Goal: Task Accomplishment & Management: Complete application form

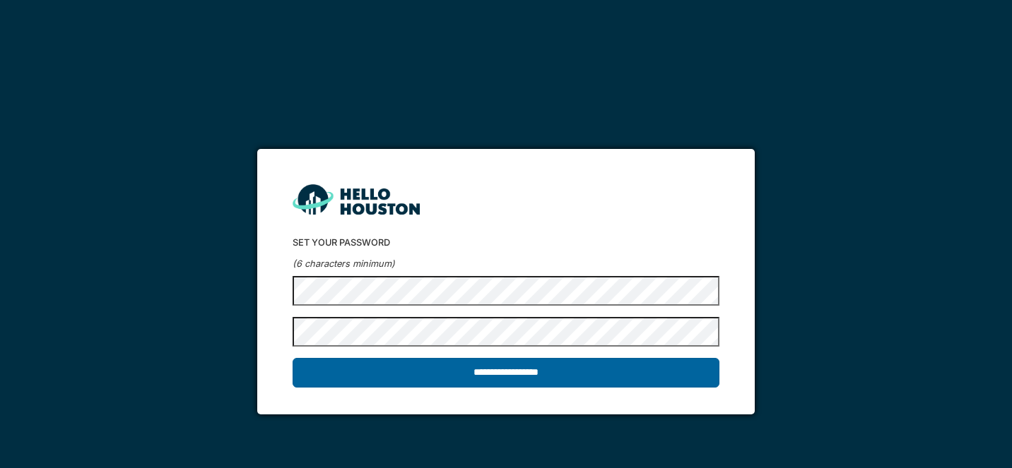
click at [505, 373] on input "**********" at bounding box center [506, 373] width 426 height 30
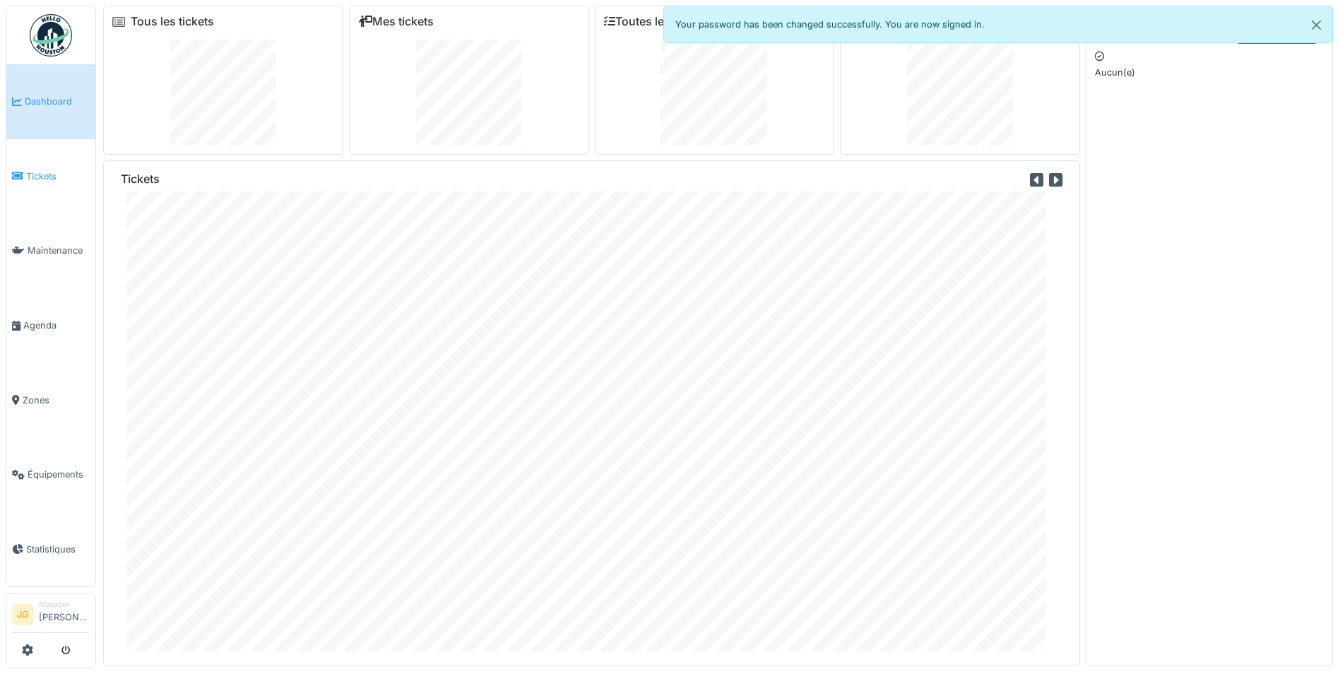
click at [43, 178] on link "Tickets" at bounding box center [50, 176] width 89 height 75
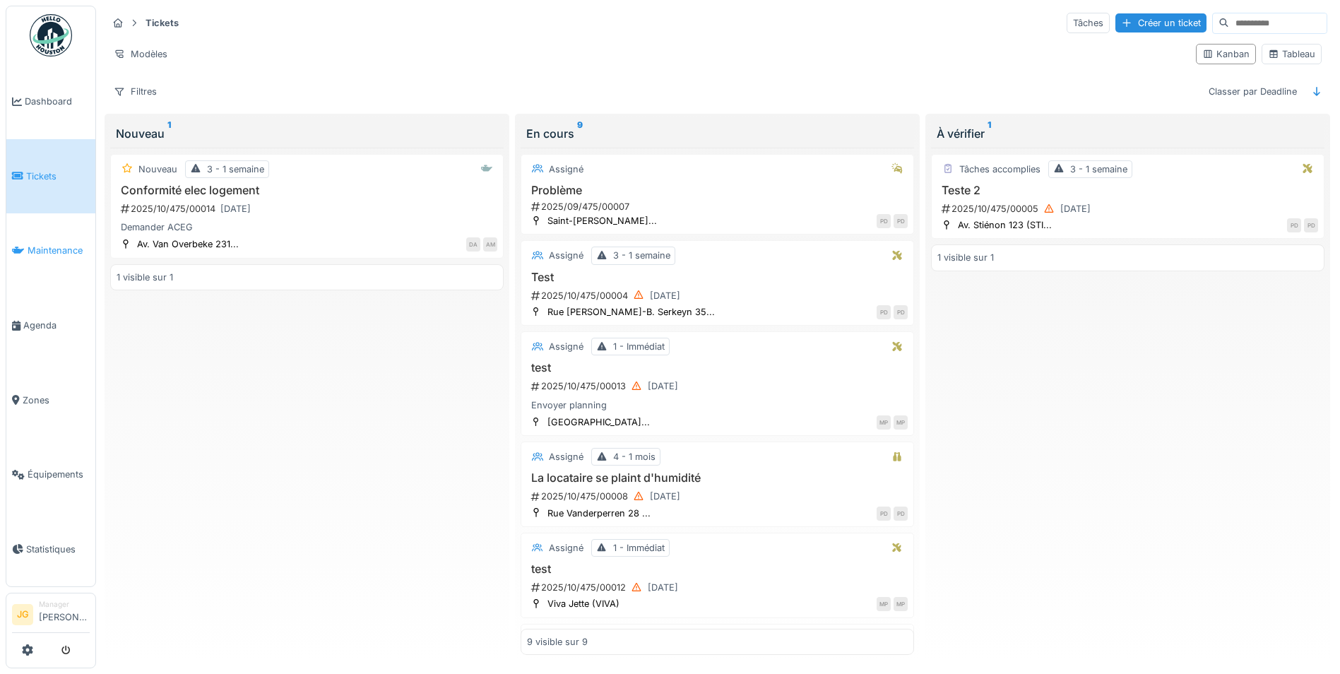
click at [52, 247] on span "Maintenance" at bounding box center [59, 250] width 62 height 13
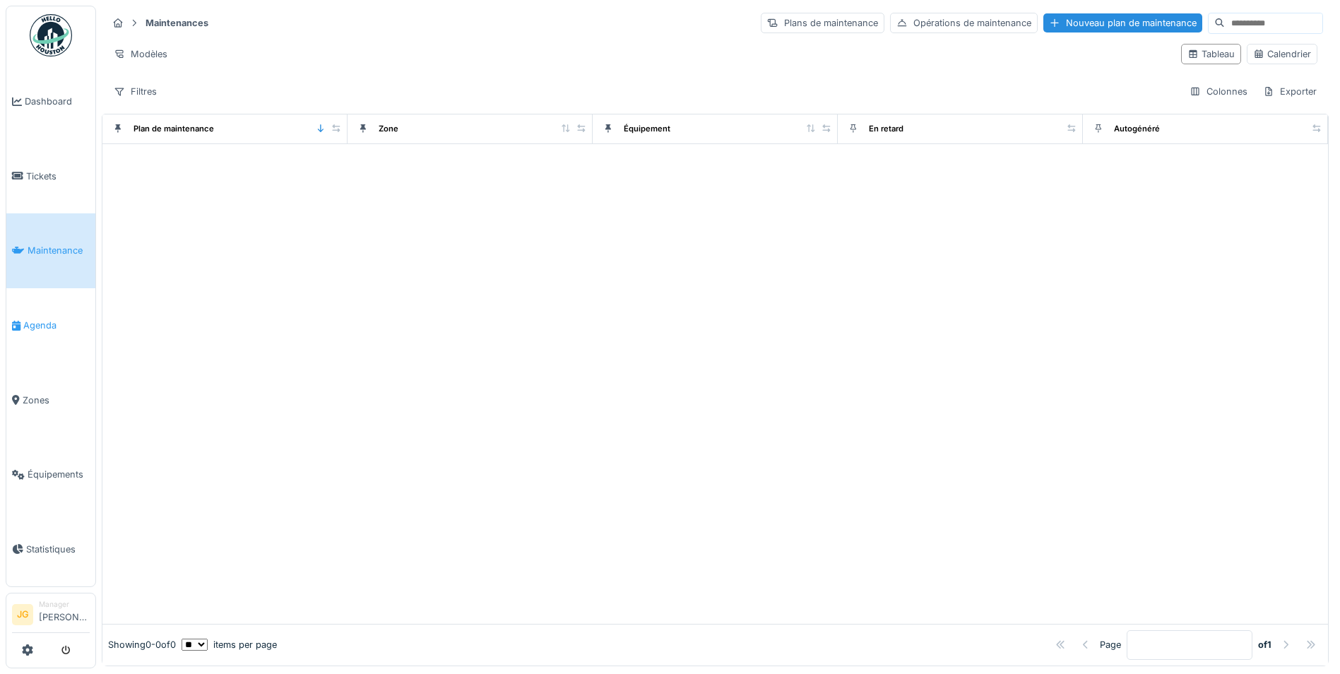
click at [44, 319] on span "Agenda" at bounding box center [56, 325] width 66 height 13
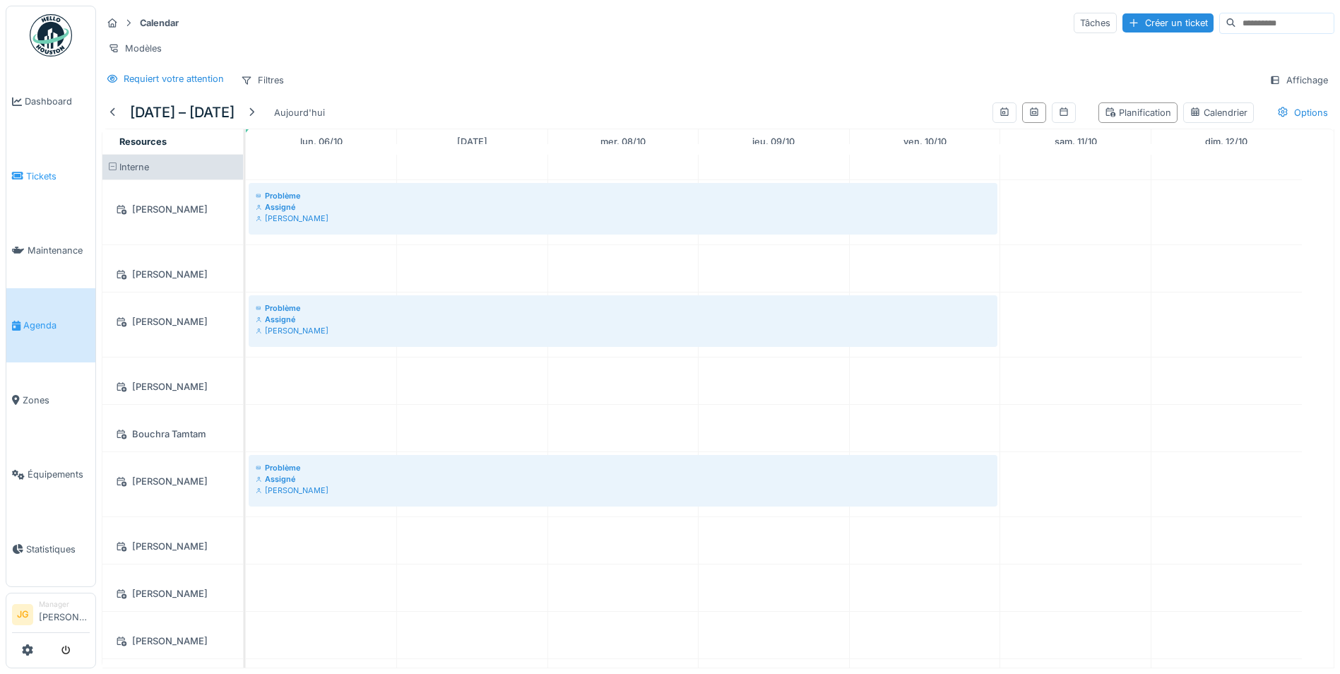
click at [45, 170] on span "Tickets" at bounding box center [58, 176] width 64 height 13
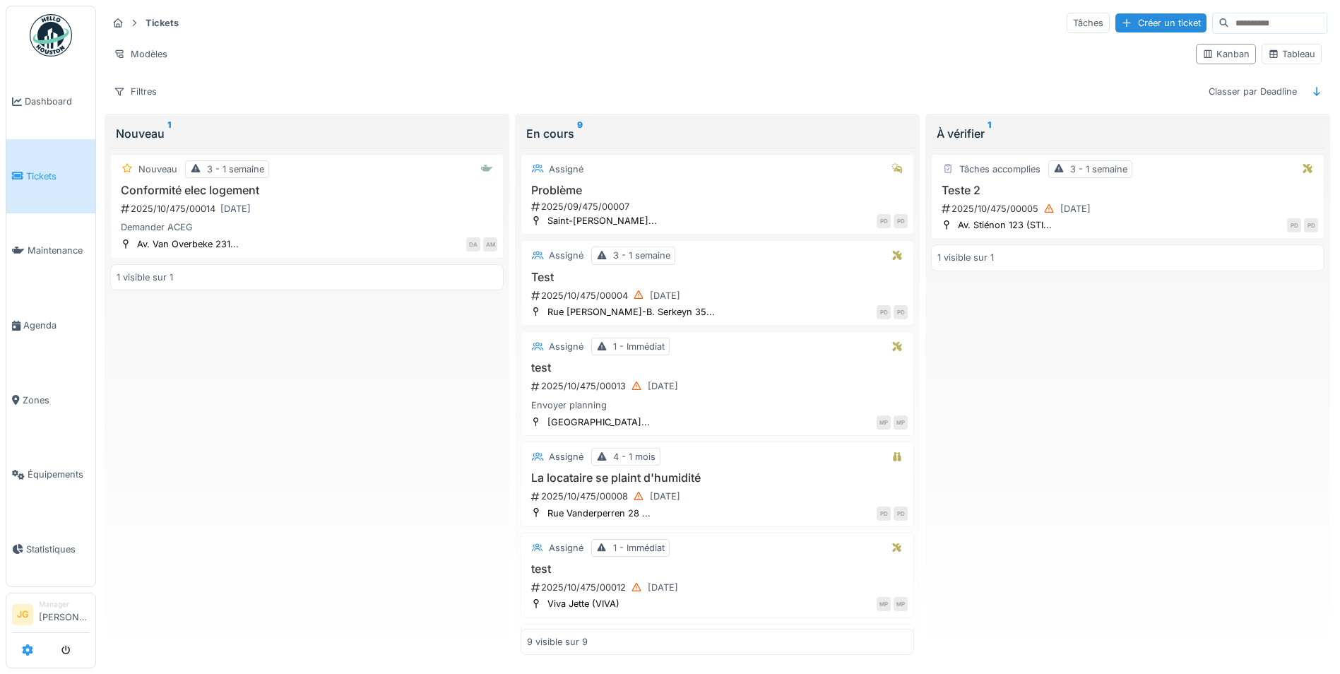
click at [27, 654] on icon at bounding box center [27, 649] width 11 height 11
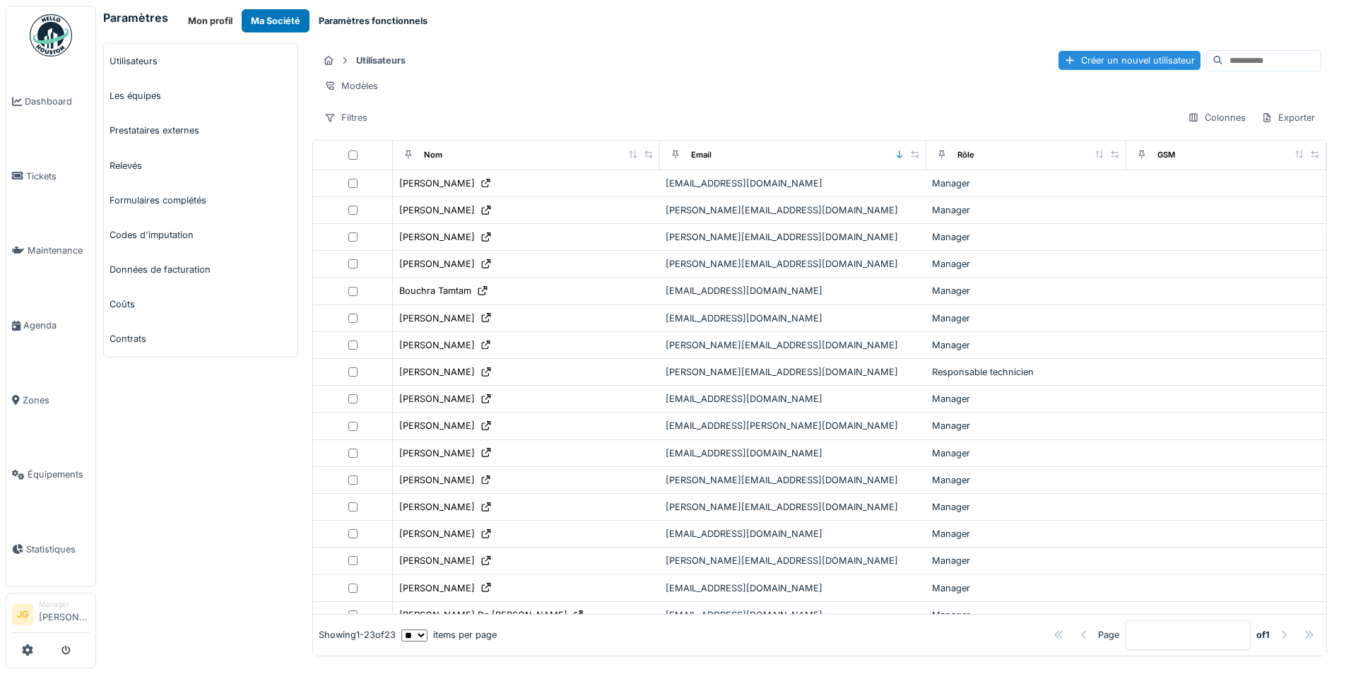
click at [360, 16] on button "Paramètres fonctionnels" at bounding box center [373, 20] width 127 height 23
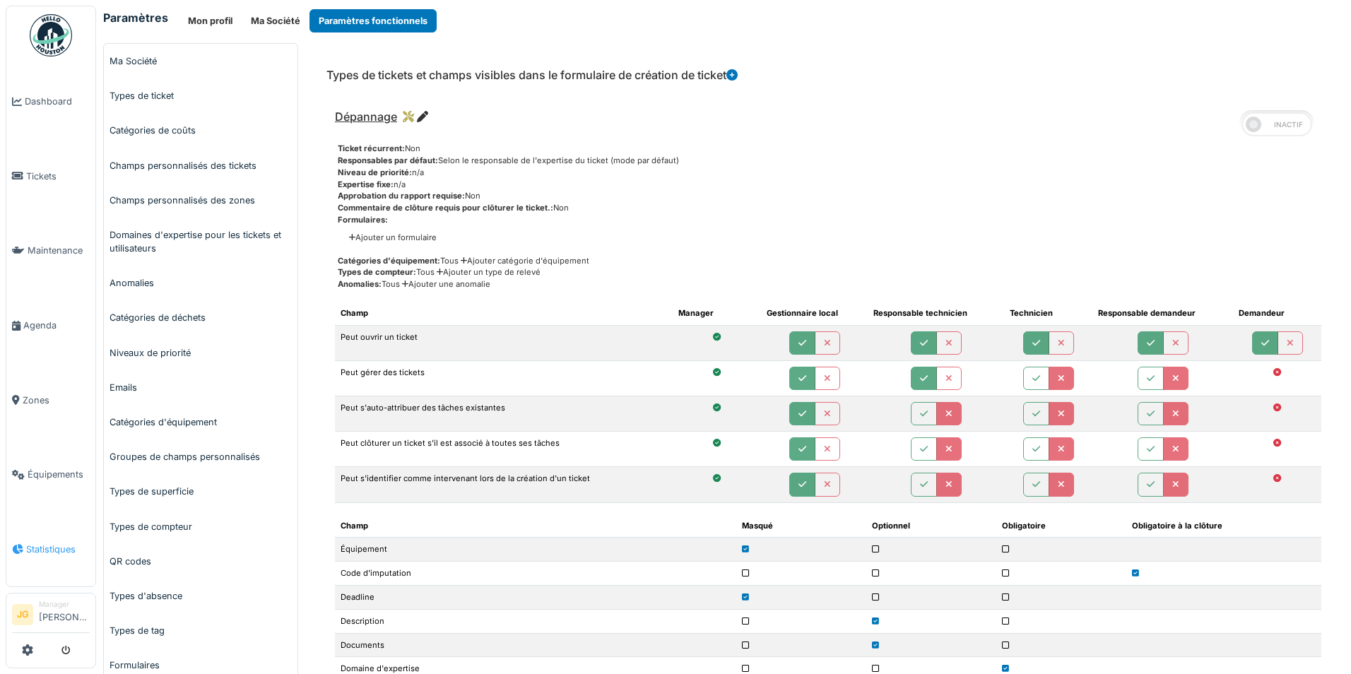
click at [61, 543] on span "Statistiques" at bounding box center [58, 549] width 64 height 13
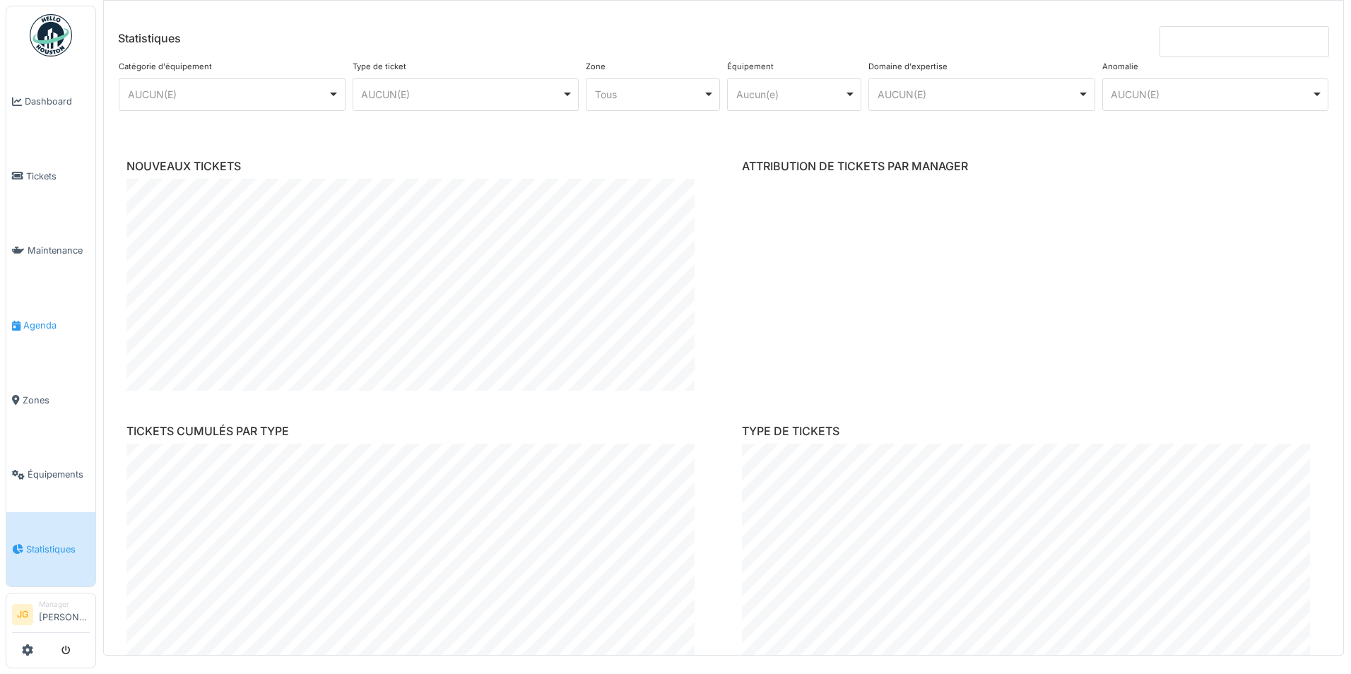
click at [36, 319] on span "Agenda" at bounding box center [56, 325] width 66 height 13
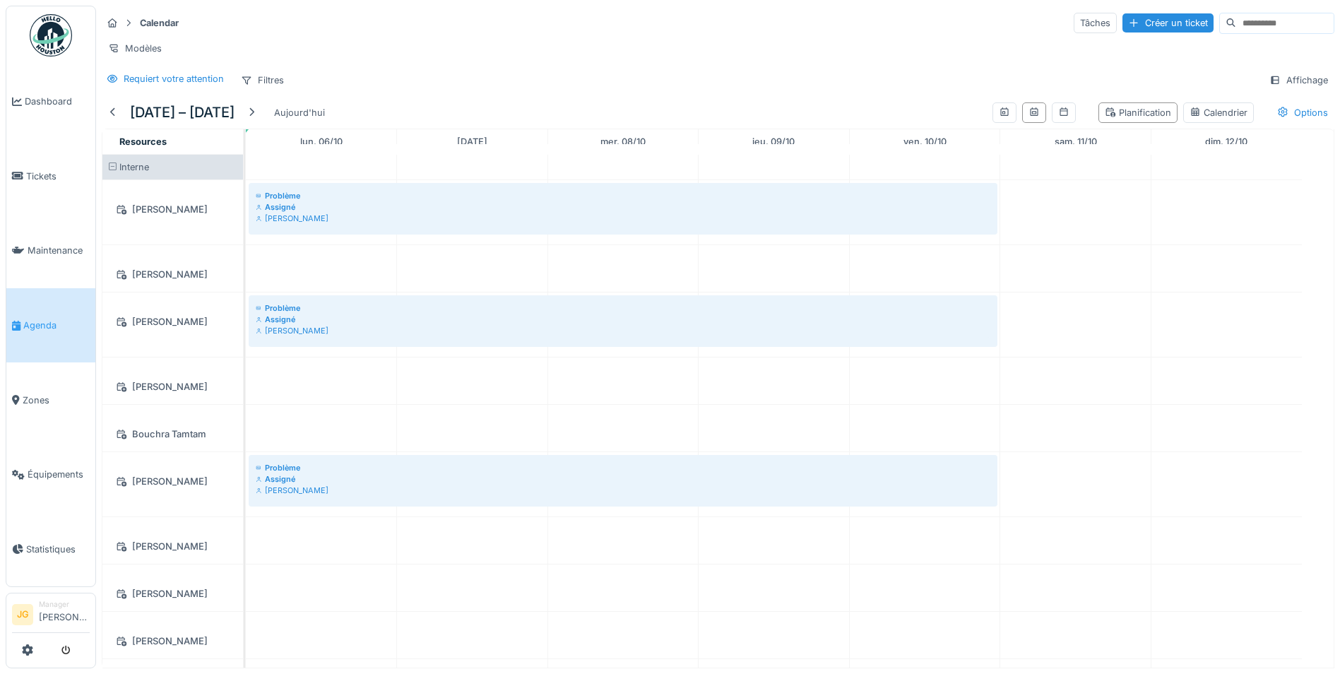
drag, startPoint x: 146, startPoint y: 47, endPoint x: 209, endPoint y: 53, distance: 63.2
click at [209, 53] on div "Modèles" at bounding box center [718, 48] width 1233 height 20
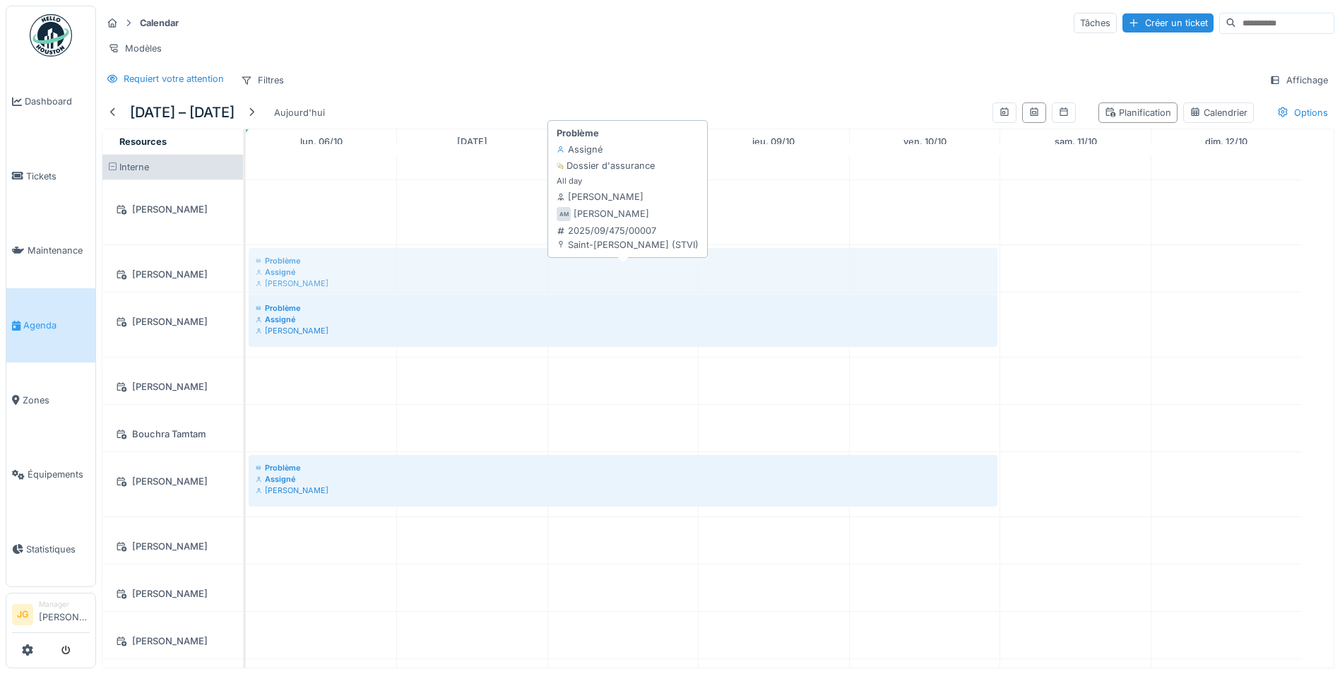
drag, startPoint x: 278, startPoint y: 216, endPoint x: 295, endPoint y: 273, distance: 60.4
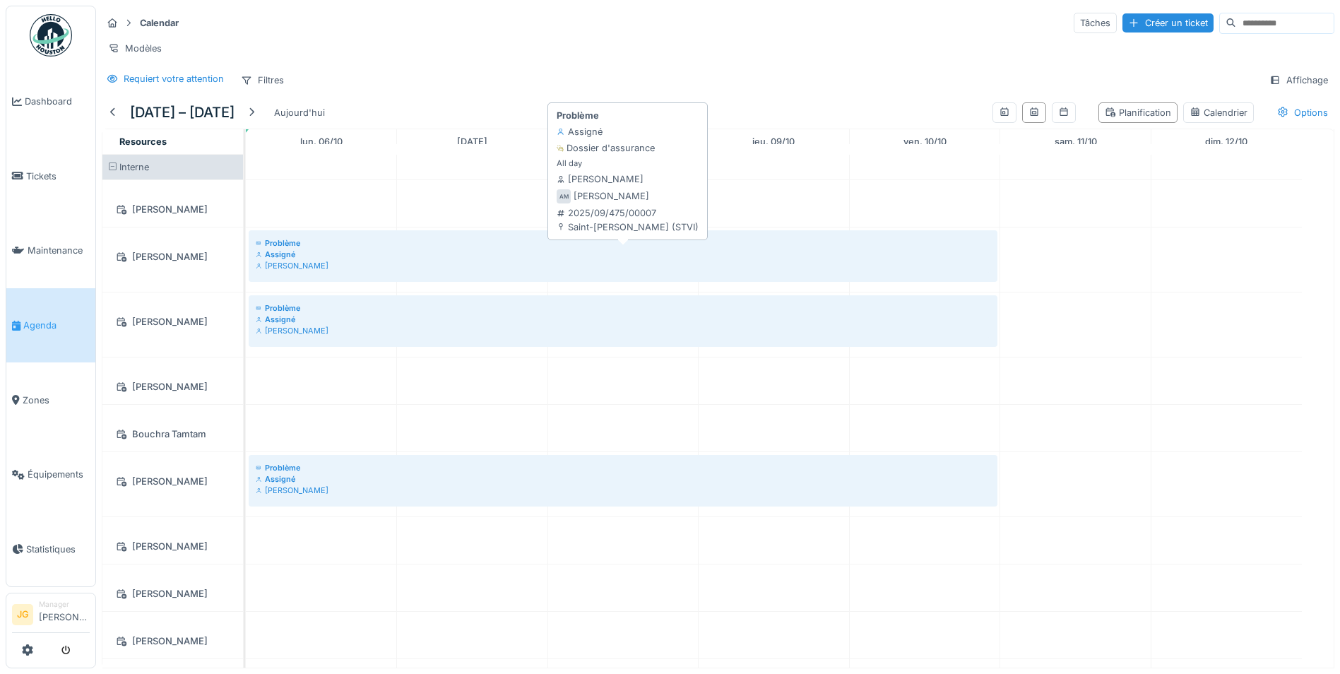
click at [280, 249] on div "Problème" at bounding box center [623, 242] width 735 height 11
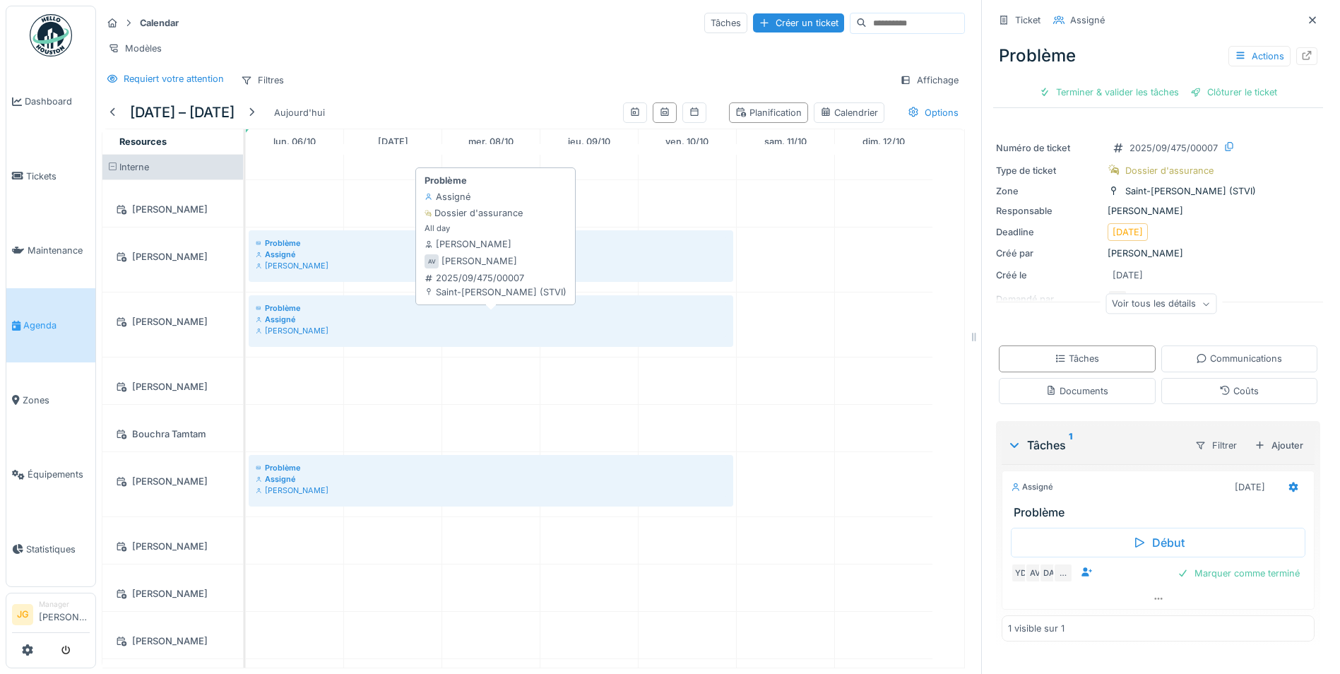
click at [302, 325] on div "Assigné" at bounding box center [491, 319] width 471 height 11
click at [279, 325] on div "Assigné" at bounding box center [491, 319] width 471 height 11
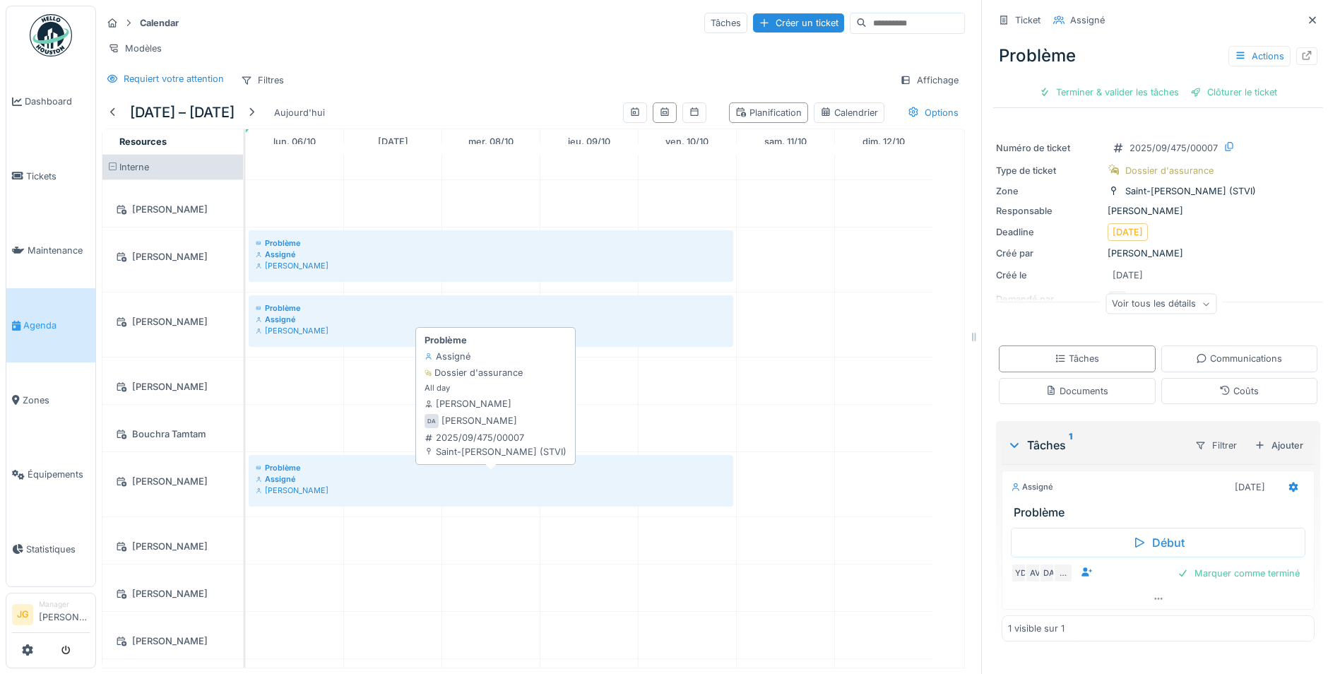
click at [283, 485] on div "Assigné" at bounding box center [491, 478] width 471 height 11
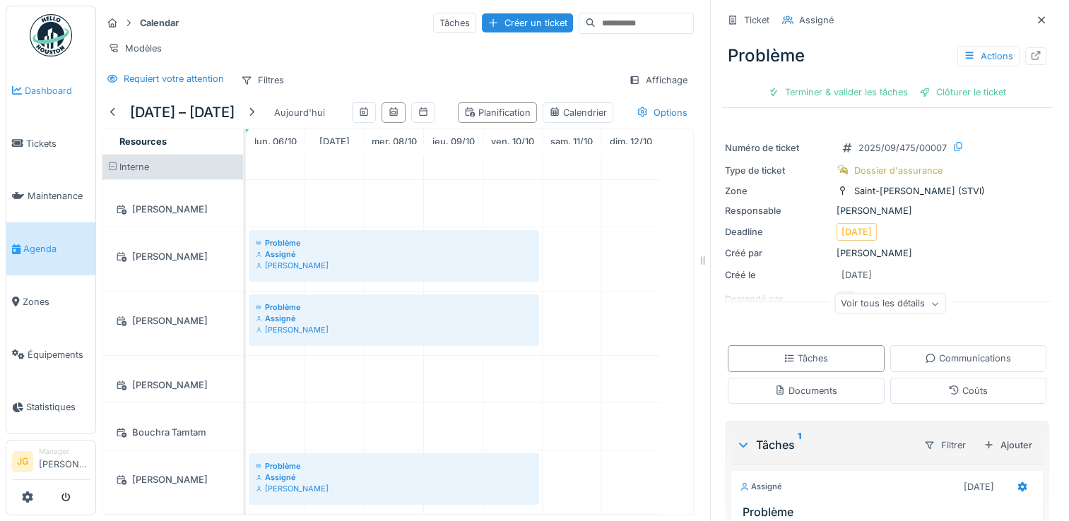
click at [45, 95] on link "Dashboard" at bounding box center [50, 90] width 89 height 53
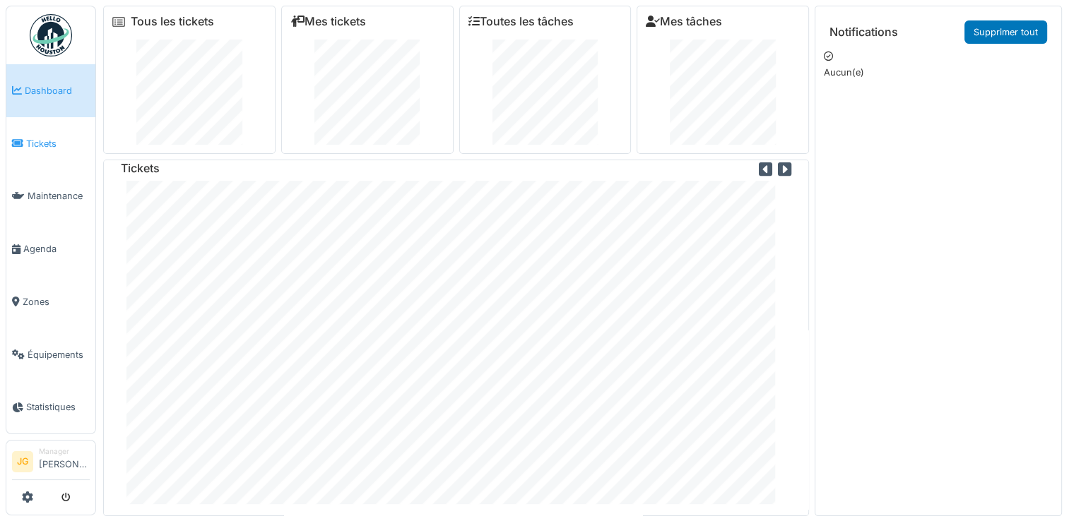
click at [35, 139] on span "Tickets" at bounding box center [58, 143] width 64 height 13
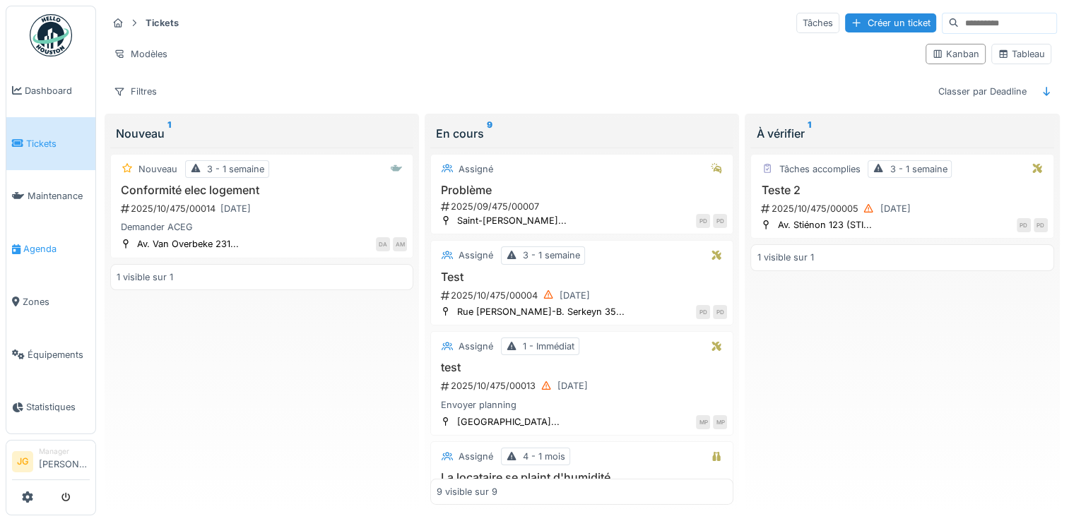
click at [25, 243] on link "Agenda" at bounding box center [50, 249] width 89 height 53
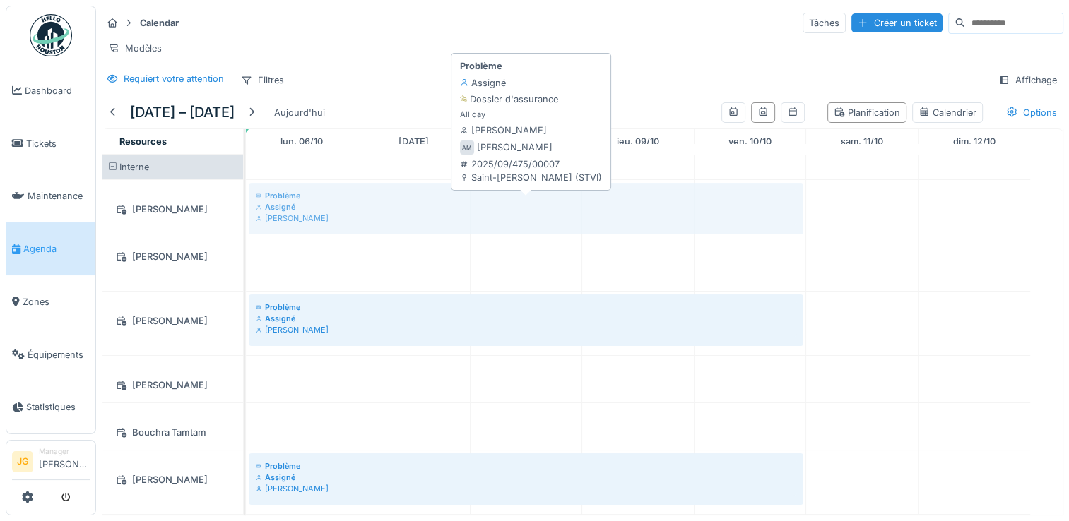
drag, startPoint x: 283, startPoint y: 272, endPoint x: 296, endPoint y: 224, distance: 49.9
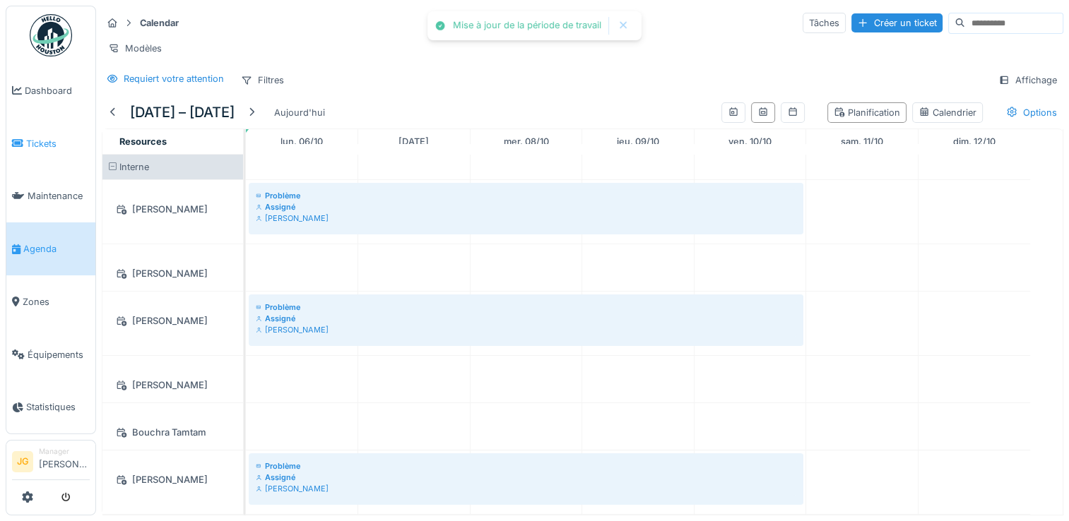
click at [33, 139] on span "Tickets" at bounding box center [58, 143] width 64 height 13
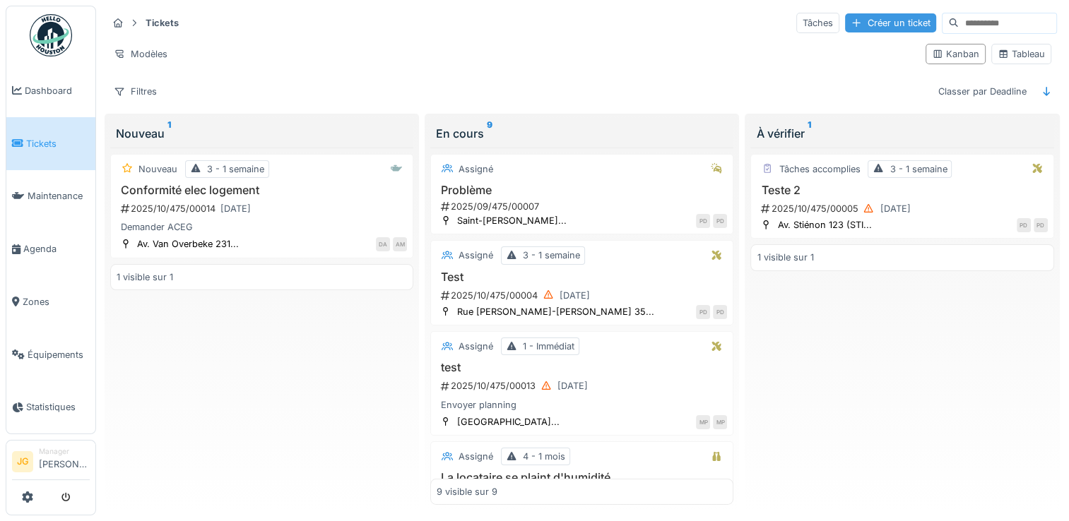
click at [859, 24] on div "Créer un ticket" at bounding box center [890, 22] width 91 height 19
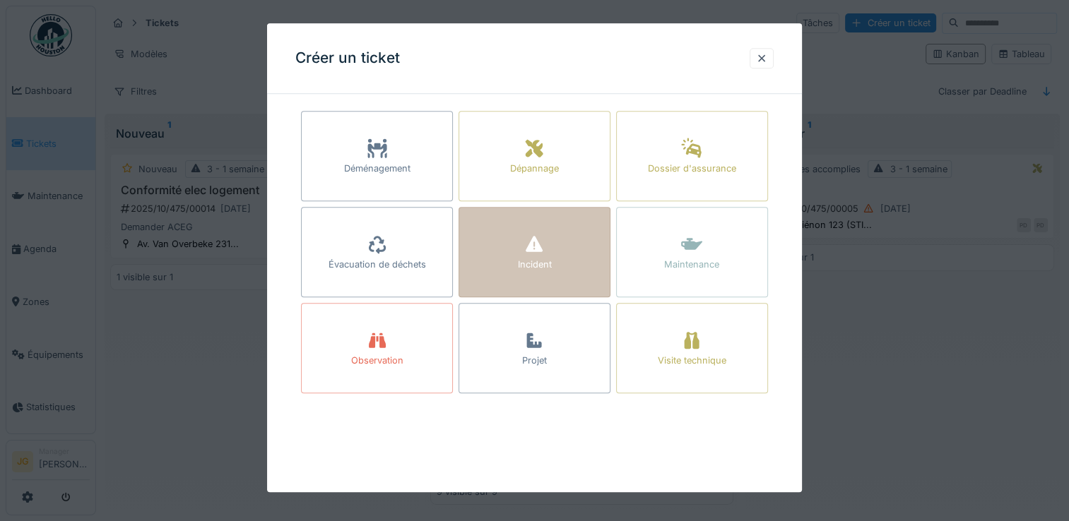
click at [545, 246] on icon at bounding box center [534, 245] width 21 height 17
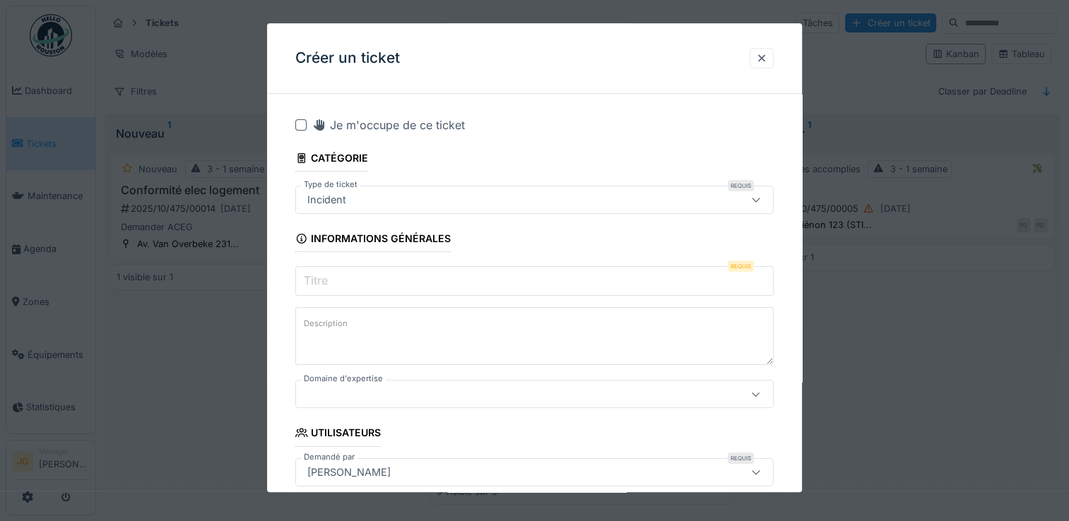
click at [429, 206] on div "Incident" at bounding box center [506, 200] width 408 height 16
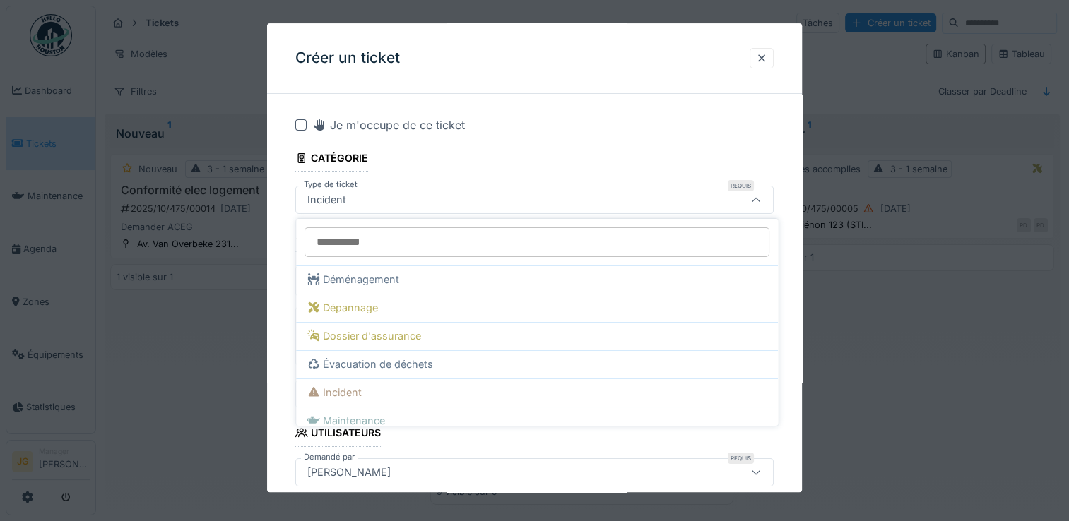
click at [429, 206] on div "Incident" at bounding box center [506, 200] width 408 height 16
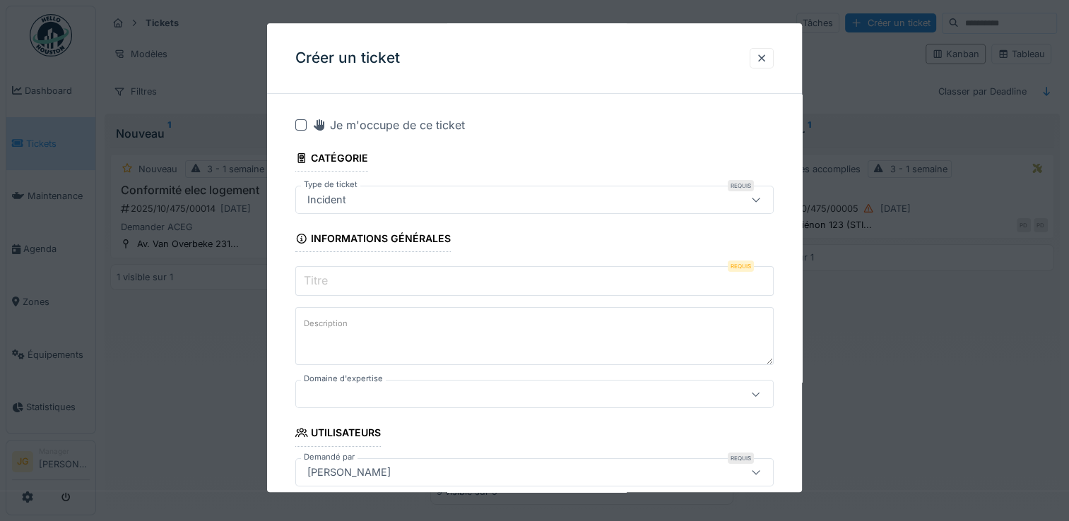
click at [370, 397] on div at bounding box center [506, 395] width 408 height 16
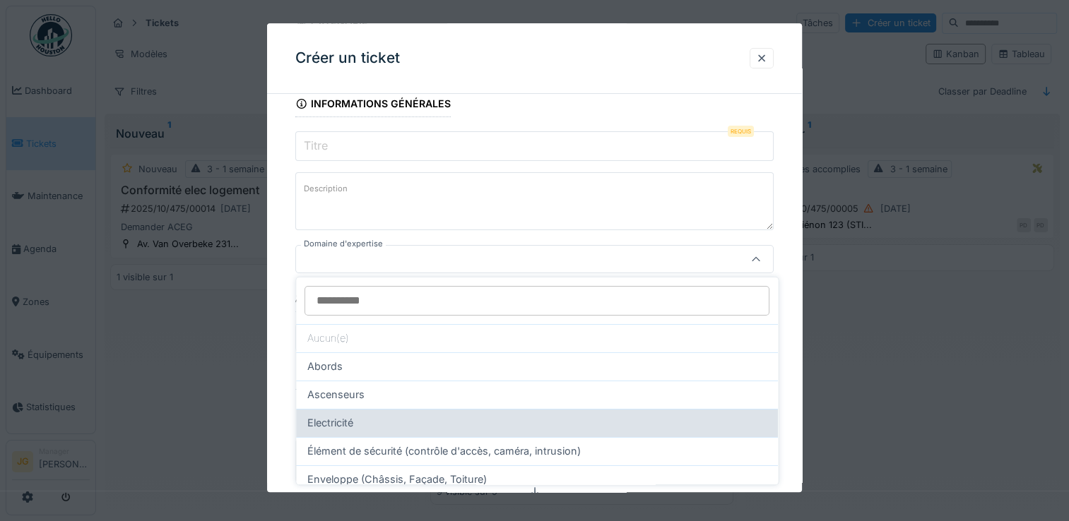
click at [344, 423] on span "Electricité" at bounding box center [330, 423] width 46 height 16
type input "****"
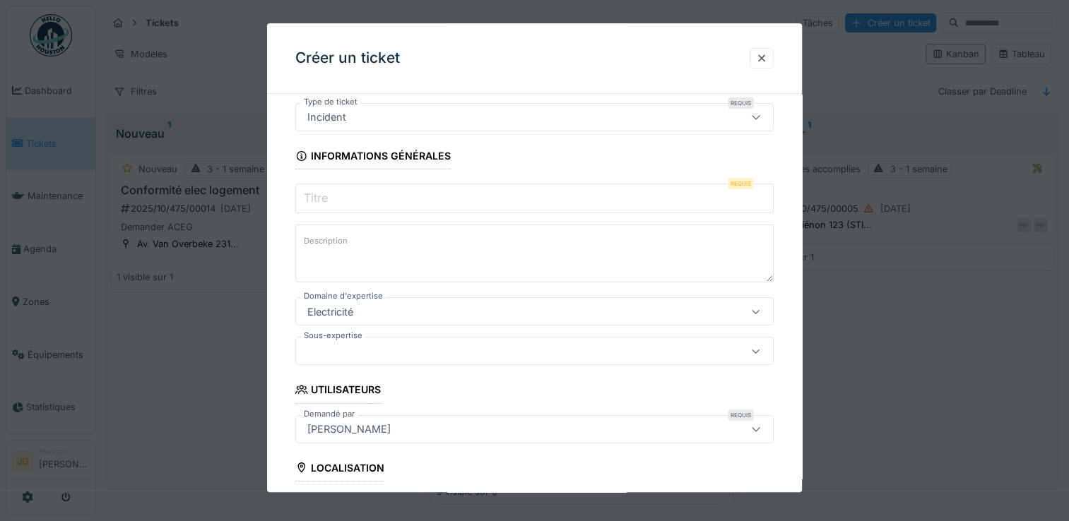
scroll to position [82, 0]
click at [475, 196] on input "Titre" at bounding box center [534, 199] width 478 height 30
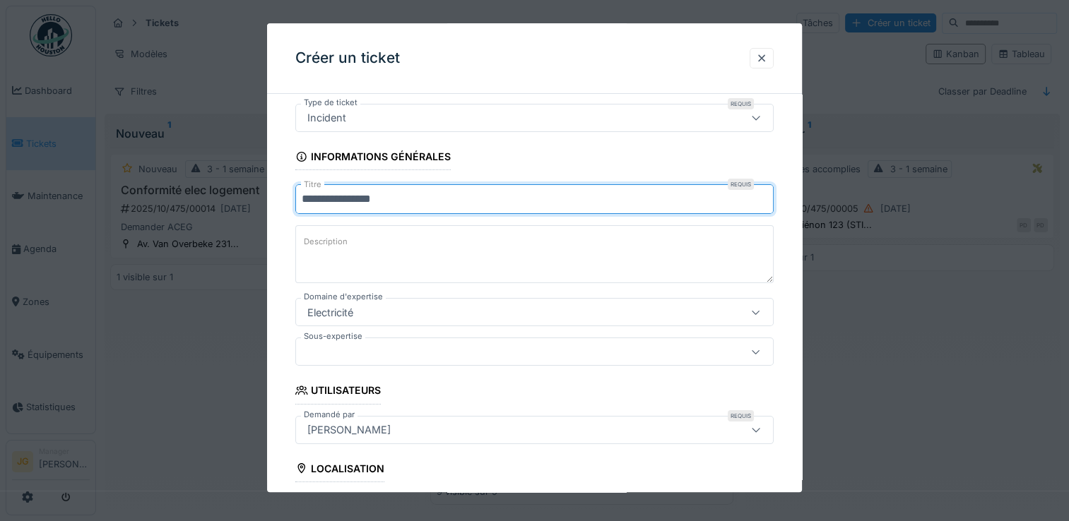
type input "**********"
click at [438, 310] on div "Electricité" at bounding box center [506, 313] width 408 height 16
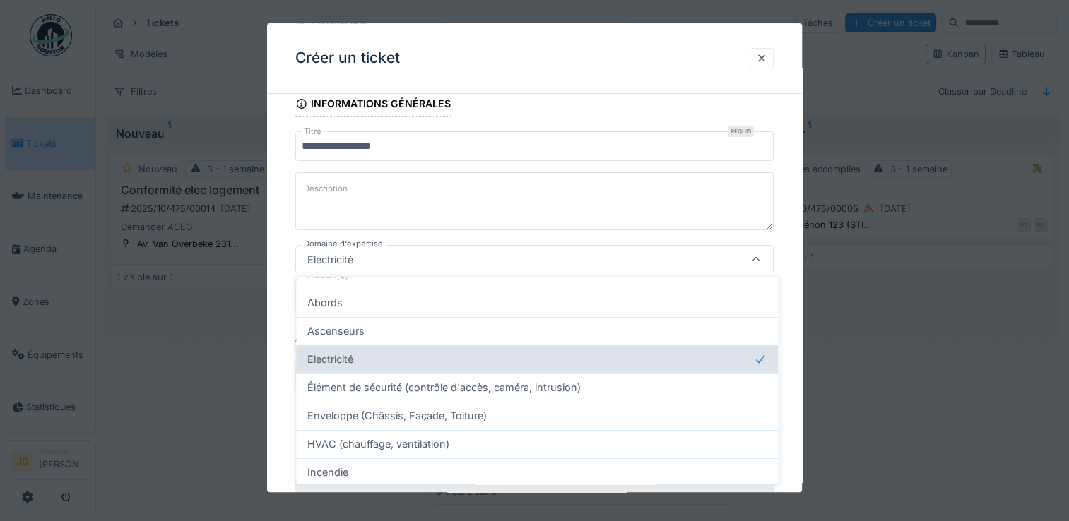
scroll to position [73, 0]
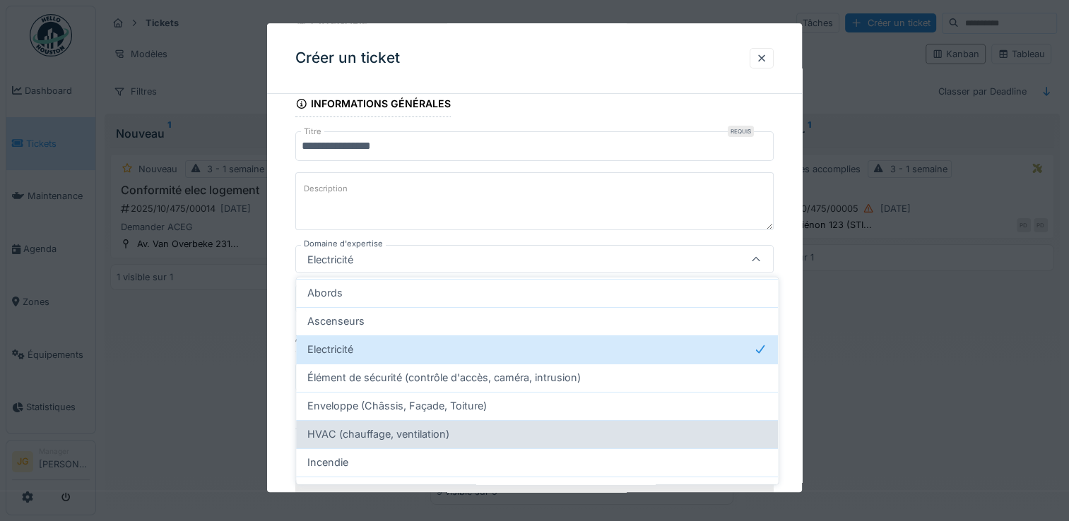
click at [420, 428] on span "HVAC (chauffage, ventilation)" at bounding box center [378, 435] width 142 height 16
type input "****"
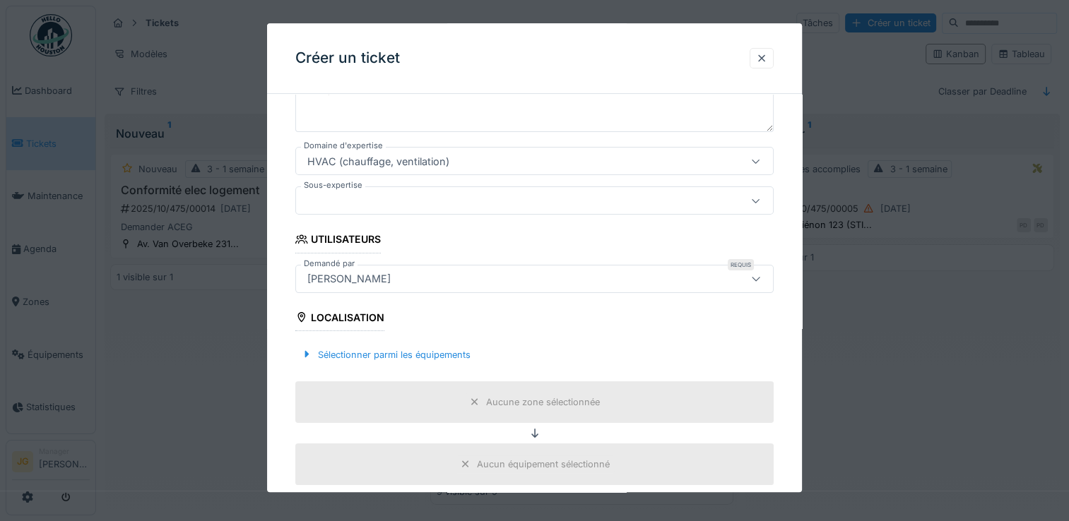
scroll to position [235, 0]
click at [302, 350] on div at bounding box center [306, 353] width 11 height 13
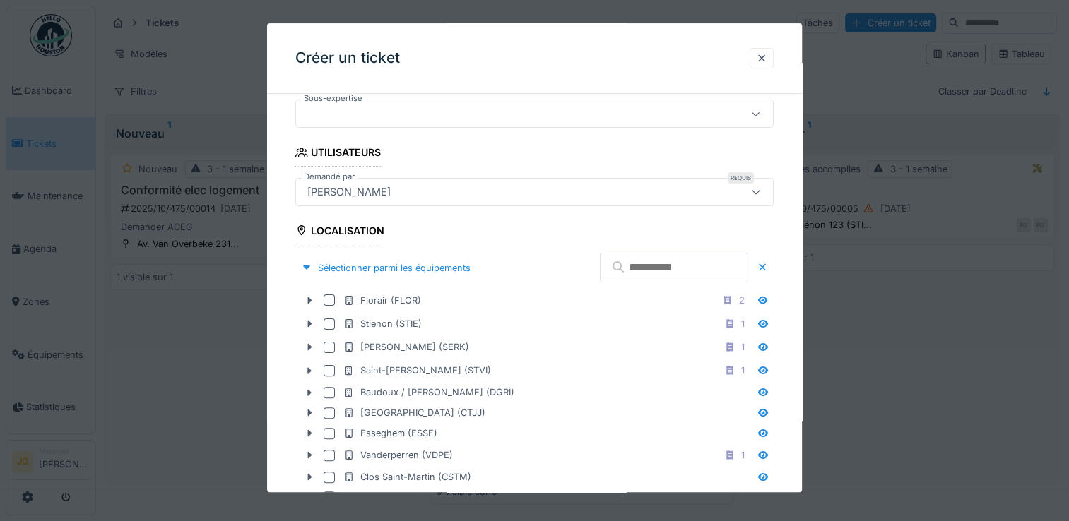
scroll to position [326, 0]
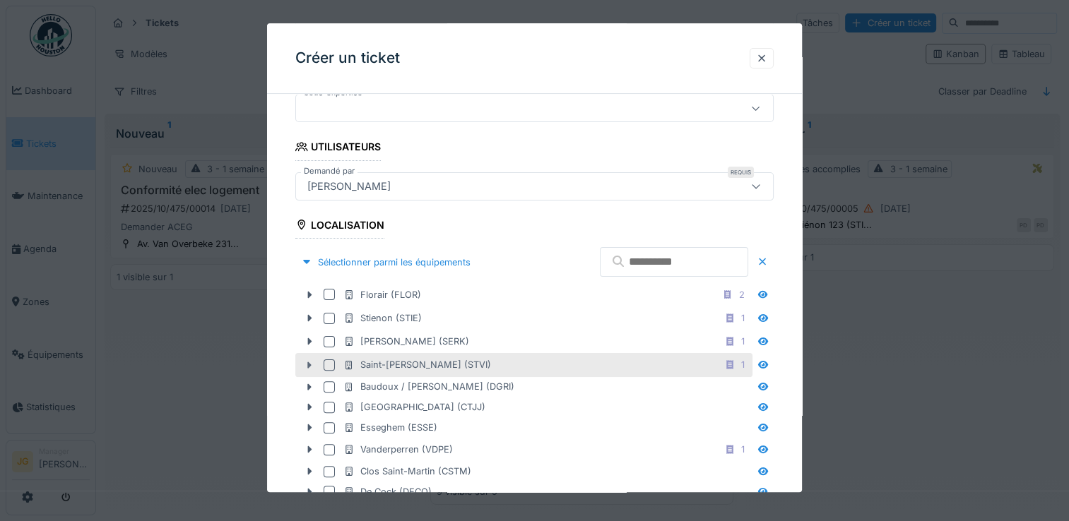
click at [310, 366] on icon at bounding box center [309, 365] width 11 height 9
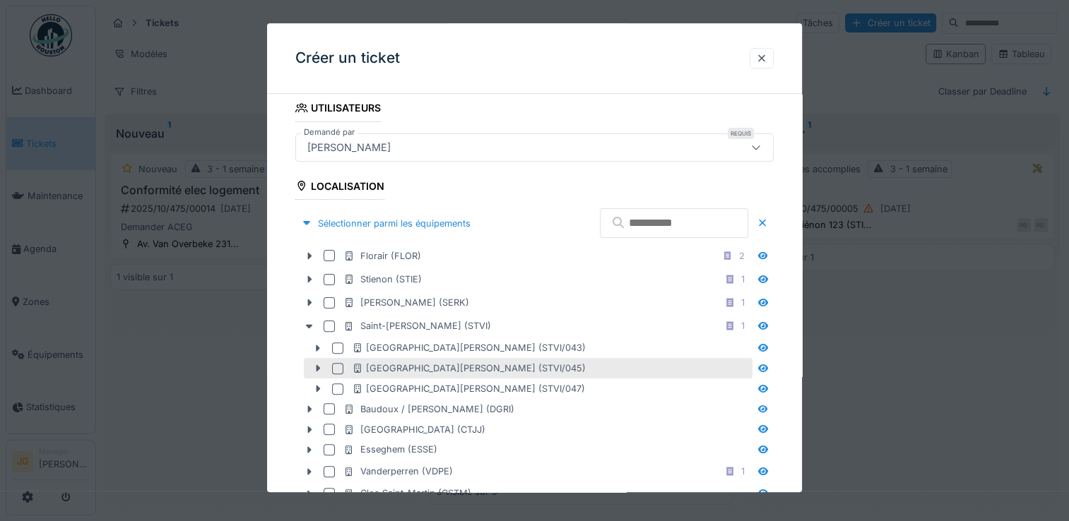
scroll to position [364, 0]
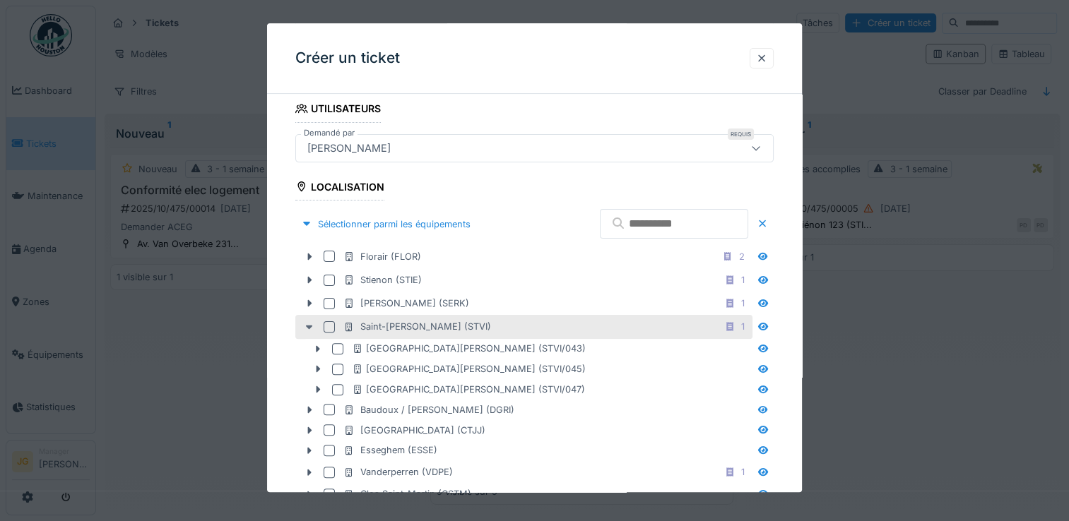
click at [308, 326] on icon at bounding box center [309, 328] width 7 height 4
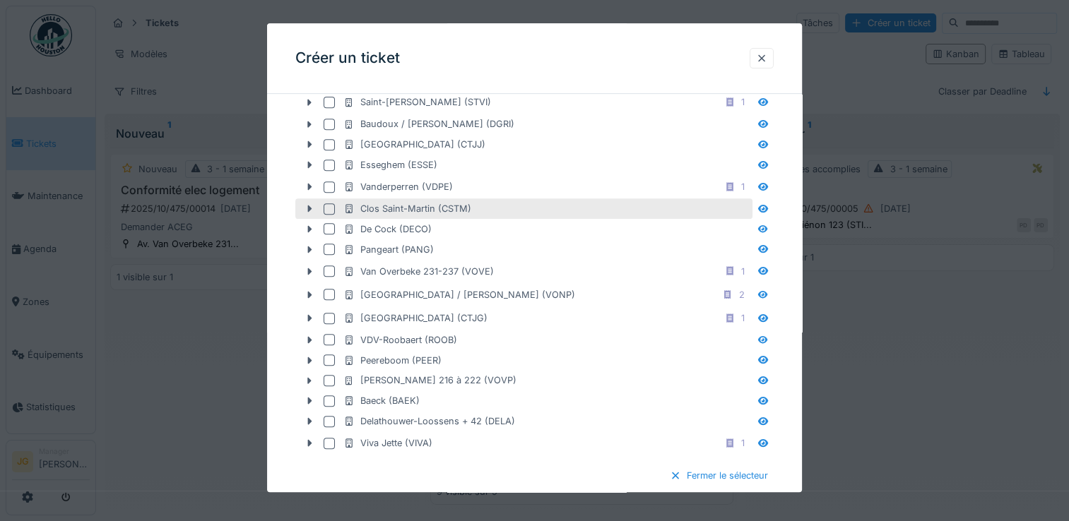
scroll to position [589, 0]
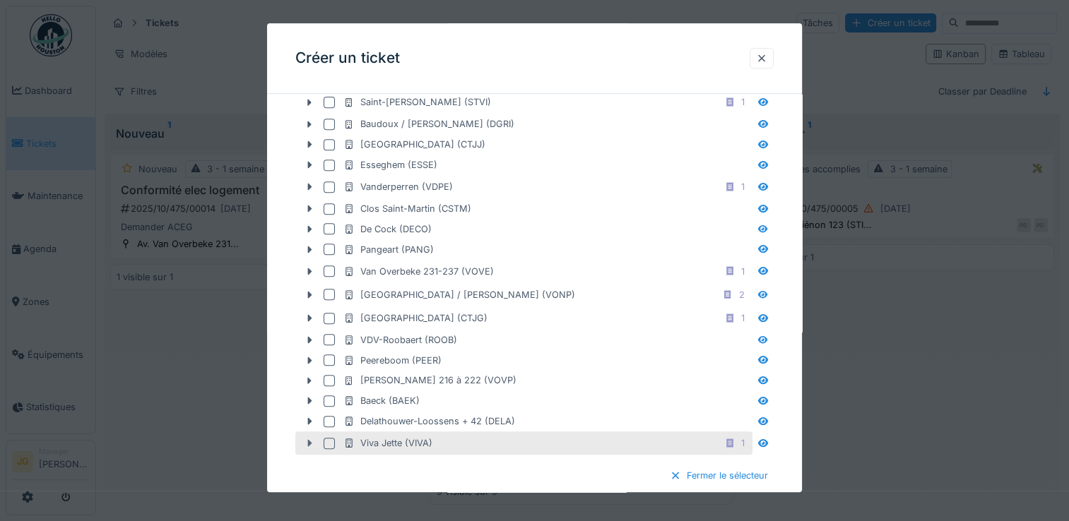
click at [312, 440] on icon at bounding box center [309, 443] width 11 height 9
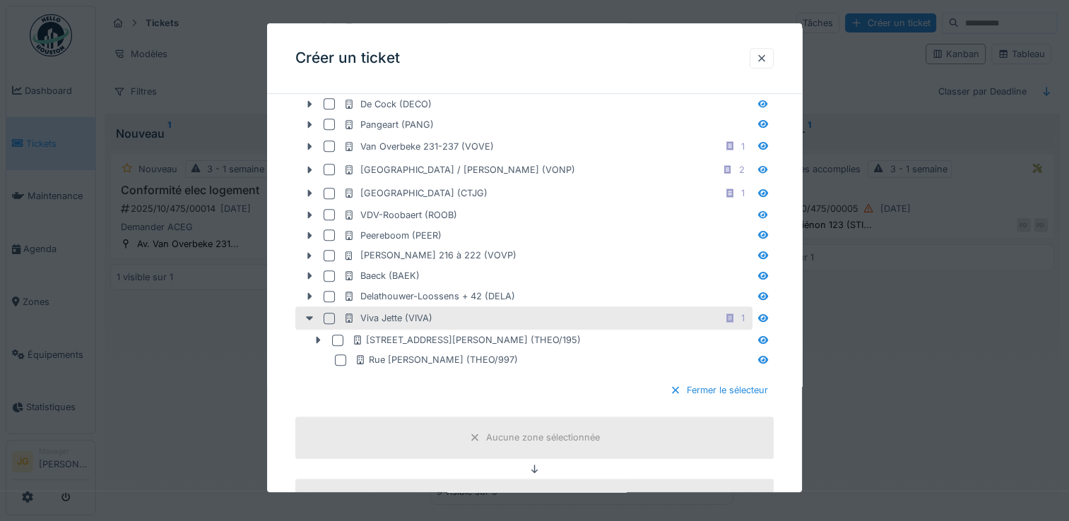
scroll to position [729, 0]
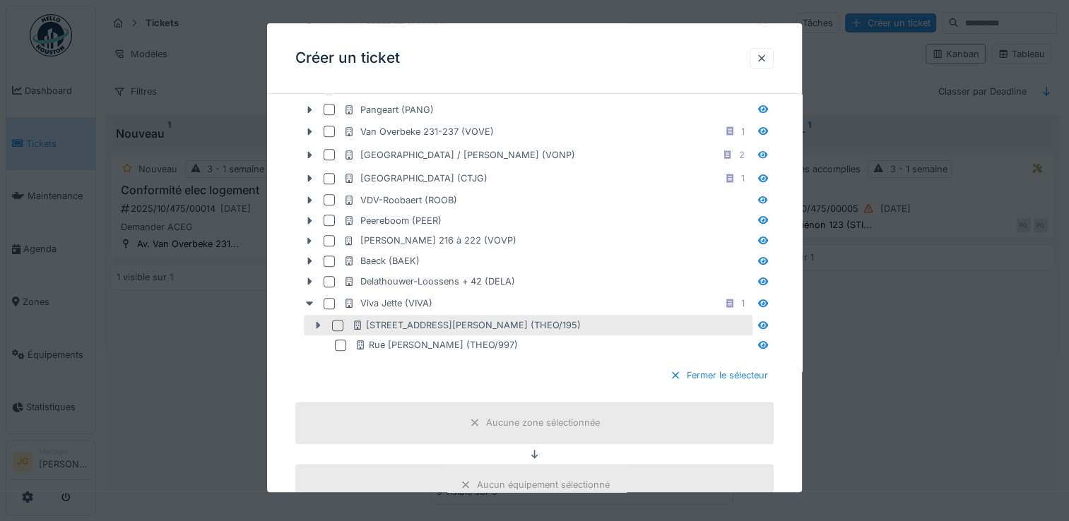
click at [317, 324] on icon at bounding box center [319, 325] width 4 height 7
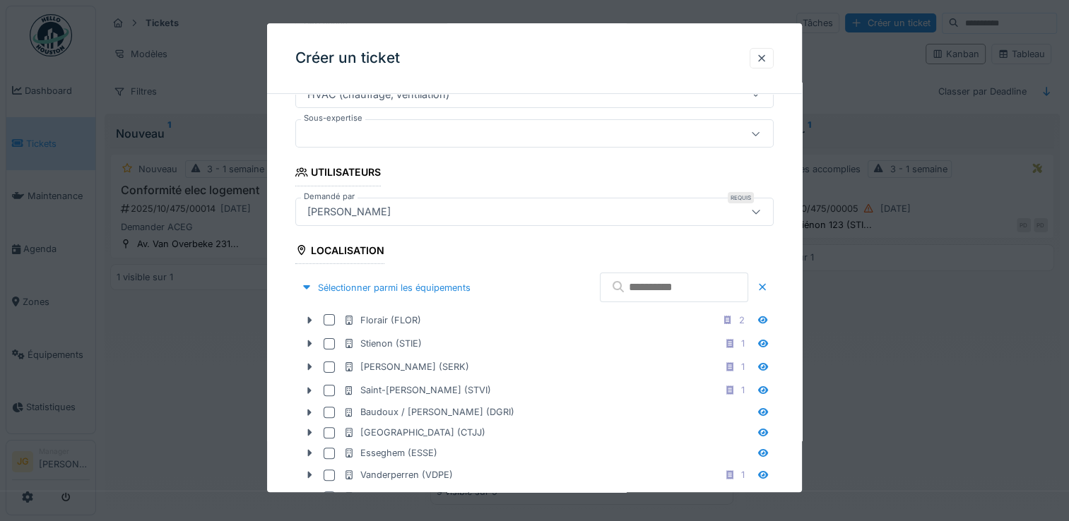
scroll to position [331, 0]
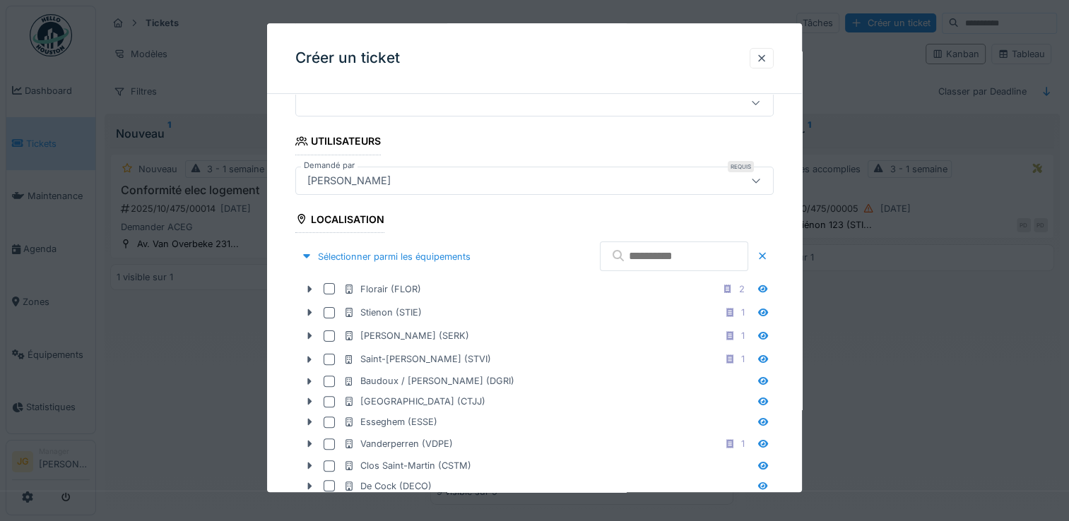
click at [617, 254] on input "text" at bounding box center [674, 257] width 148 height 30
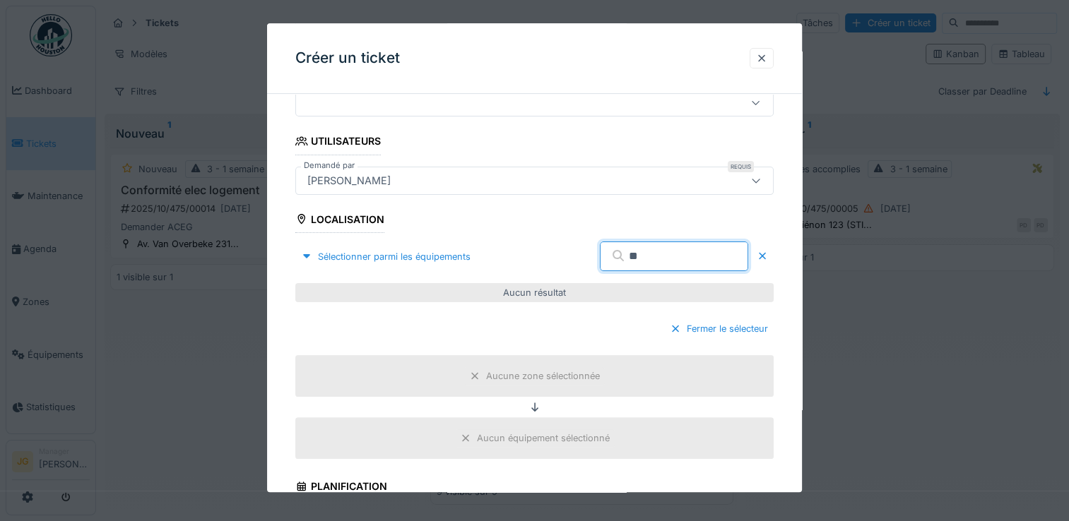
type input "*"
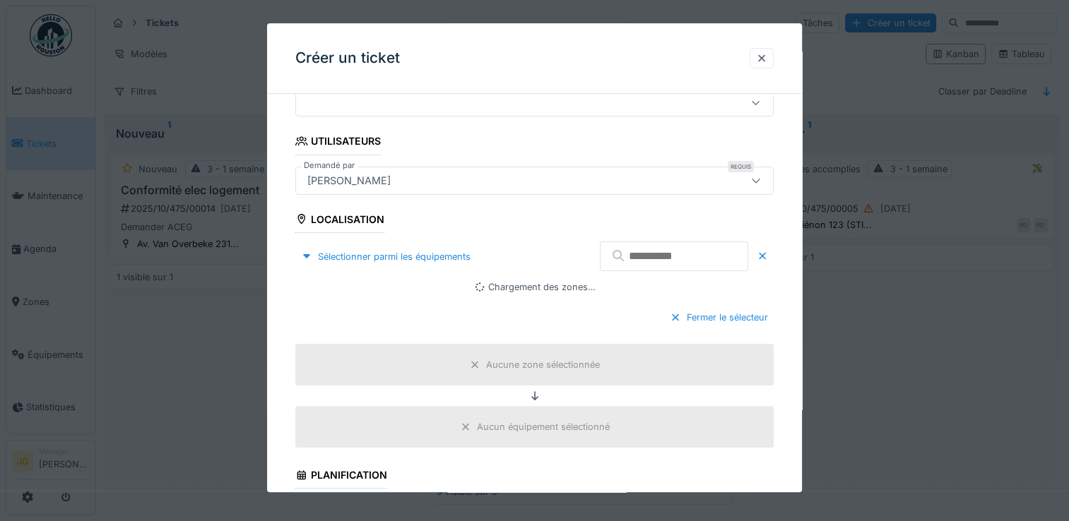
type input "*"
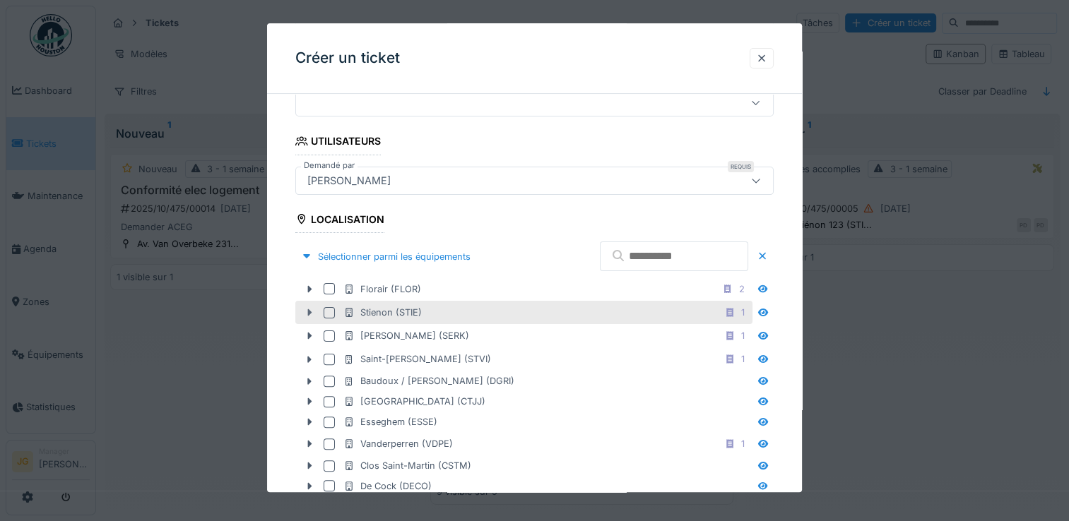
click at [308, 312] on icon at bounding box center [310, 313] width 4 height 7
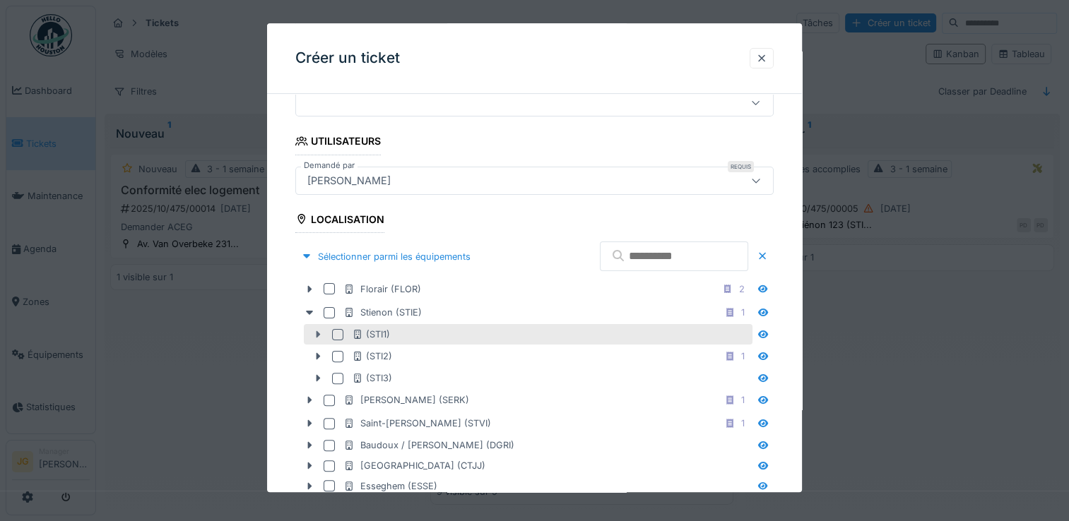
click at [318, 335] on icon at bounding box center [317, 334] width 11 height 9
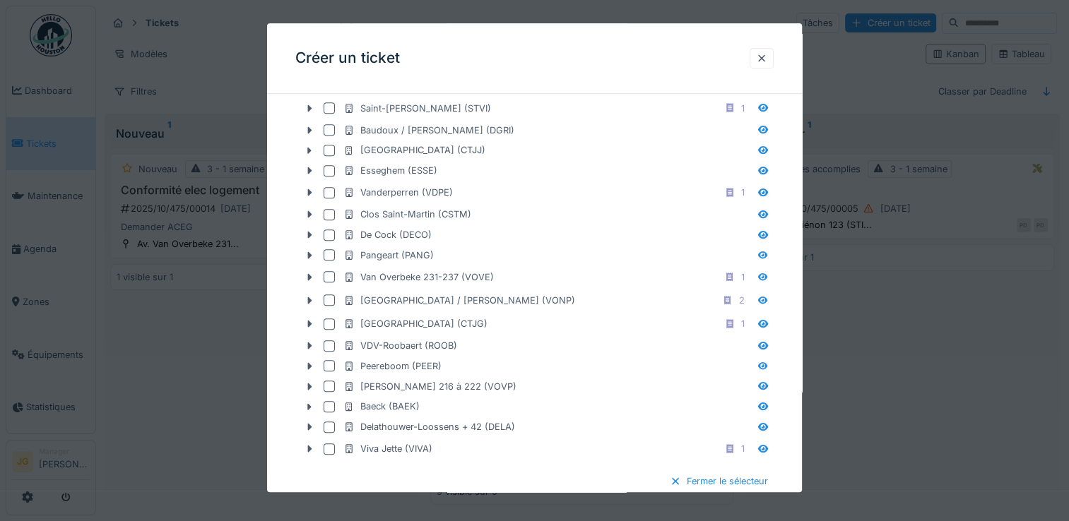
scroll to position [709, 0]
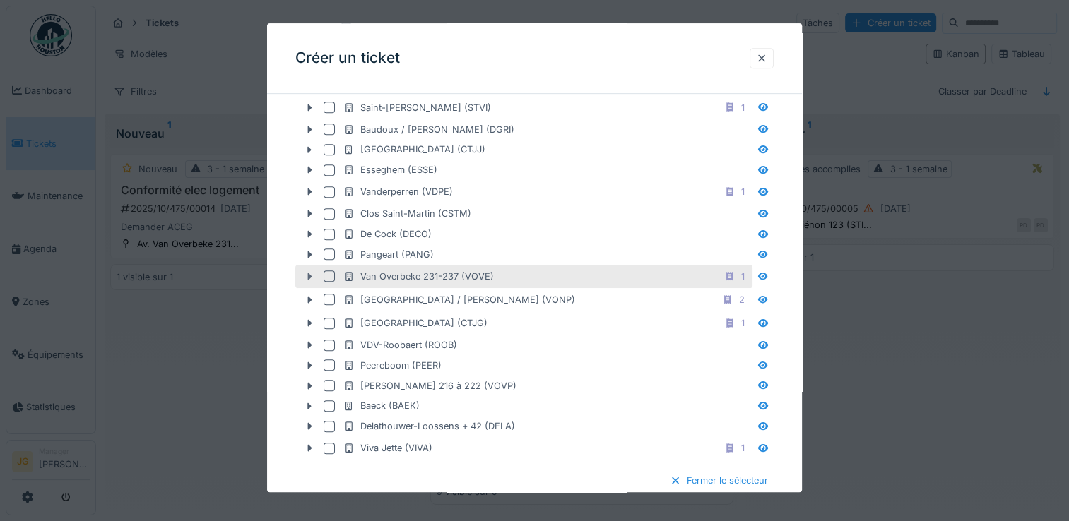
click at [312, 273] on icon at bounding box center [309, 276] width 11 height 9
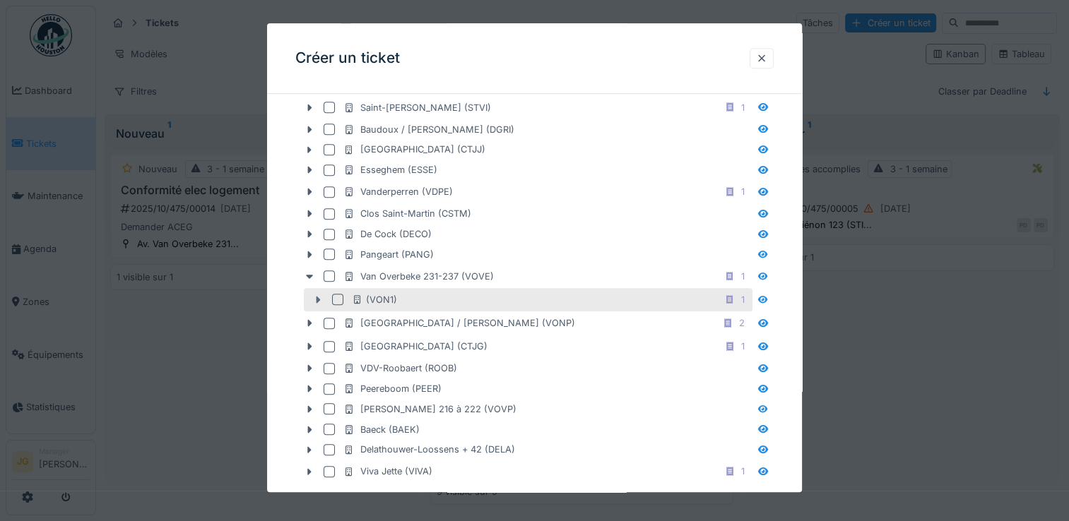
click at [314, 295] on icon at bounding box center [317, 299] width 11 height 9
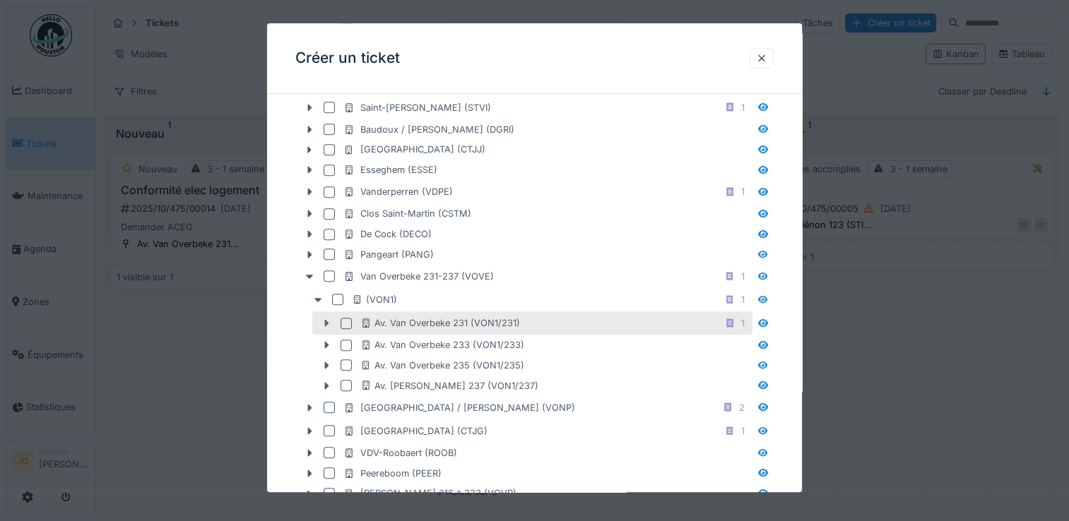
click at [322, 320] on icon at bounding box center [326, 323] width 11 height 9
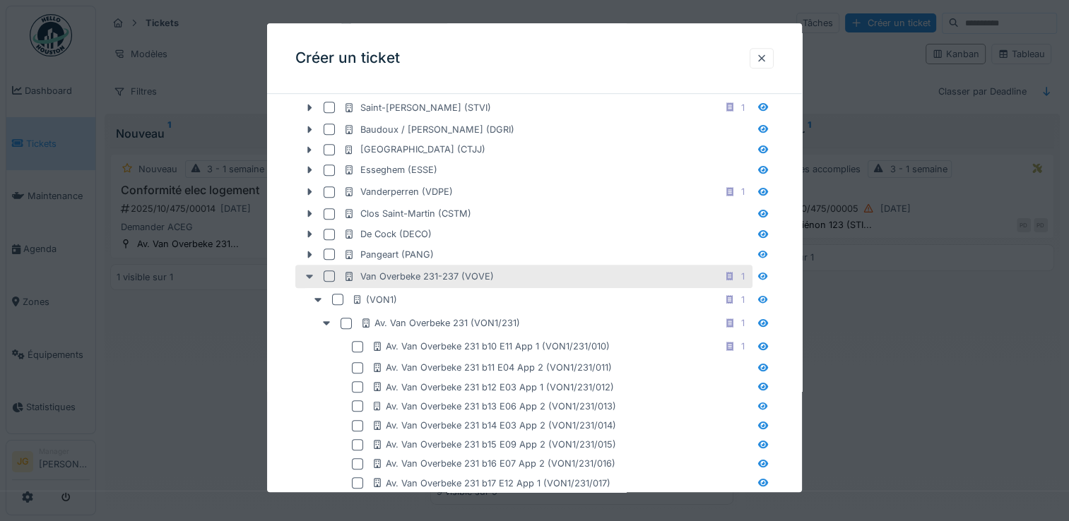
click at [312, 272] on icon at bounding box center [309, 276] width 11 height 9
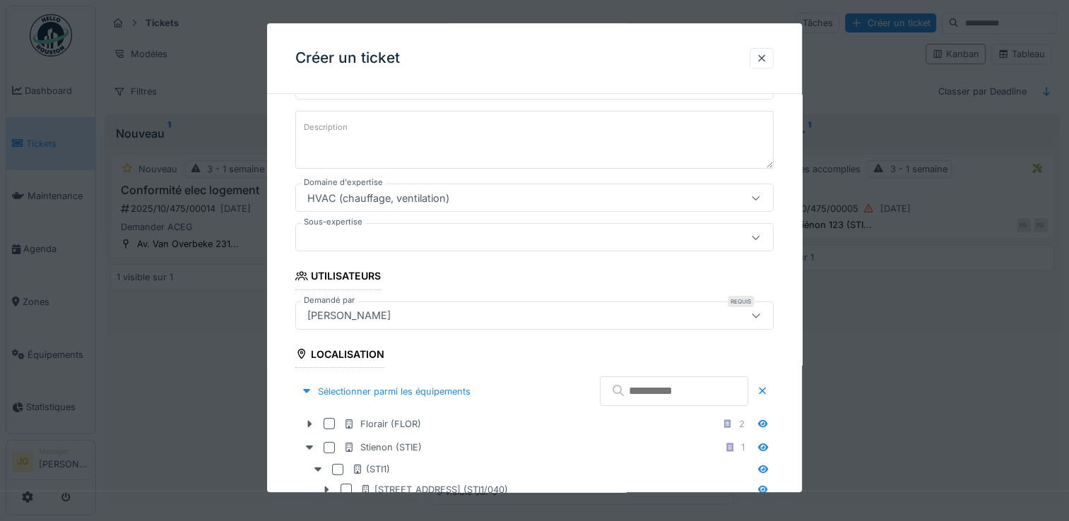
scroll to position [199, 0]
click at [647, 387] on input "text" at bounding box center [674, 389] width 148 height 30
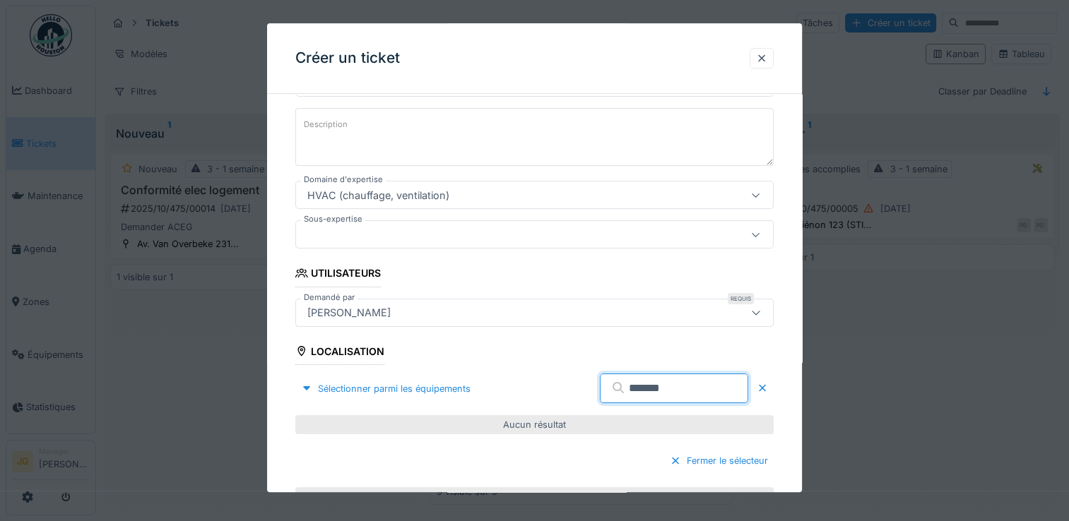
type input "*******"
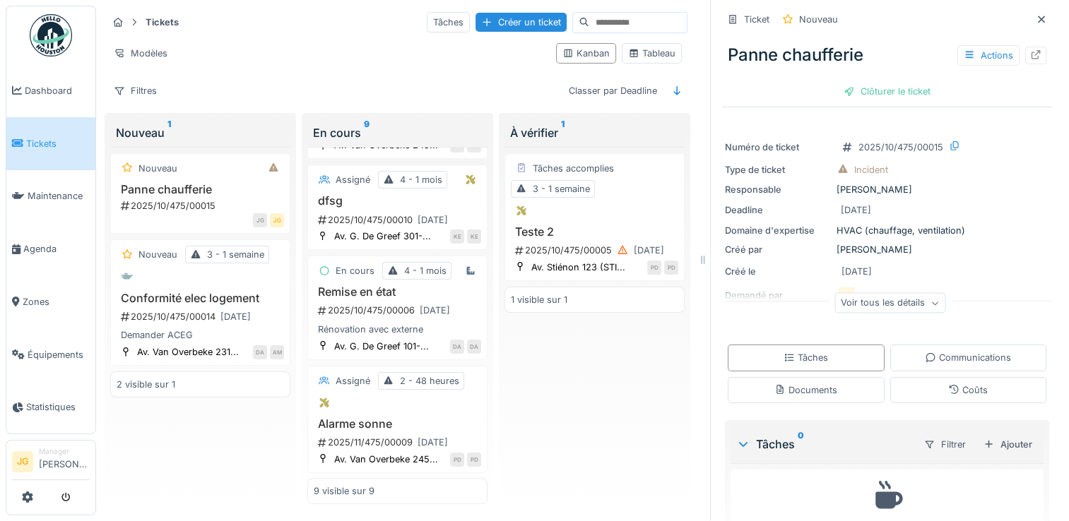
scroll to position [852, 0]
click at [977, 45] on div "Actions" at bounding box center [988, 55] width 62 height 20
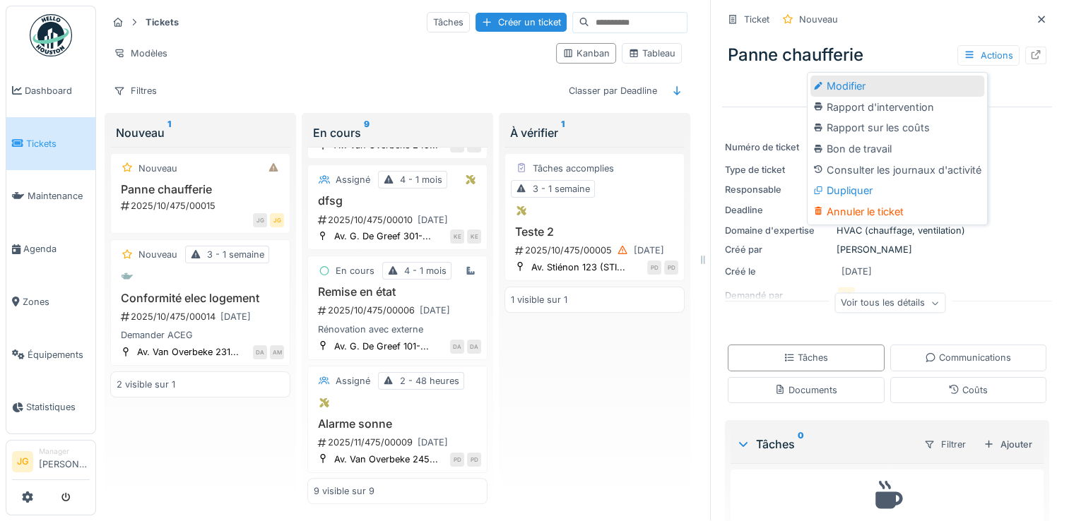
click at [842, 79] on div "Modifier" at bounding box center [898, 86] width 174 height 21
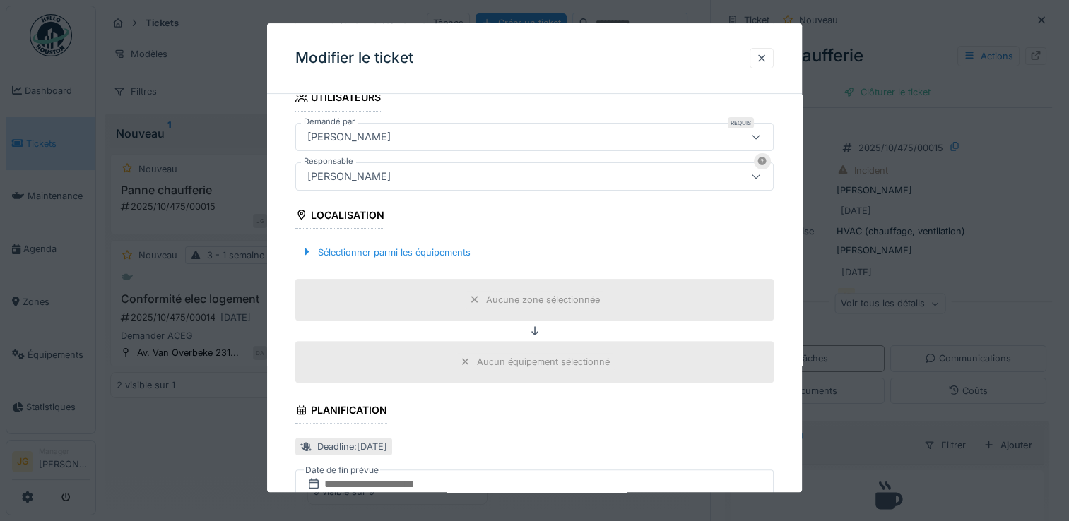
scroll to position [374, 0]
click at [305, 252] on div at bounding box center [306, 253] width 11 height 13
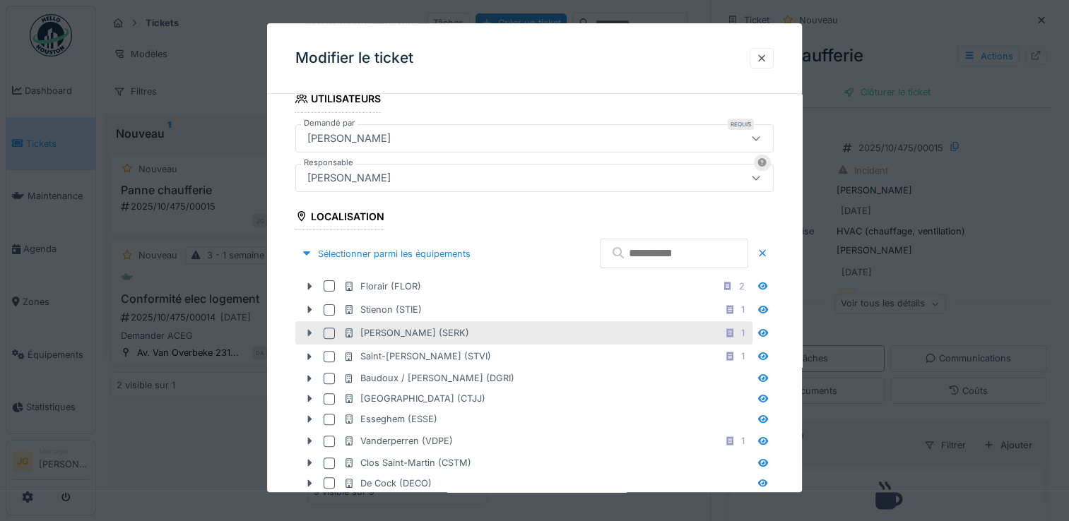
click at [307, 334] on icon at bounding box center [309, 333] width 11 height 9
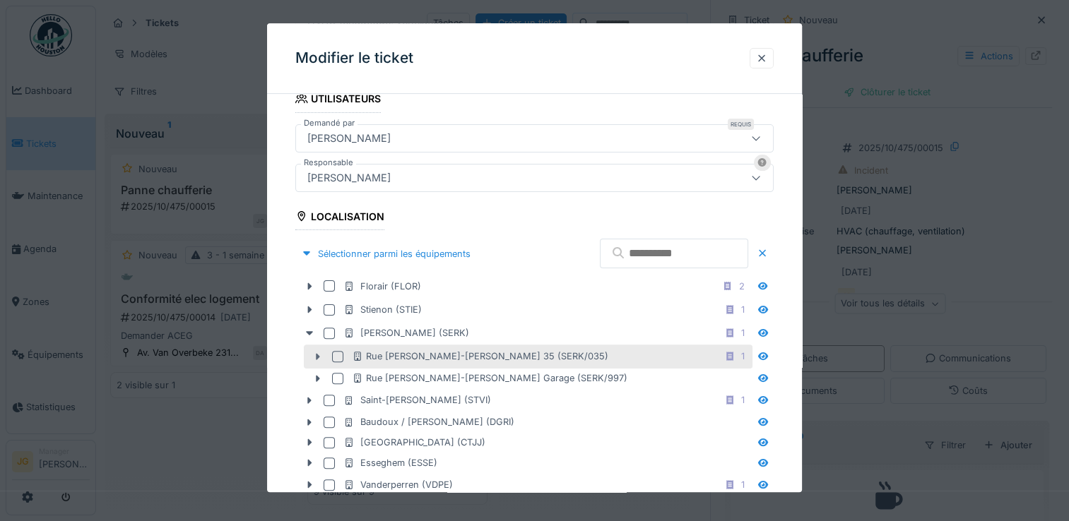
click at [316, 355] on icon at bounding box center [317, 357] width 11 height 9
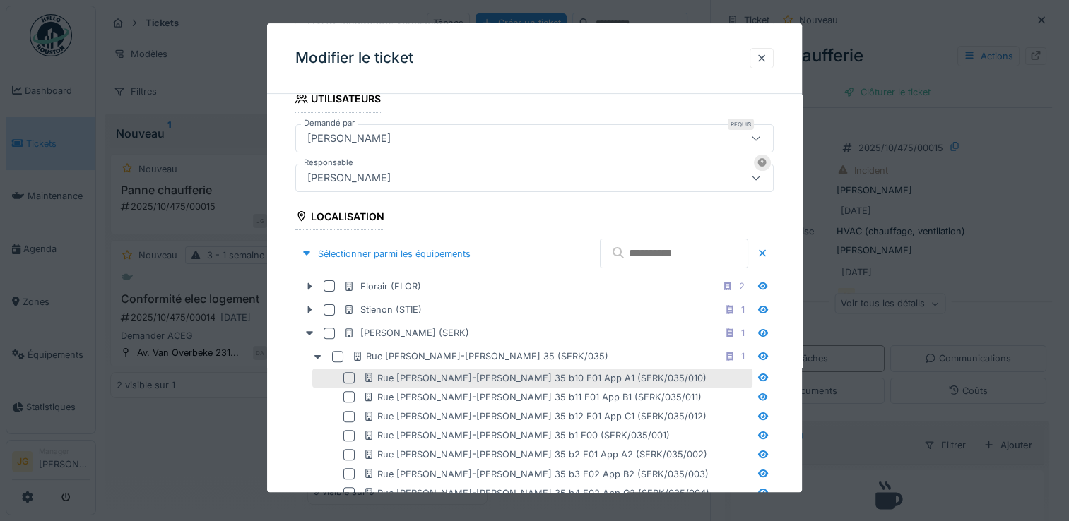
click at [348, 372] on div at bounding box center [348, 377] width 11 height 11
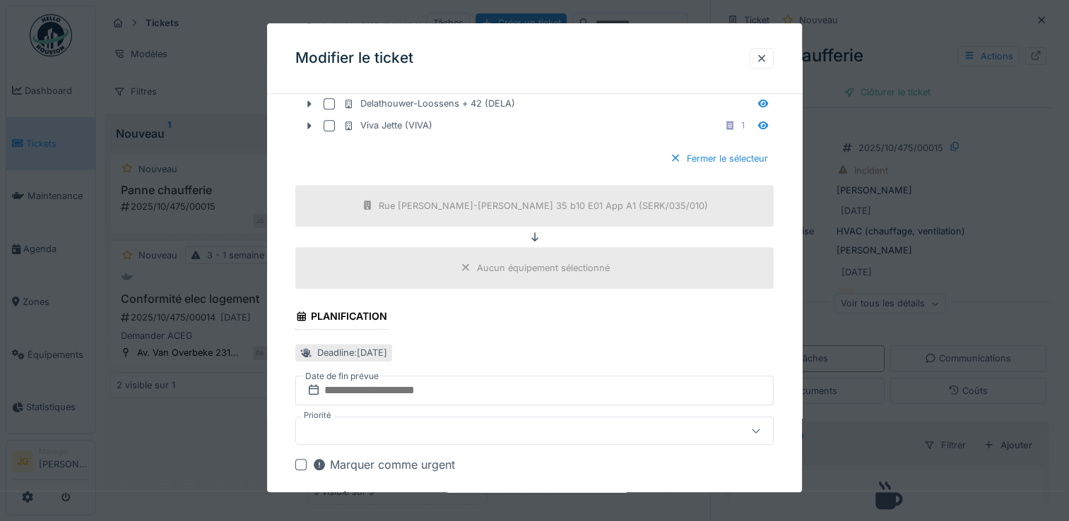
scroll to position [1222, 0]
click at [512, 266] on div "Aucun équipement sélectionné" at bounding box center [543, 266] width 133 height 13
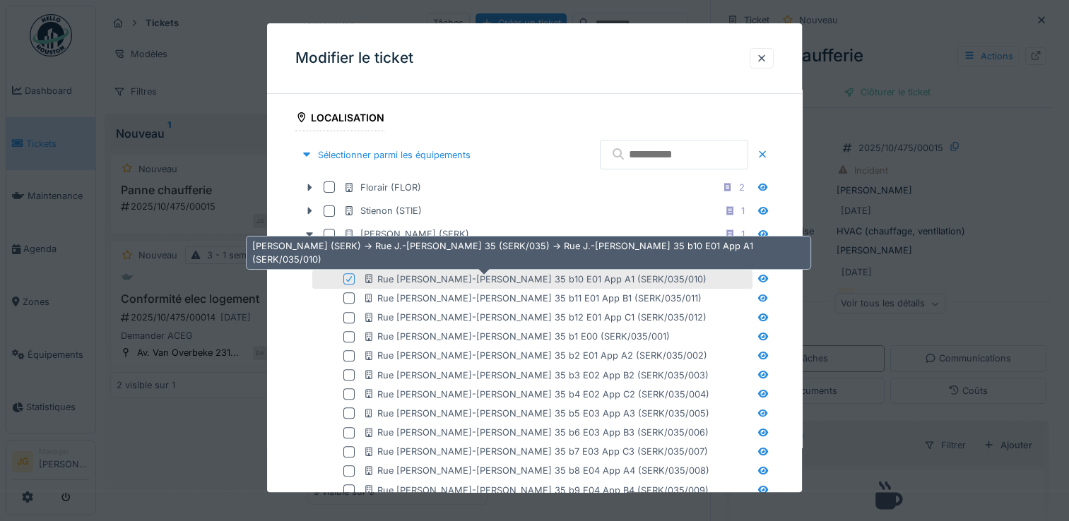
scroll to position [470, 0]
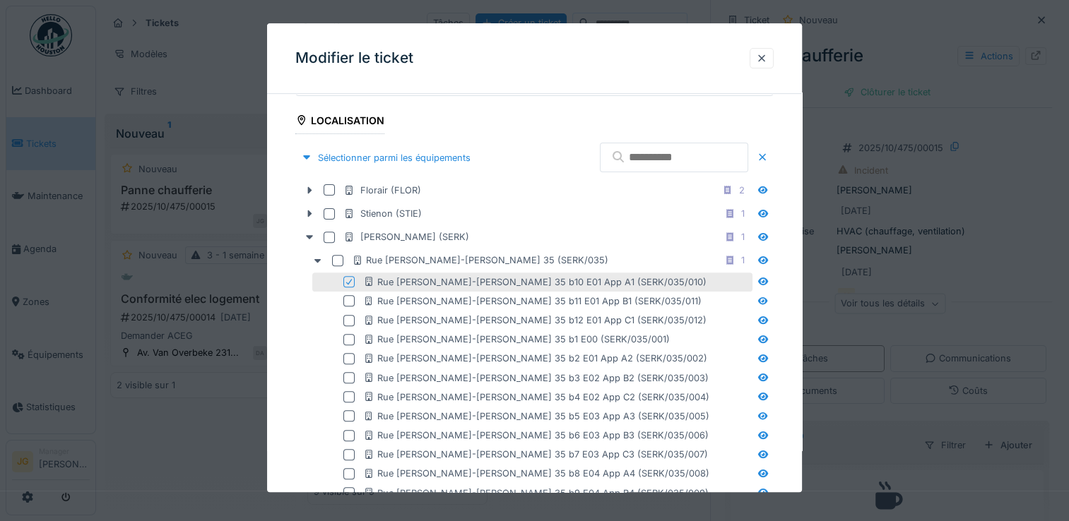
click at [348, 279] on icon at bounding box center [349, 281] width 8 height 7
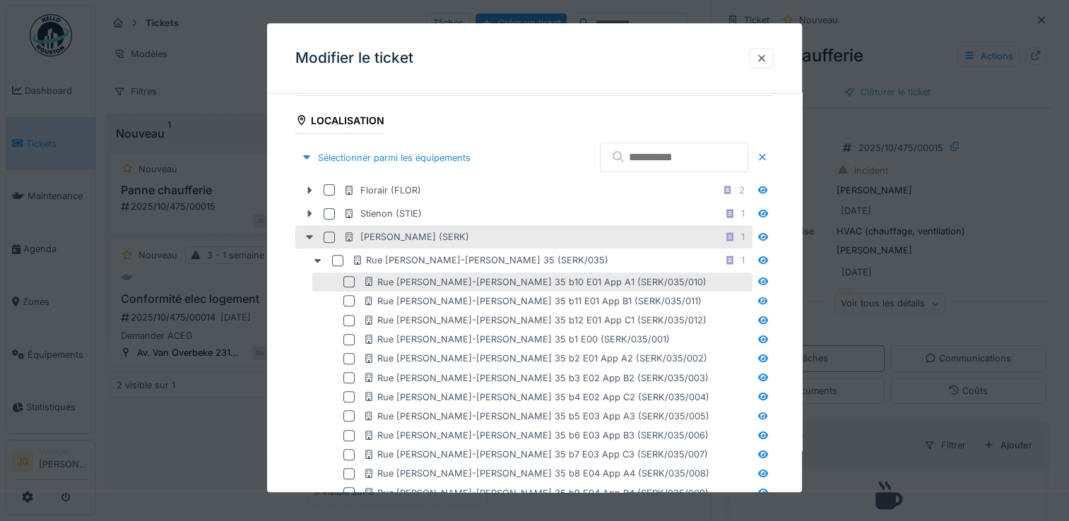
click at [324, 235] on div at bounding box center [329, 237] width 11 height 11
click at [307, 236] on icon at bounding box center [309, 237] width 11 height 9
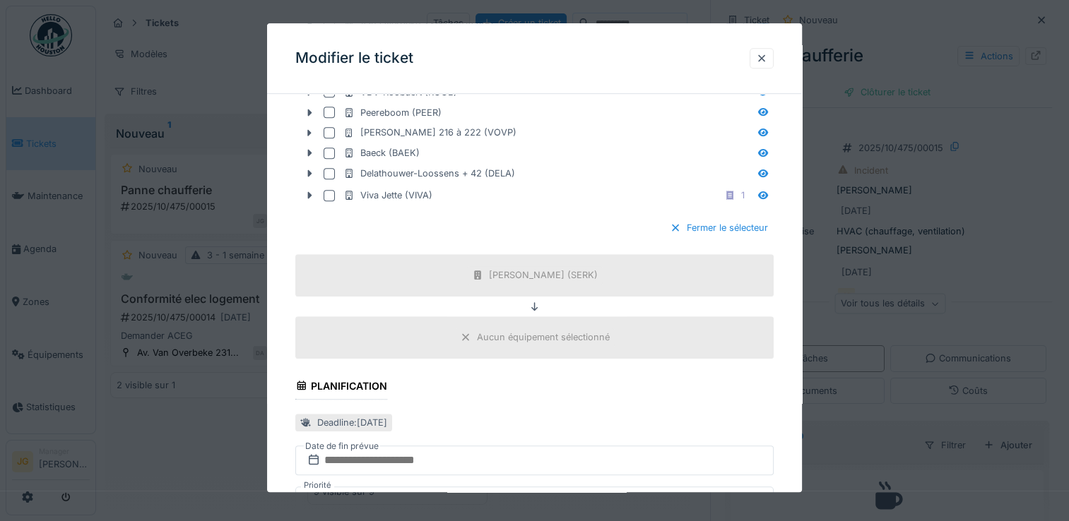
scroll to position [895, 0]
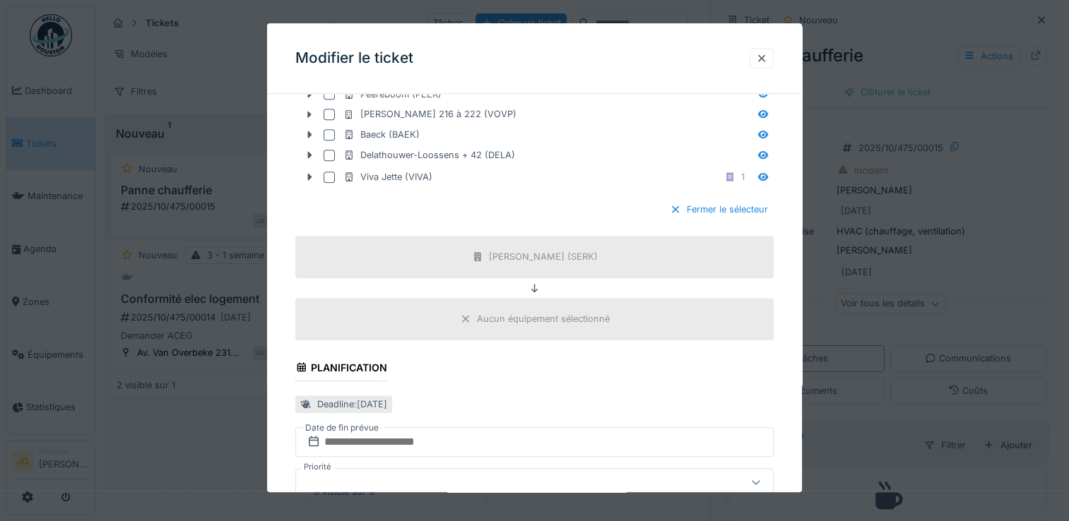
click at [509, 315] on div "Aucun équipement sélectionné" at bounding box center [543, 319] width 133 height 13
click at [500, 313] on div "Aucun équipement sélectionné" at bounding box center [543, 319] width 133 height 13
click at [520, 313] on div "Aucun équipement sélectionné" at bounding box center [543, 319] width 133 height 13
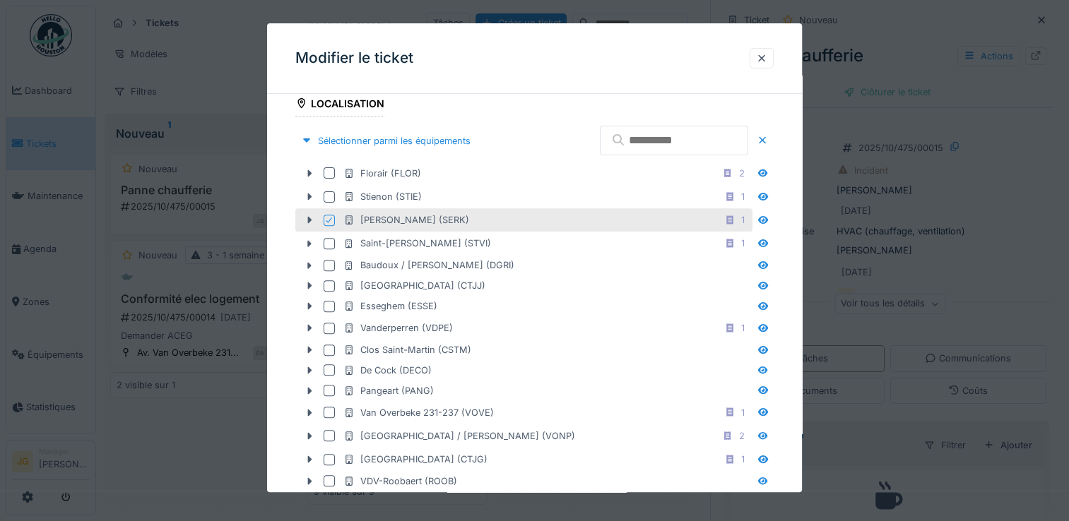
scroll to position [486, 0]
click at [328, 219] on icon at bounding box center [329, 221] width 8 height 7
click at [331, 219] on div at bounding box center [329, 221] width 11 height 11
click at [307, 219] on icon at bounding box center [309, 221] width 11 height 9
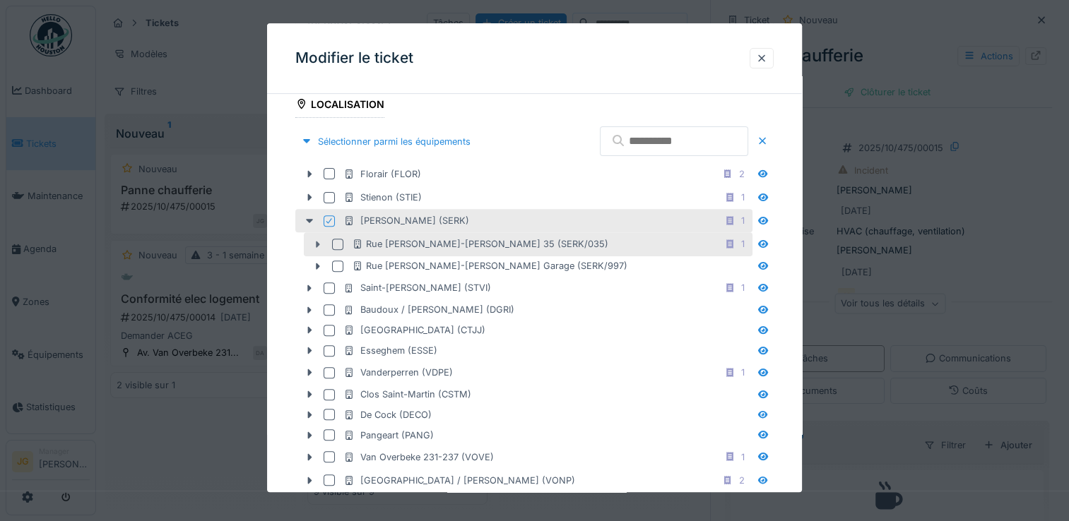
click at [318, 242] on icon at bounding box center [319, 244] width 4 height 7
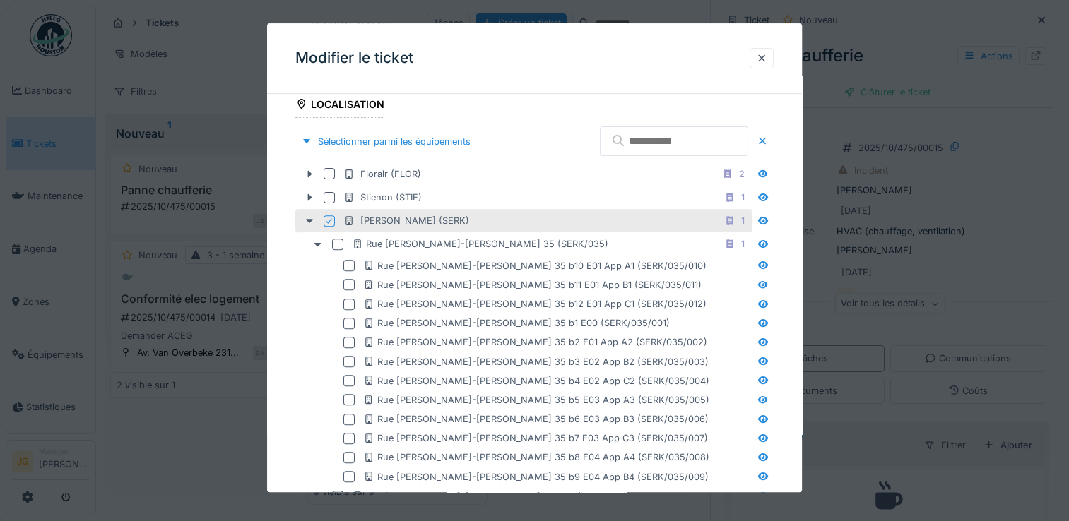
click at [619, 143] on input "text" at bounding box center [674, 141] width 148 height 30
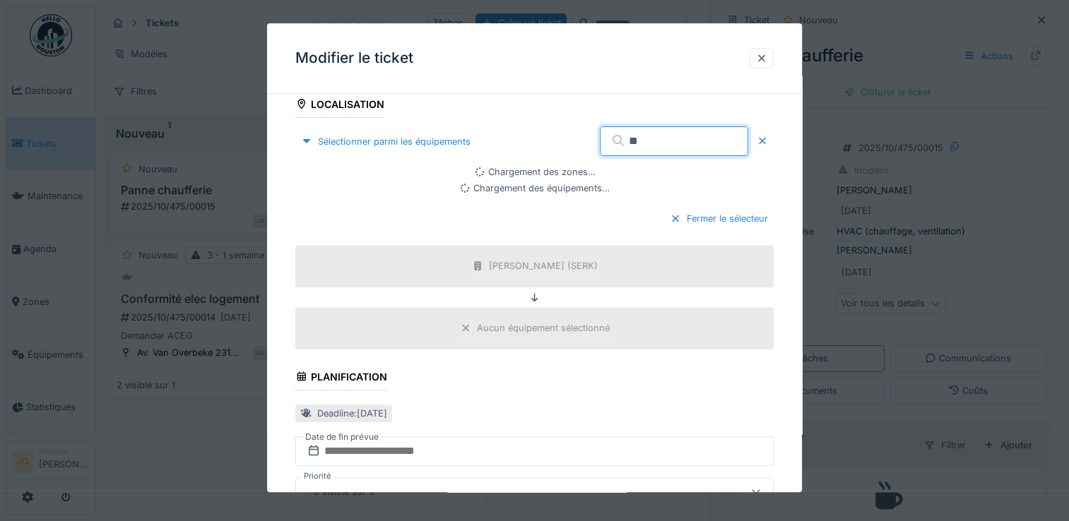
type input "*"
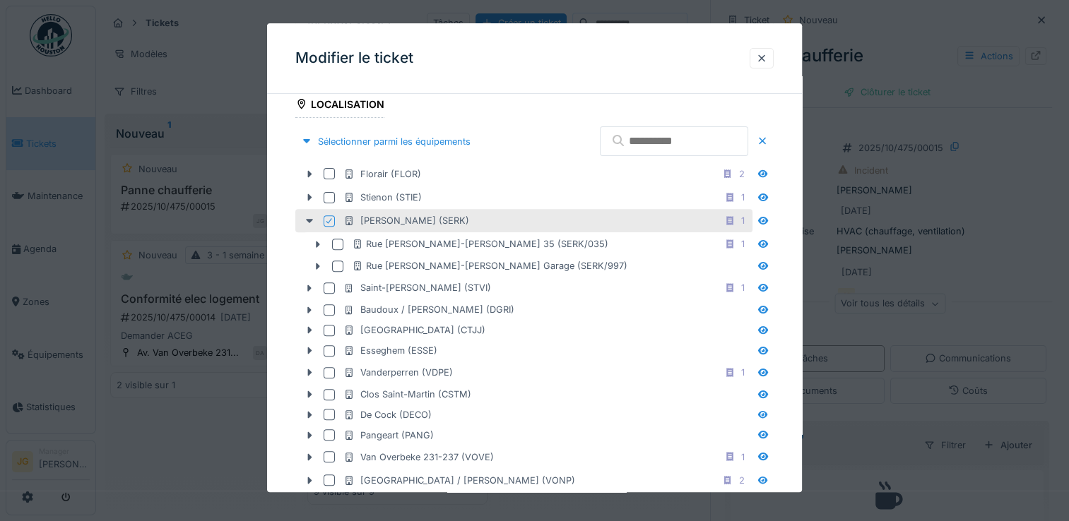
click at [608, 141] on input "text" at bounding box center [674, 141] width 148 height 30
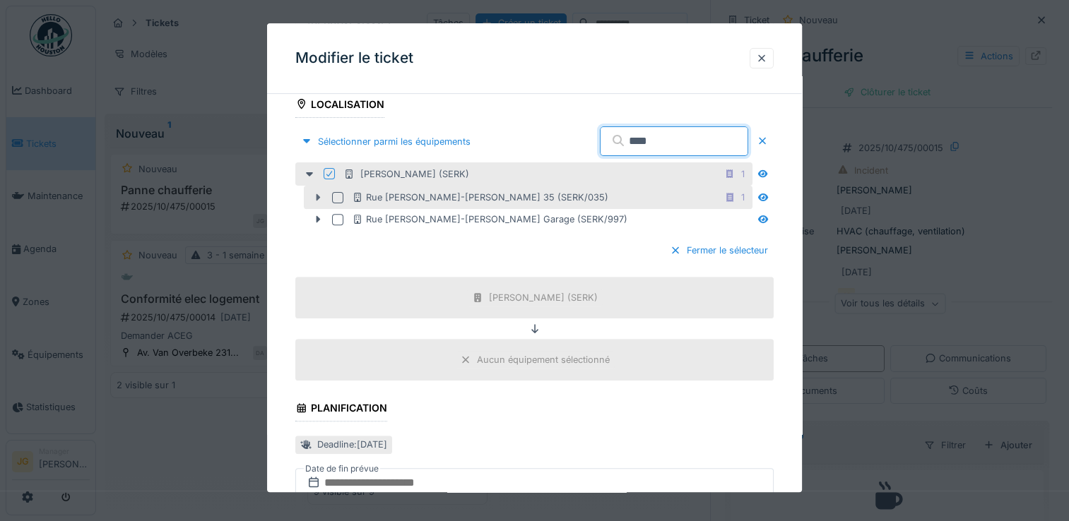
click at [313, 197] on icon at bounding box center [317, 197] width 11 height 9
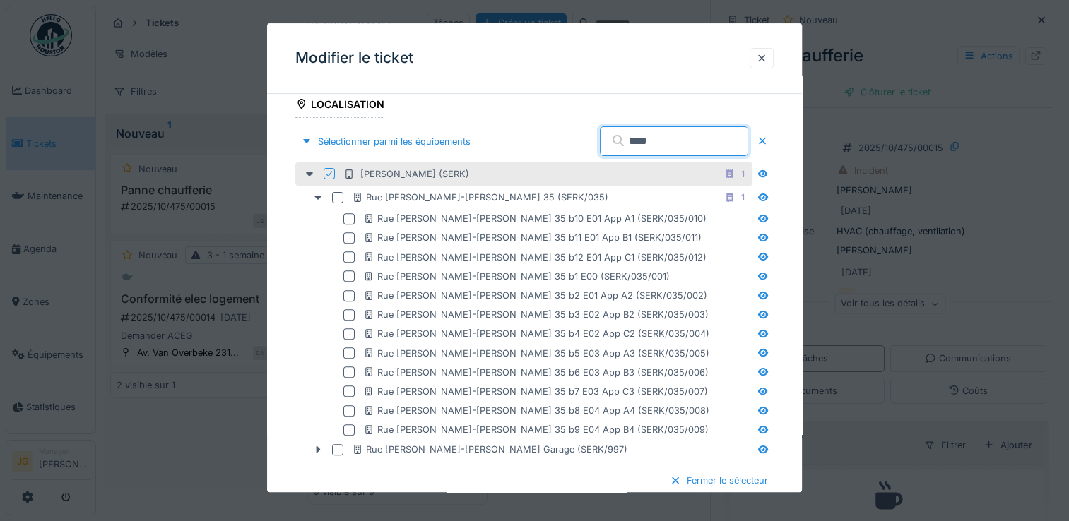
drag, startPoint x: 637, startPoint y: 140, endPoint x: 508, endPoint y: 137, distance: 128.6
click at [508, 137] on div "Sélectionner parmi les équipements ****" at bounding box center [534, 142] width 478 height 42
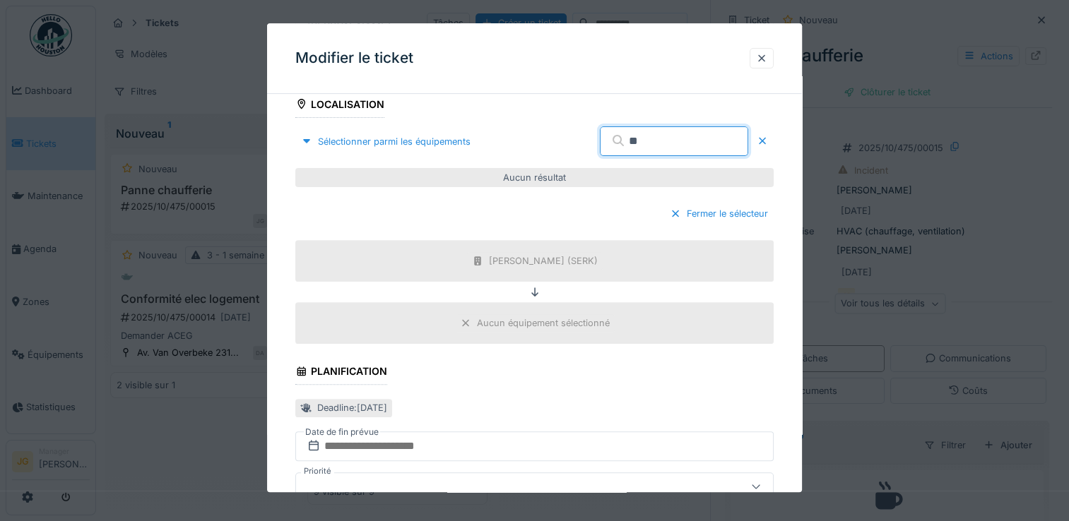
type input "*"
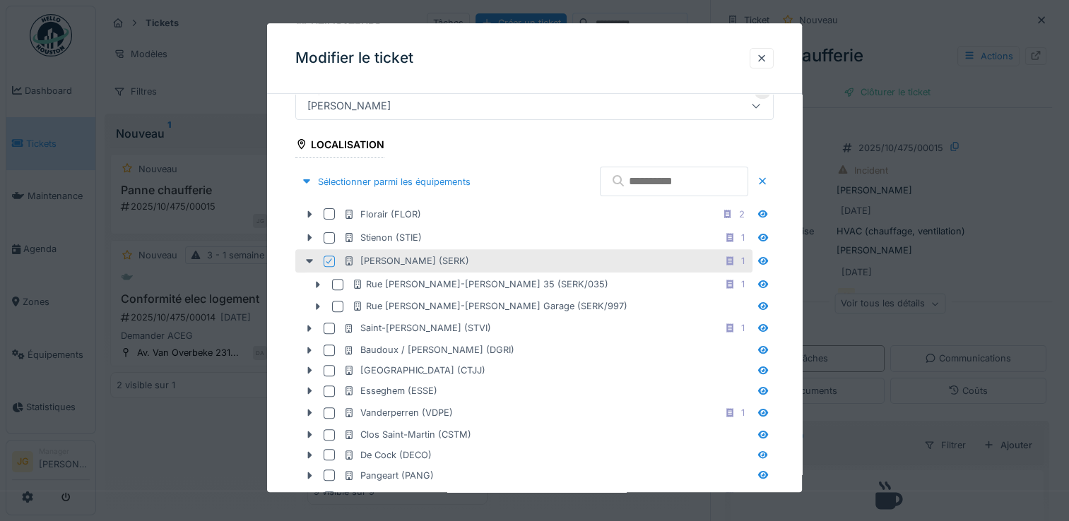
scroll to position [445, 0]
click at [310, 184] on div at bounding box center [306, 182] width 11 height 13
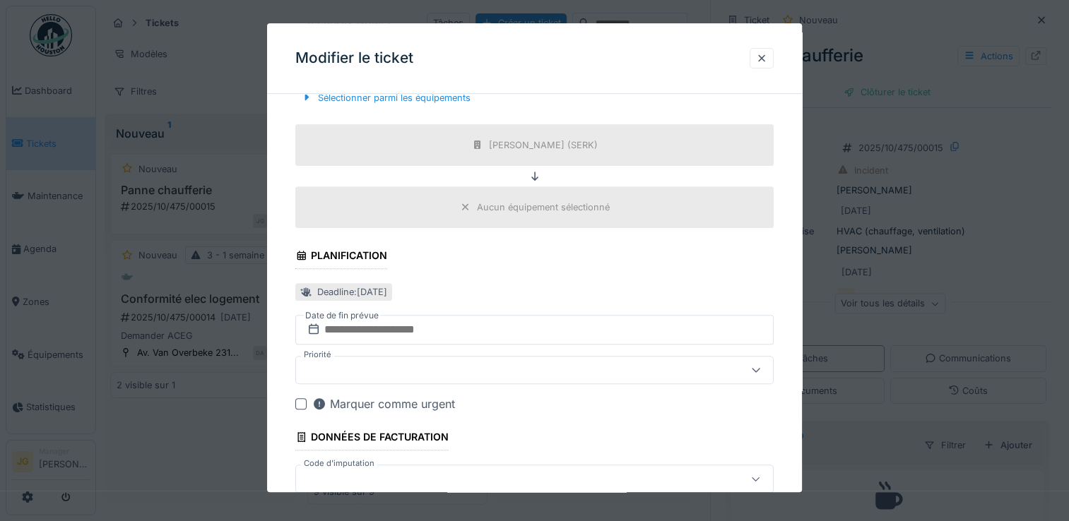
scroll to position [607, 0]
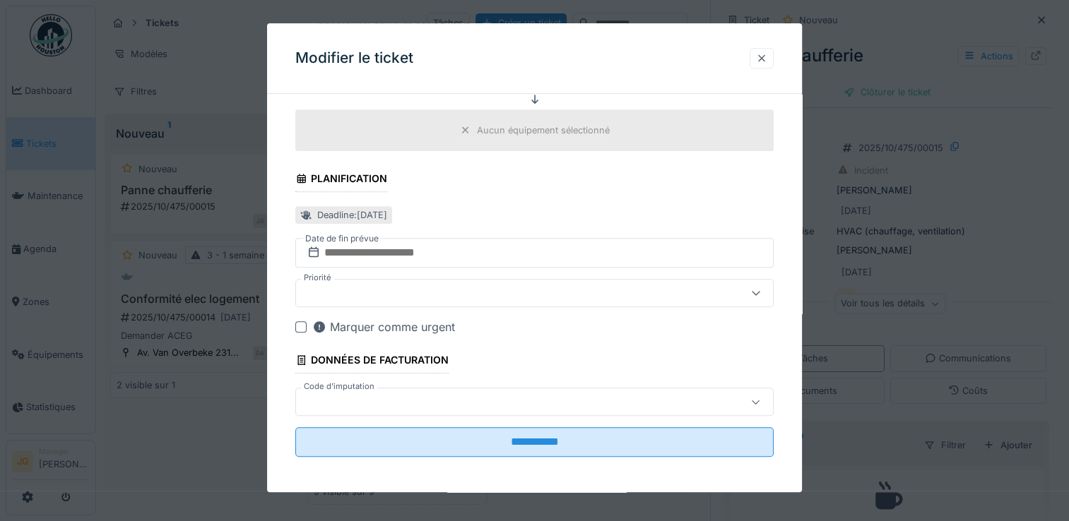
click at [766, 55] on div at bounding box center [761, 58] width 11 height 13
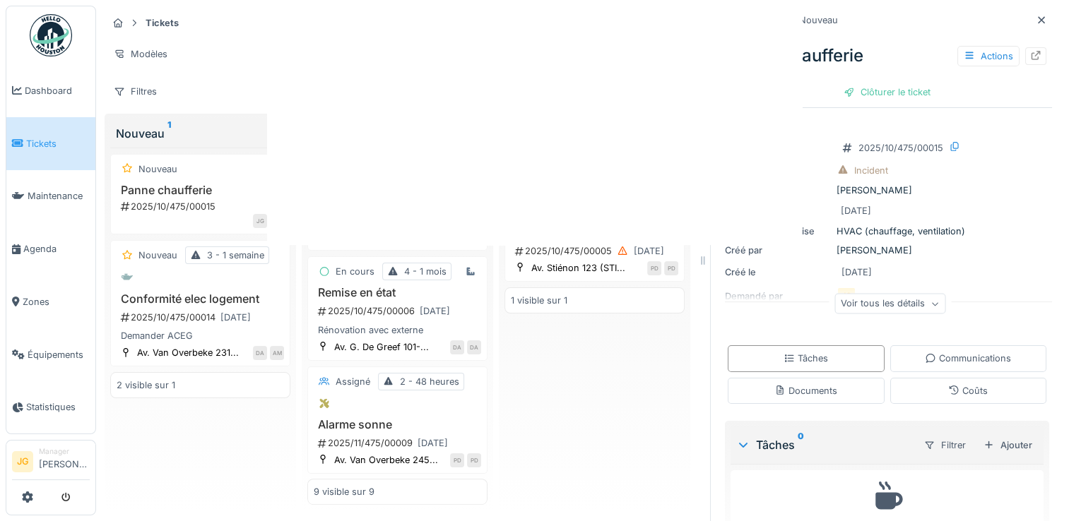
scroll to position [0, 0]
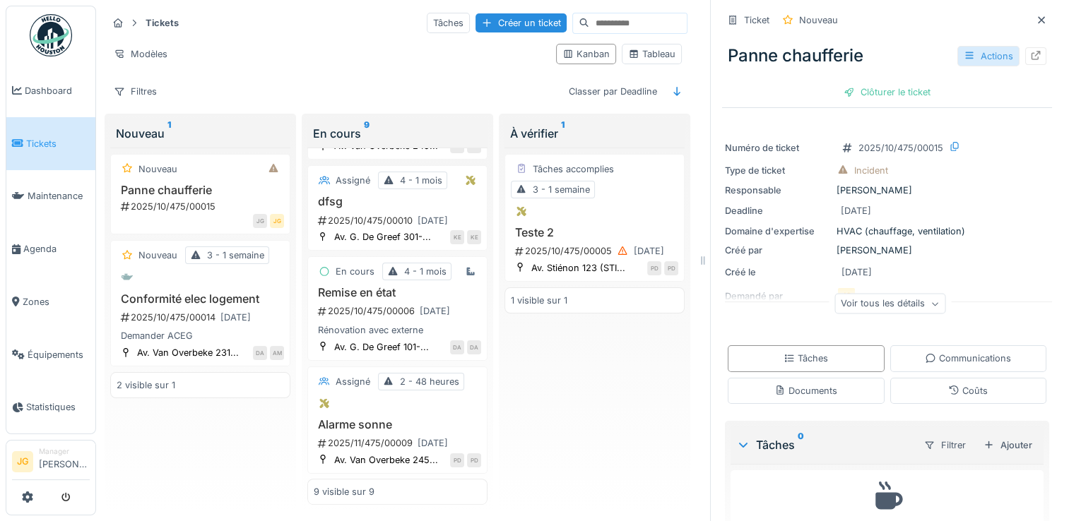
click at [971, 57] on div "Actions" at bounding box center [988, 56] width 62 height 20
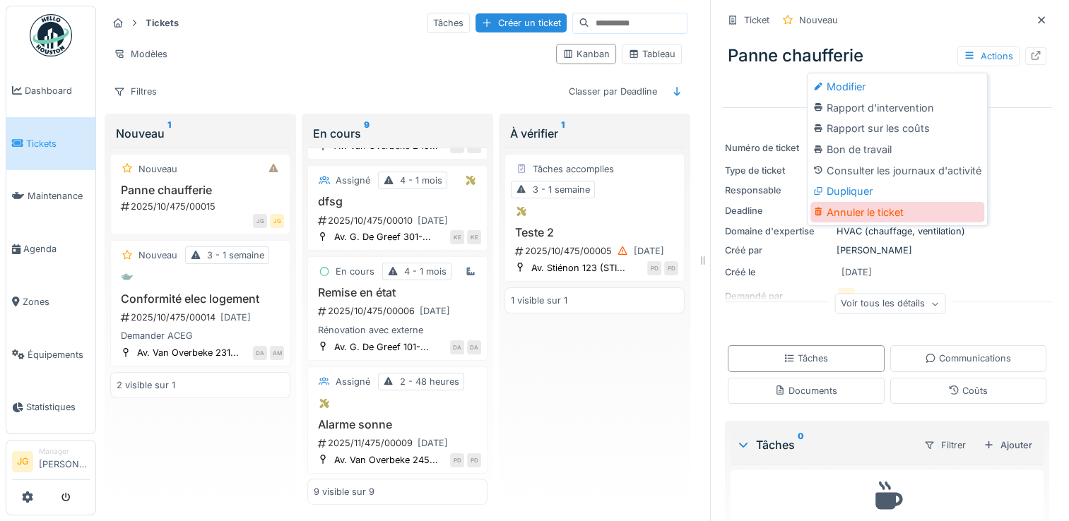
click at [873, 213] on div "Annuler le ticket" at bounding box center [898, 212] width 174 height 21
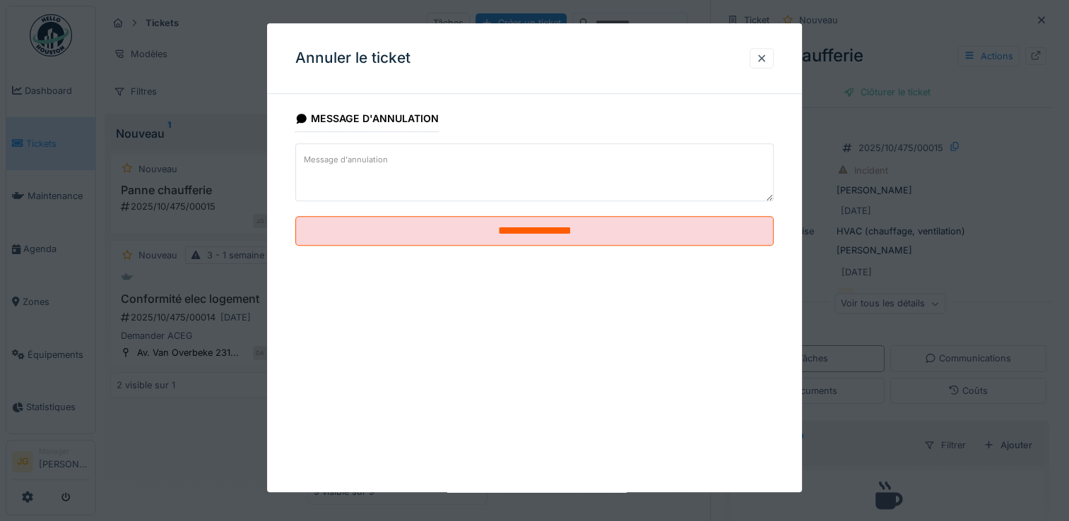
click at [437, 163] on textarea "Message d'annulation" at bounding box center [534, 172] width 478 height 58
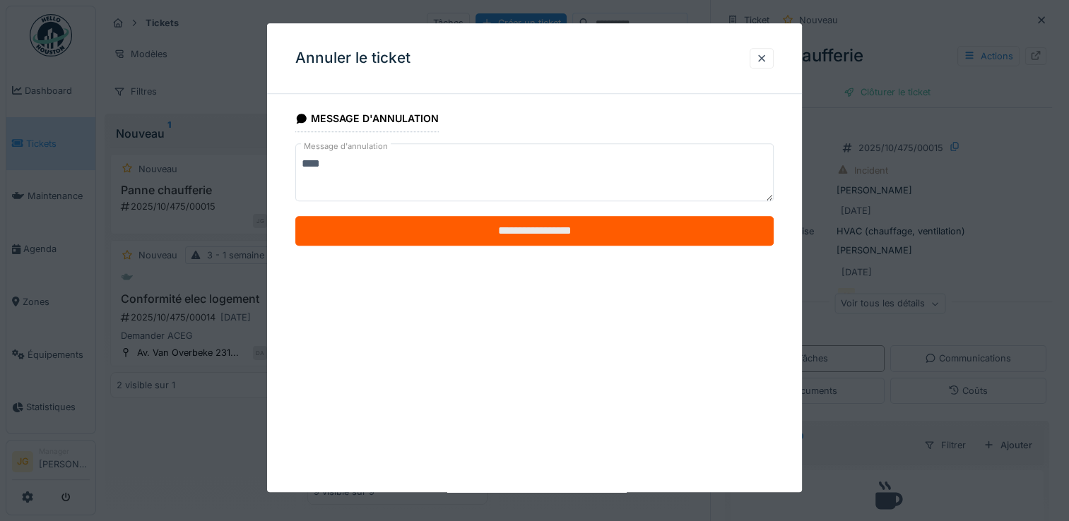
type textarea "****"
click at [508, 228] on input "**********" at bounding box center [534, 232] width 478 height 30
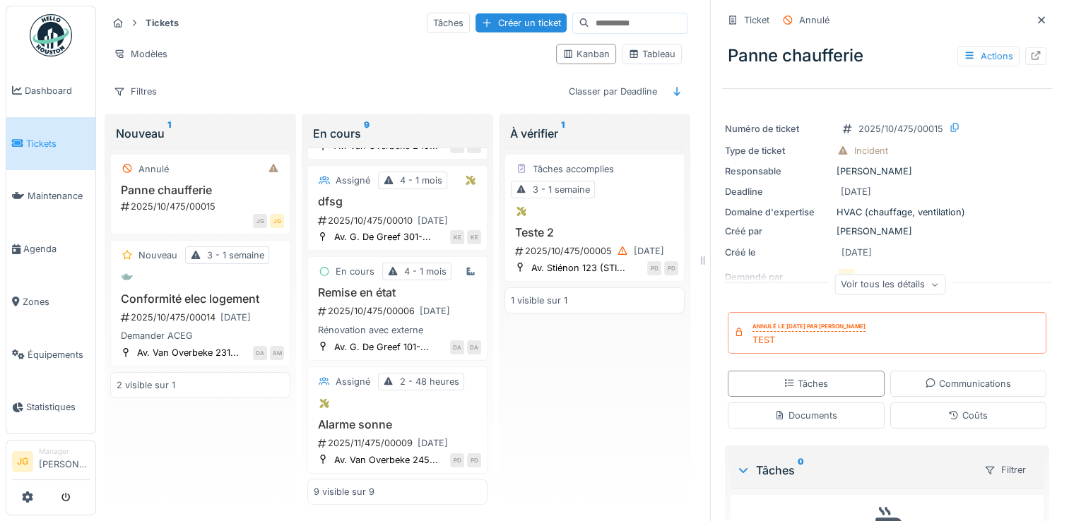
scroll to position [11, 0]
click at [37, 348] on span "Équipements" at bounding box center [59, 354] width 62 height 13
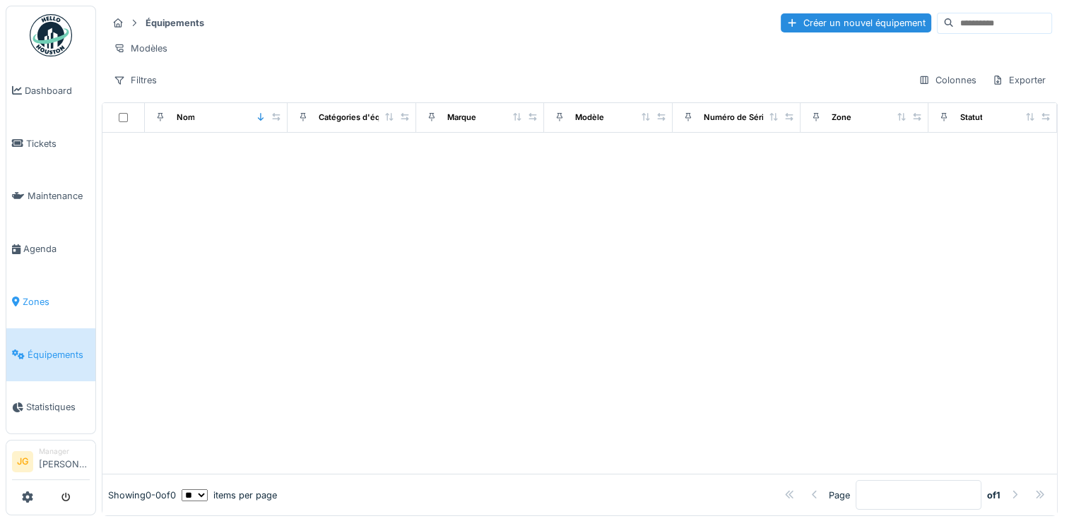
click at [25, 295] on span "Zones" at bounding box center [56, 301] width 67 height 13
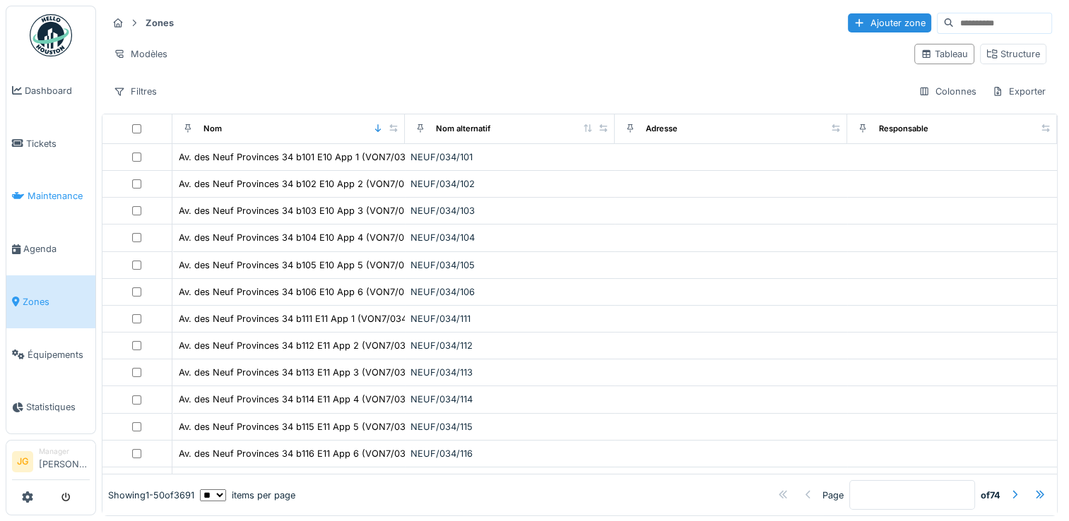
click at [51, 193] on span "Maintenance" at bounding box center [59, 195] width 62 height 13
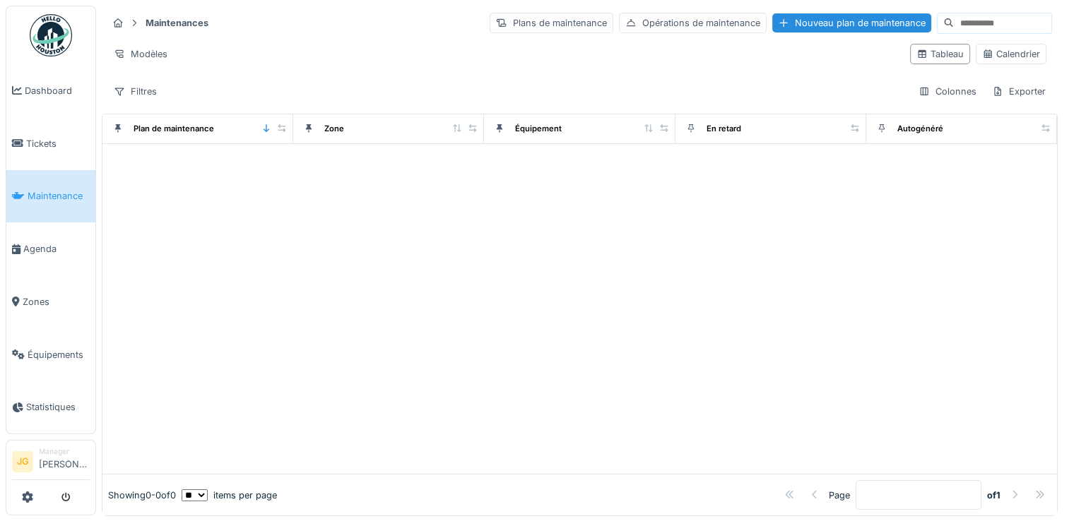
scroll to position [11, 0]
click at [25, 500] on icon at bounding box center [27, 497] width 11 height 11
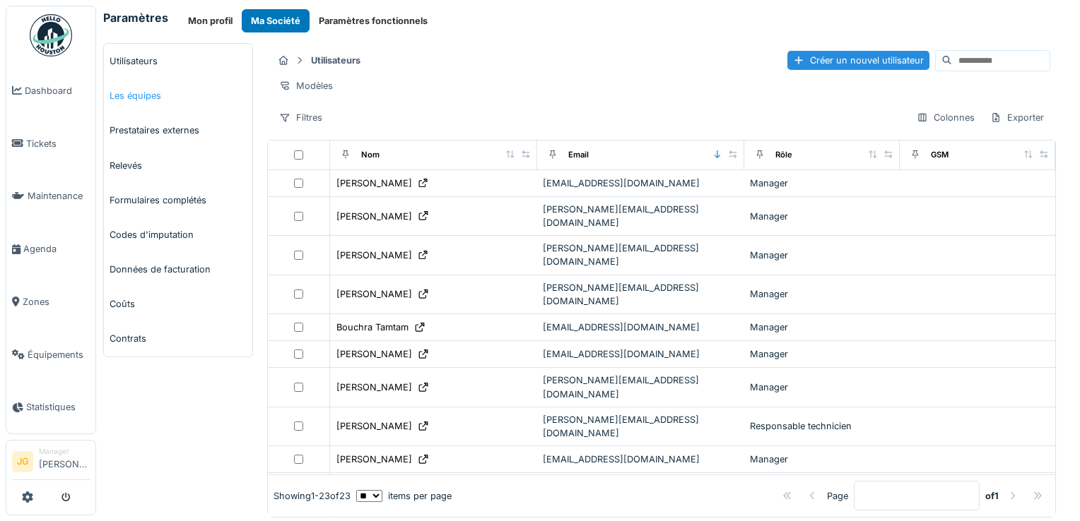
click at [136, 95] on link "Les équipes" at bounding box center [178, 95] width 148 height 35
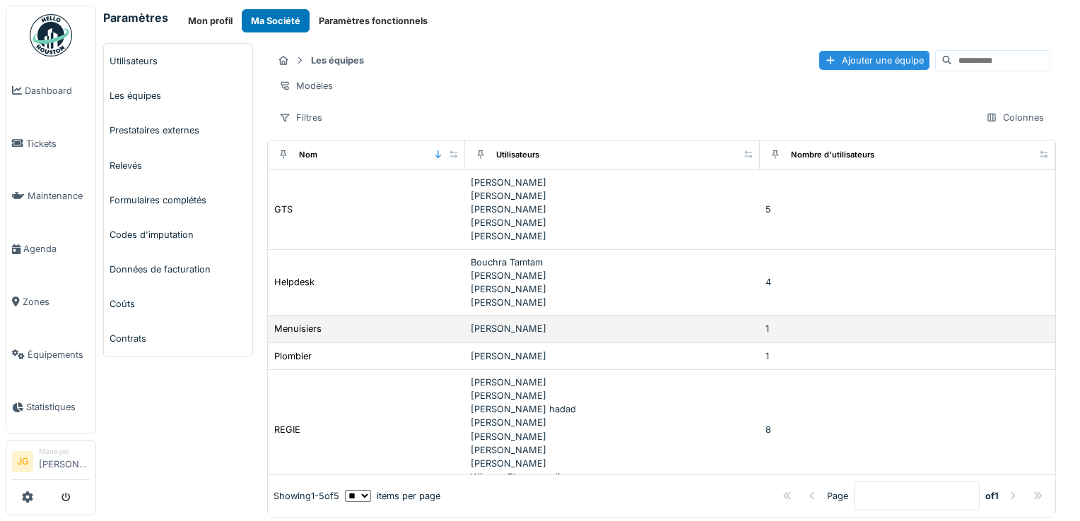
scroll to position [44, 0]
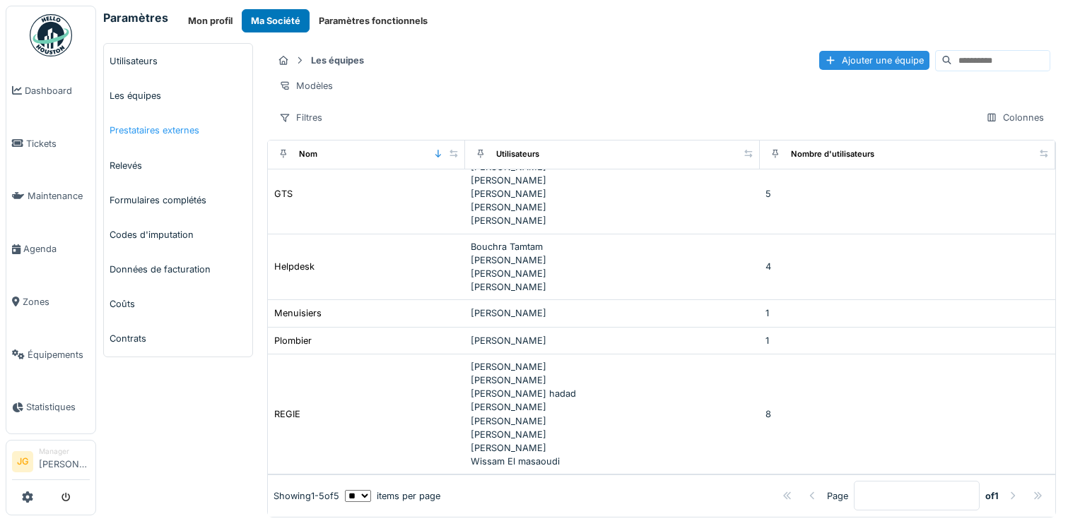
click at [151, 129] on link "Prestataires externes" at bounding box center [178, 130] width 148 height 35
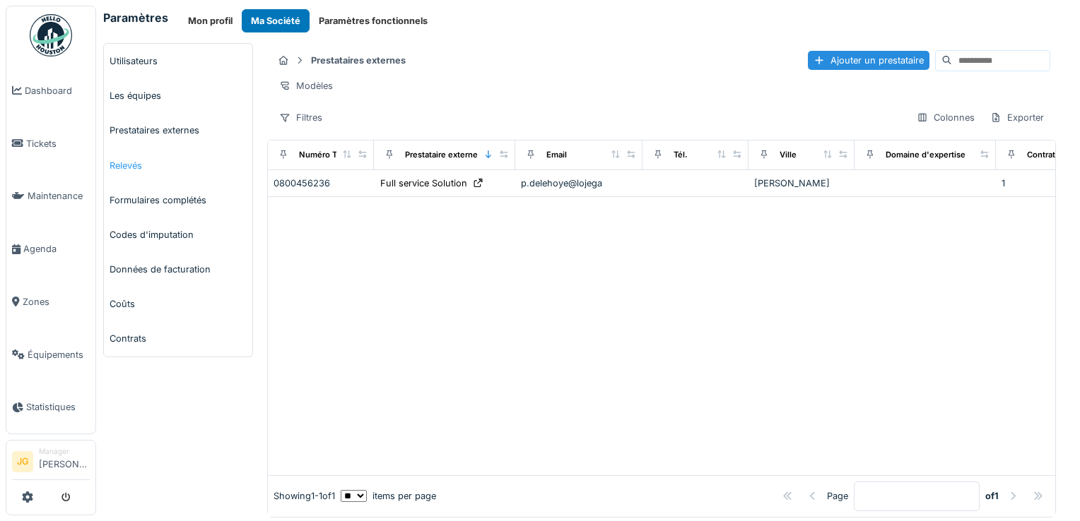
click at [122, 165] on link "Relevés" at bounding box center [178, 165] width 148 height 35
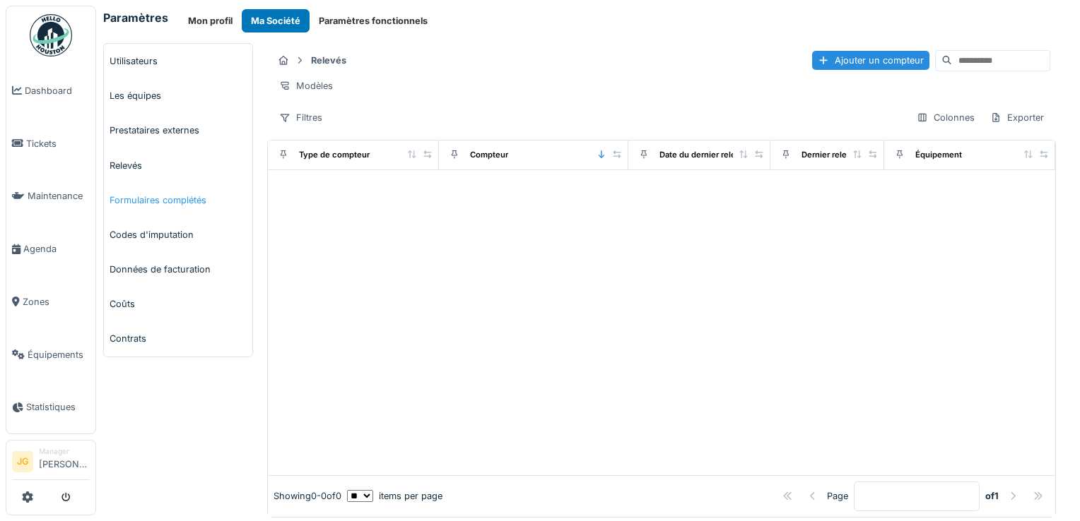
click at [138, 200] on link "Formulaires complétés" at bounding box center [178, 200] width 148 height 35
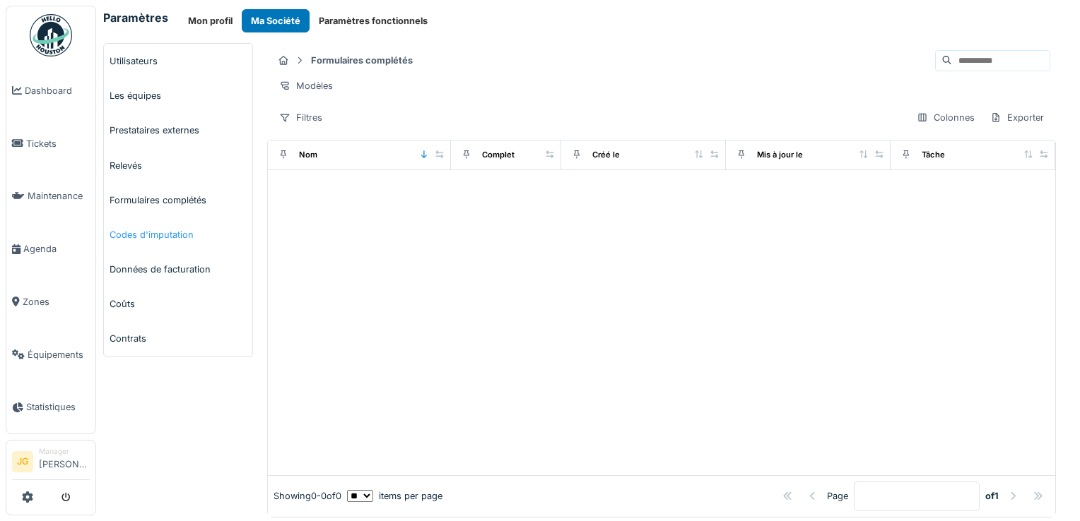
click at [137, 237] on link "Codes d'imputation" at bounding box center [178, 235] width 148 height 35
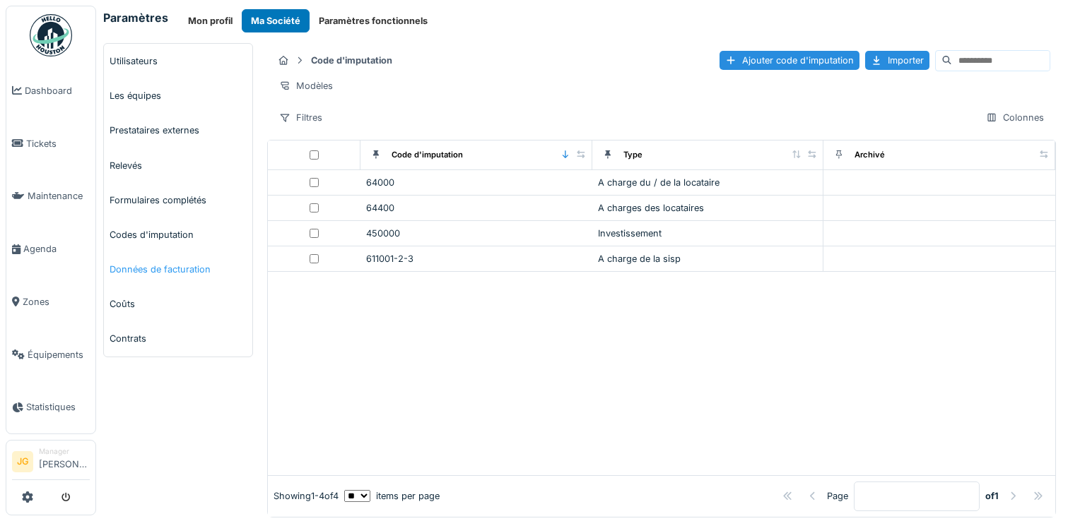
click at [134, 269] on link "Données de facturation" at bounding box center [178, 269] width 148 height 35
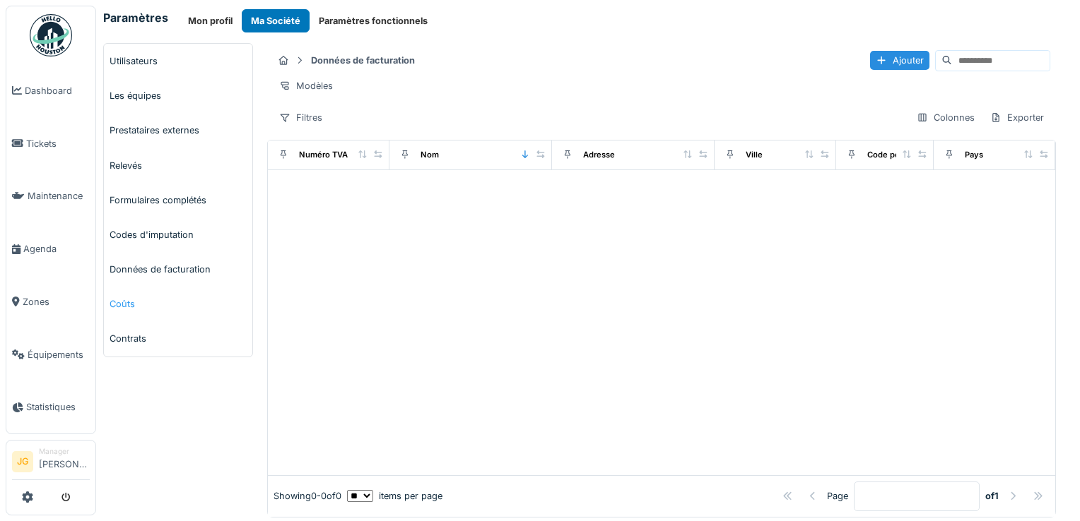
click at [126, 306] on link "Coûts" at bounding box center [178, 304] width 148 height 35
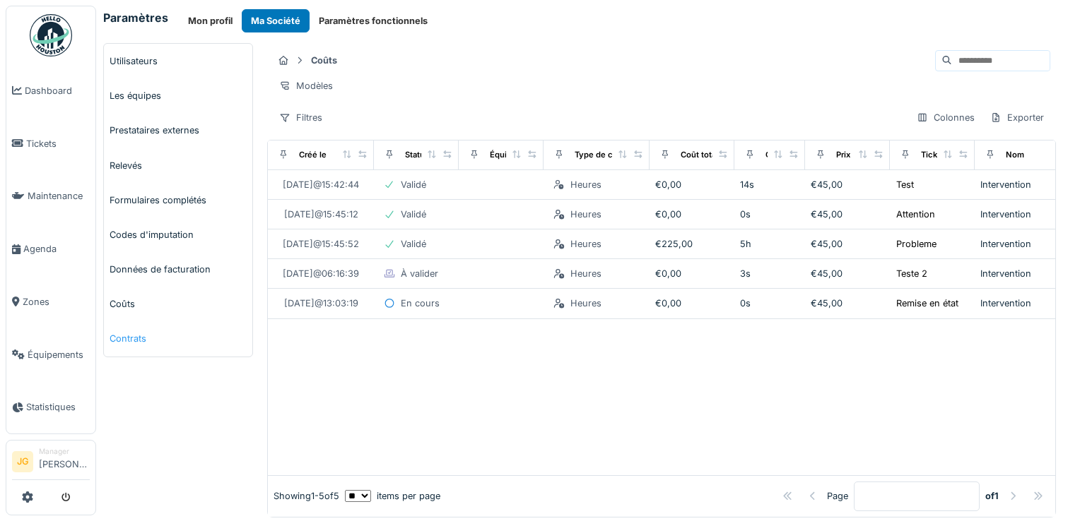
click at [130, 343] on link "Contrats" at bounding box center [178, 339] width 148 height 35
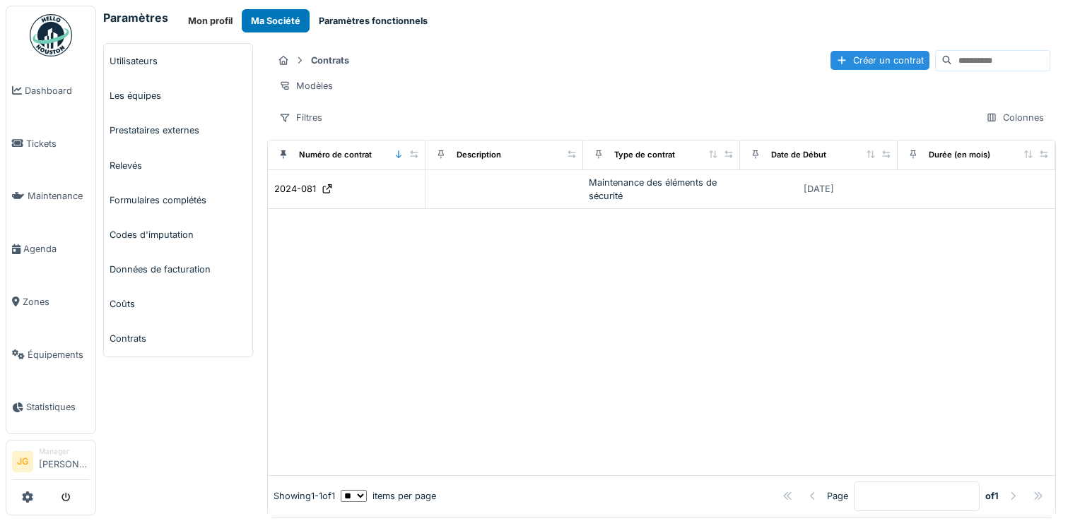
click at [372, 25] on button "Paramètres fonctionnels" at bounding box center [373, 20] width 127 height 23
click at [378, 18] on button "Paramètres fonctionnels" at bounding box center [373, 20] width 127 height 23
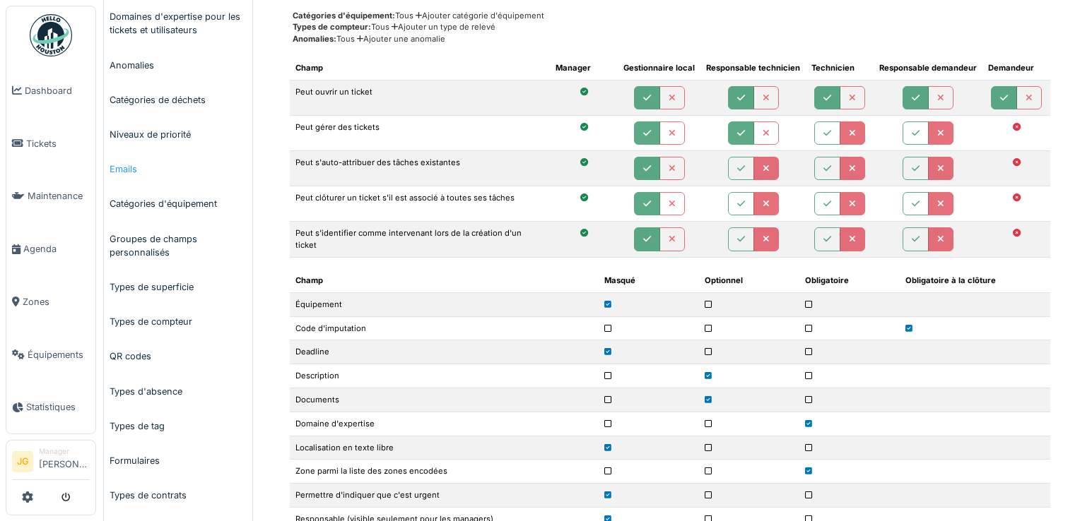
scroll to position [246, 0]
click at [165, 319] on link "Types de compteur" at bounding box center [178, 321] width 148 height 35
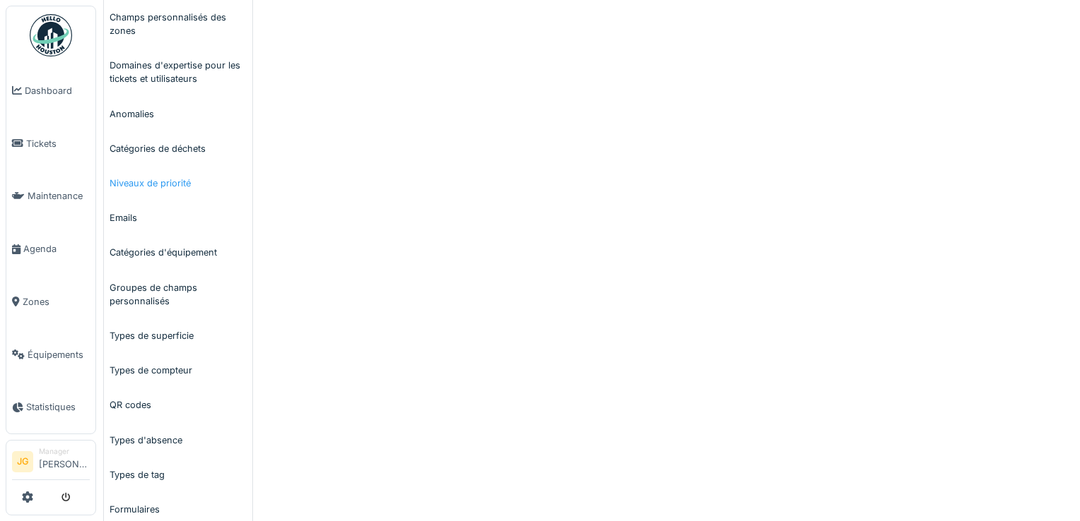
scroll to position [198, 0]
click at [160, 370] on link "Types de compteur" at bounding box center [178, 369] width 148 height 35
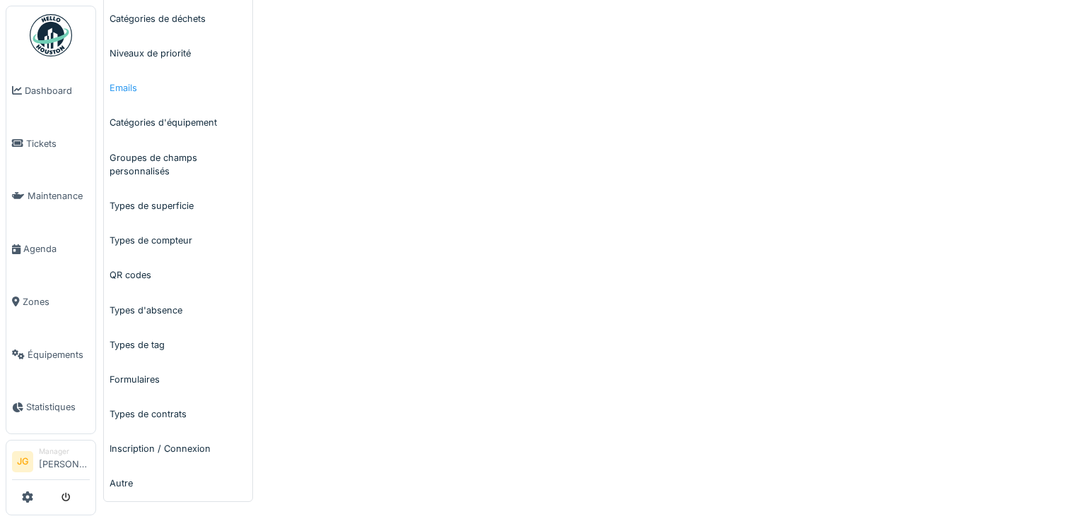
scroll to position [0, 0]
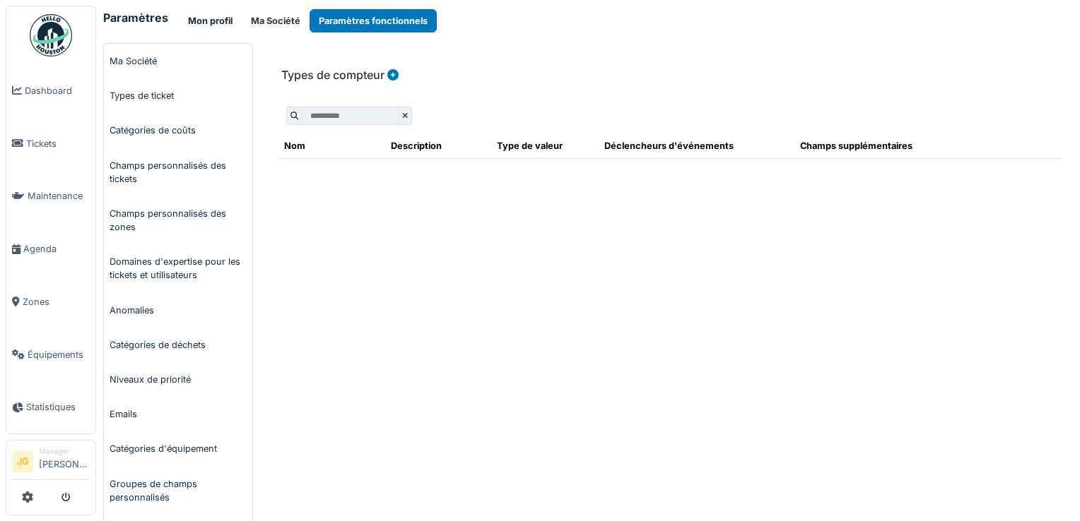
click at [211, 22] on button "Mon profil" at bounding box center [210, 20] width 63 height 23
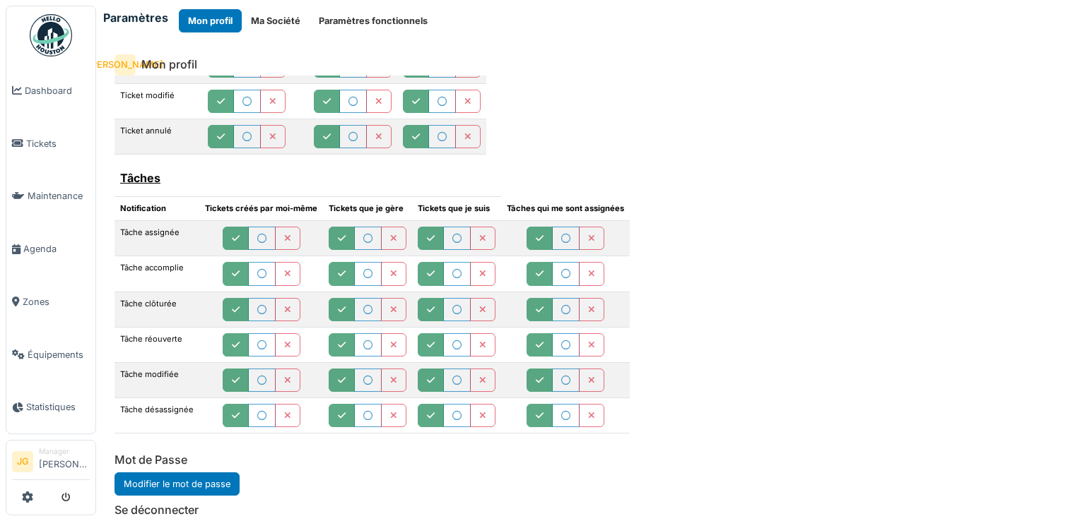
scroll to position [42, 0]
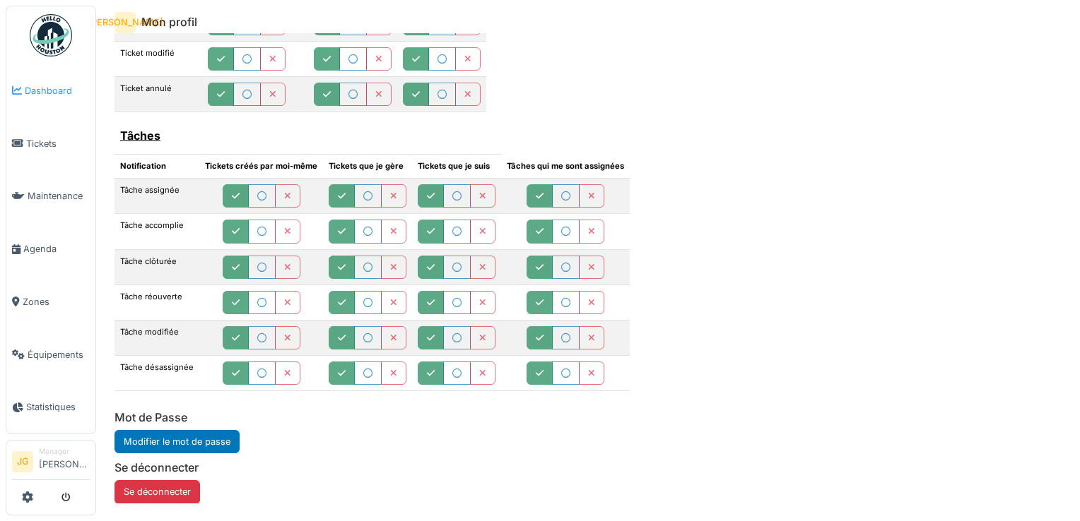
click at [46, 88] on span "Dashboard" at bounding box center [57, 90] width 65 height 13
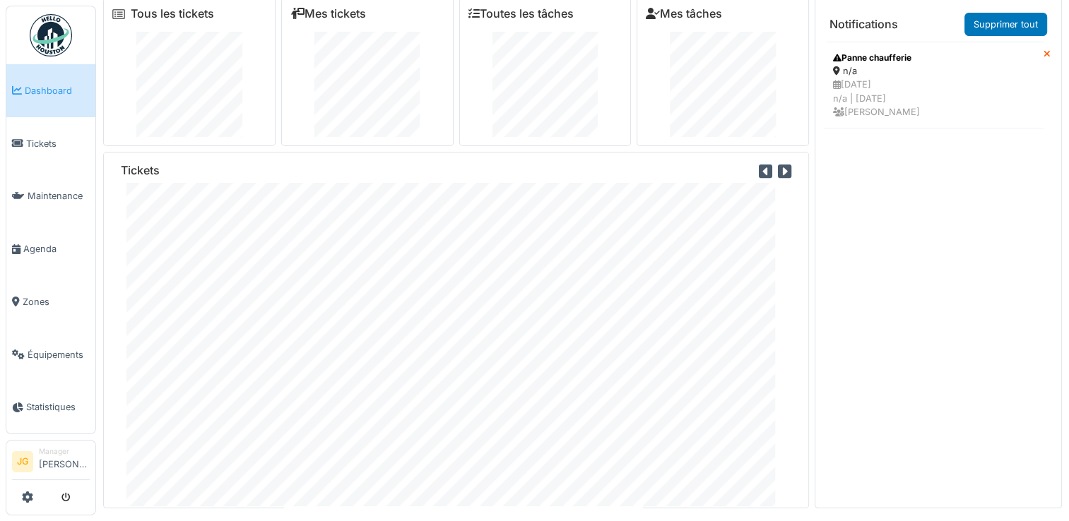
scroll to position [14, 0]
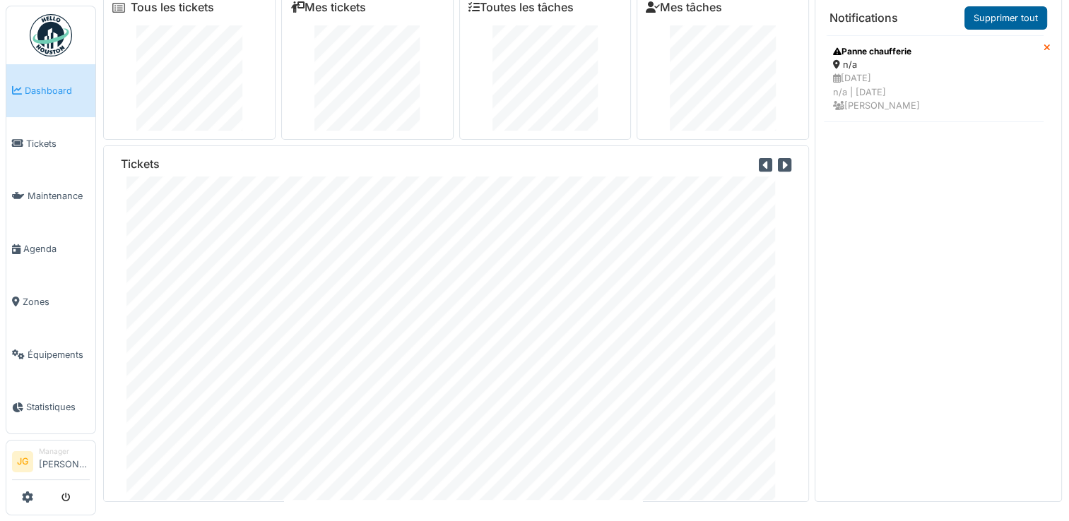
click at [1006, 18] on link "Supprimer tout" at bounding box center [1006, 17] width 83 height 23
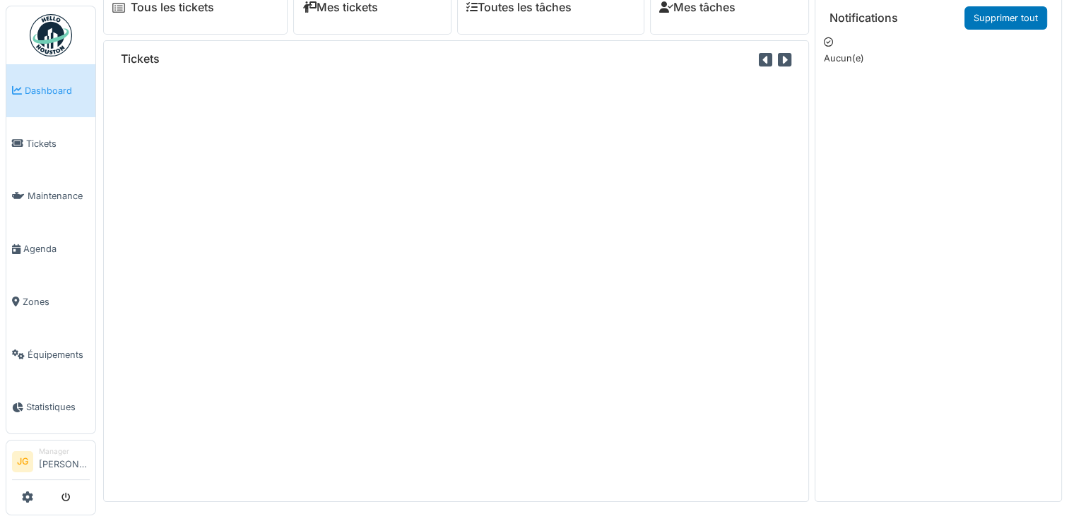
scroll to position [0, 0]
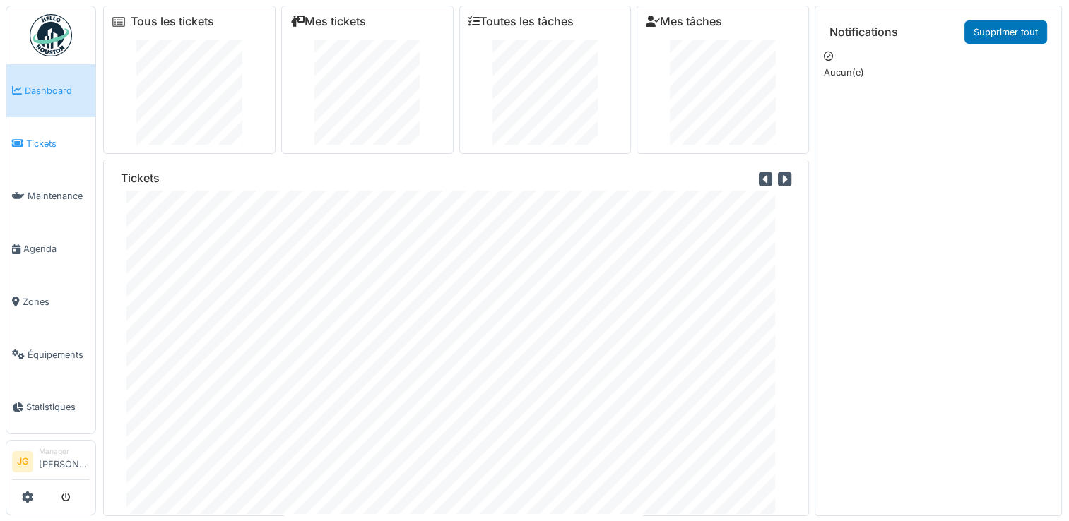
click at [34, 129] on link "Tickets" at bounding box center [50, 143] width 89 height 53
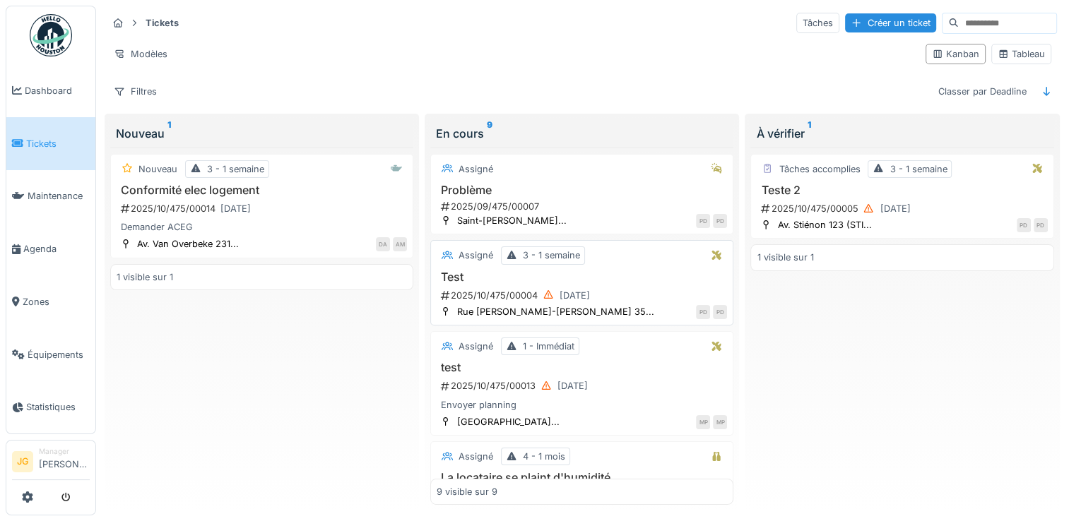
click at [477, 293] on div "2025/10/475/00004 [DATE]" at bounding box center [584, 296] width 288 height 18
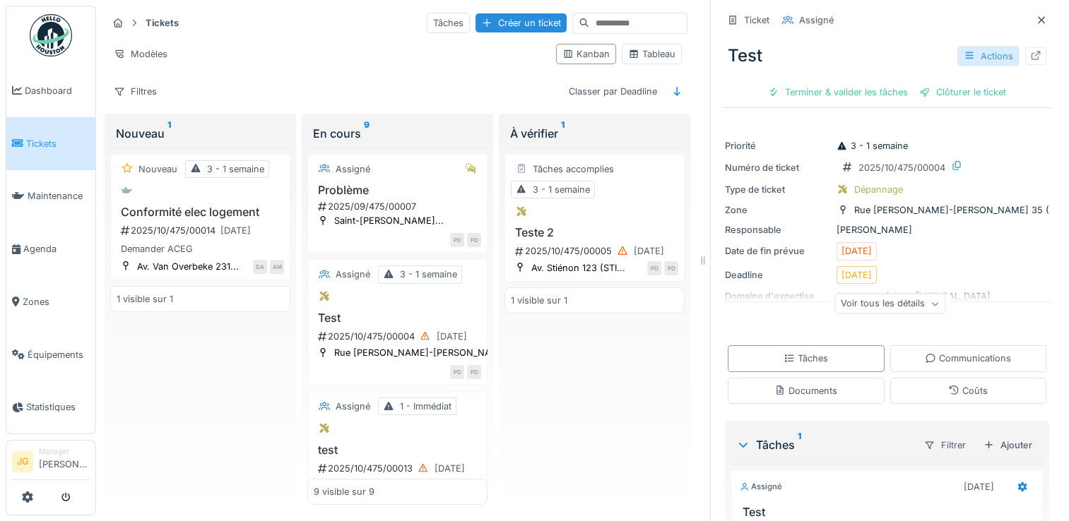
click at [964, 58] on div "Actions" at bounding box center [988, 56] width 62 height 20
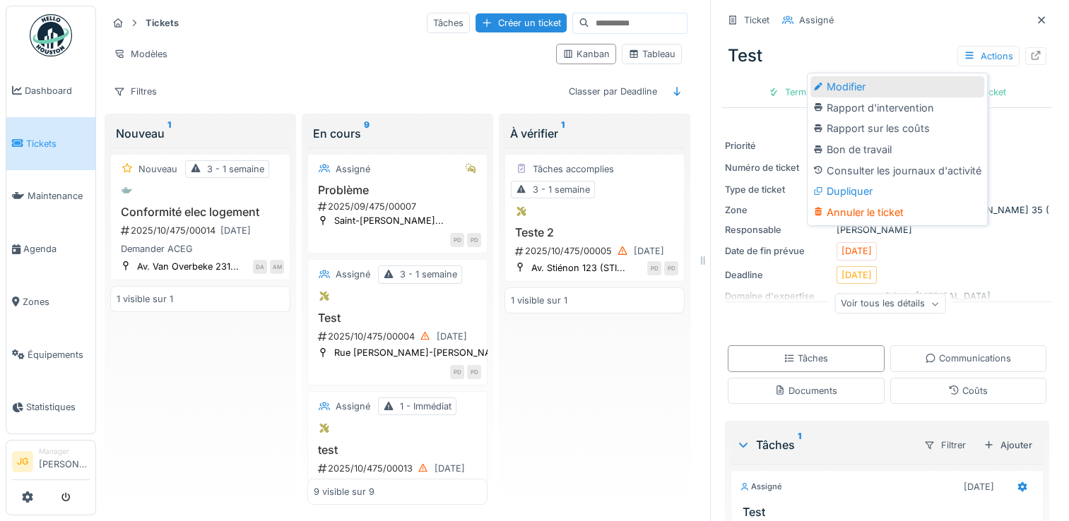
click at [856, 92] on div "Modifier" at bounding box center [898, 86] width 174 height 21
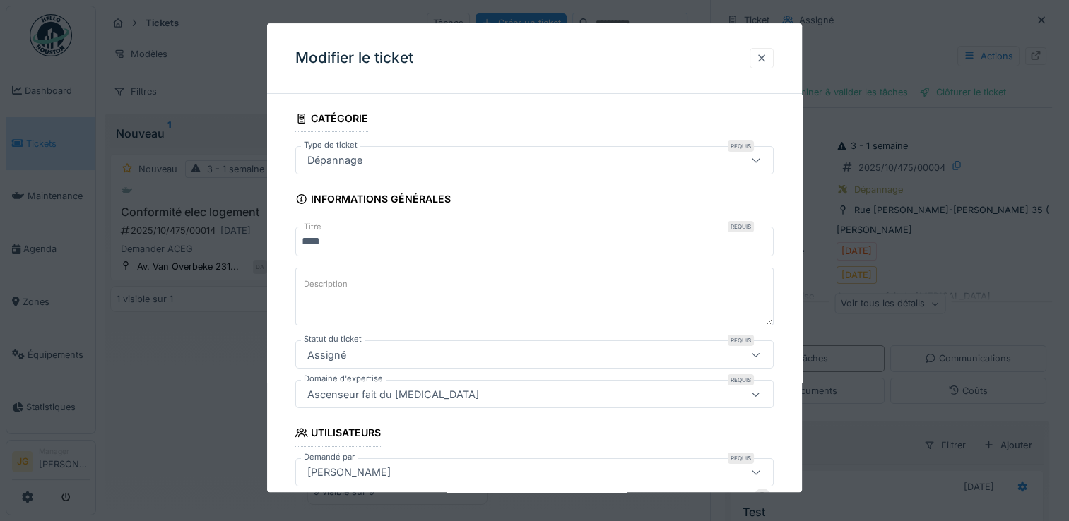
click at [767, 60] on div at bounding box center [761, 58] width 11 height 13
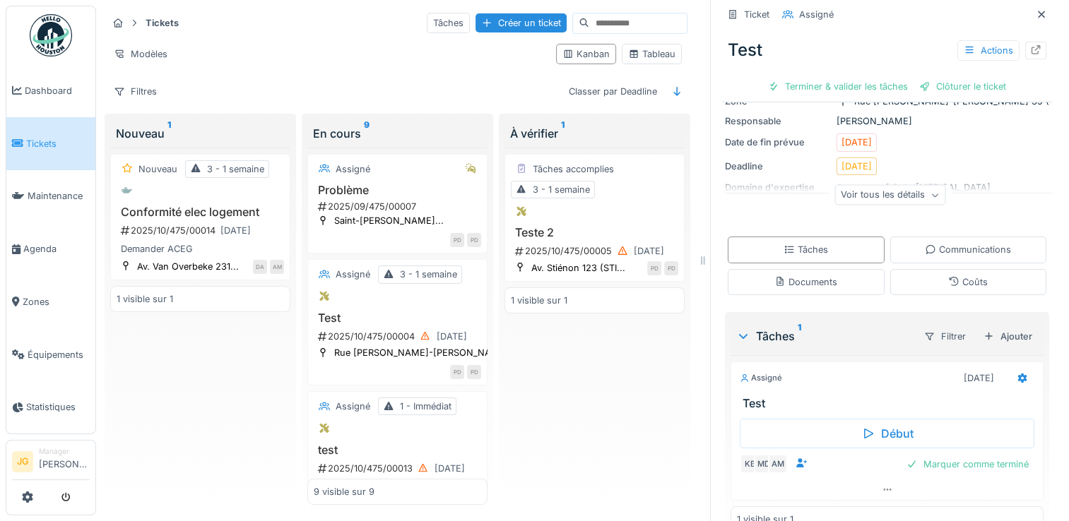
scroll to position [116, 0]
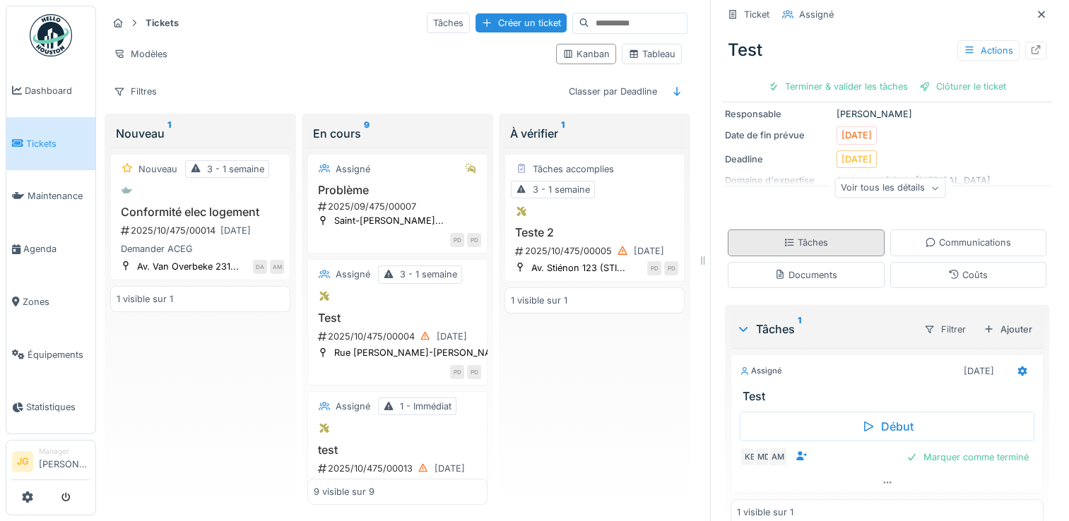
click at [791, 240] on div "Tâches" at bounding box center [806, 242] width 45 height 13
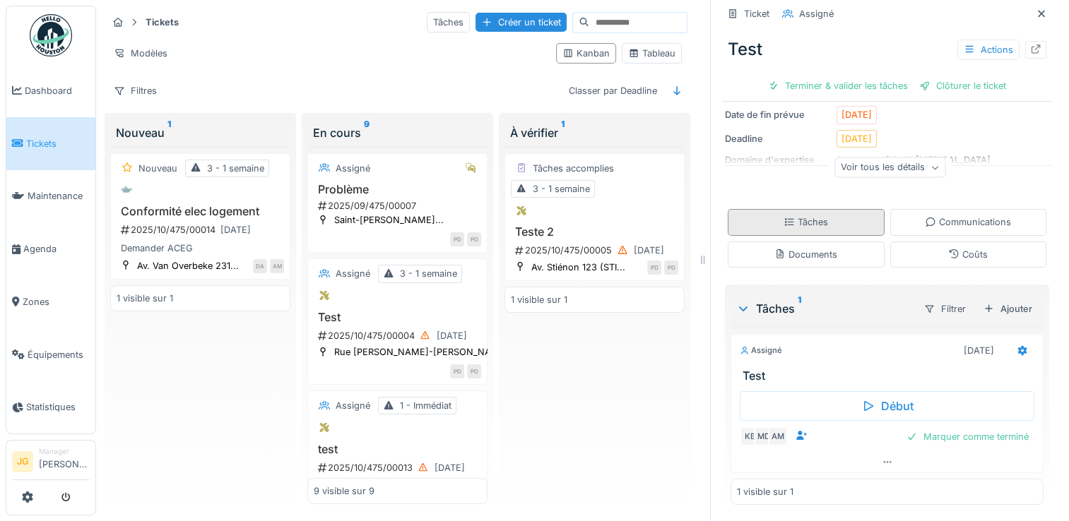
click at [789, 216] on div "Tâches" at bounding box center [806, 222] width 45 height 13
click at [998, 300] on div "Ajouter" at bounding box center [1008, 309] width 60 height 19
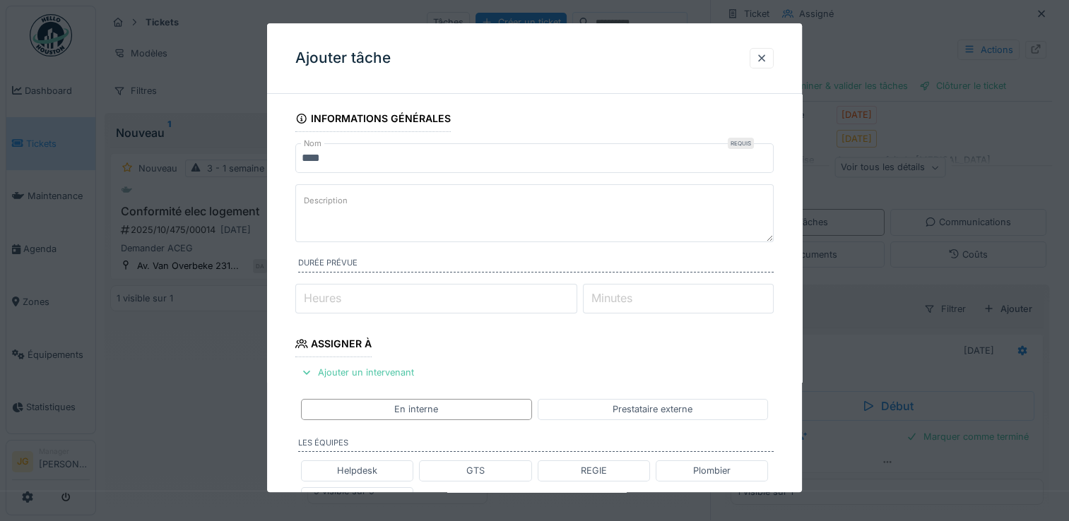
scroll to position [0, 0]
click at [346, 377] on div "Ajouter un intervenant" at bounding box center [357, 372] width 124 height 19
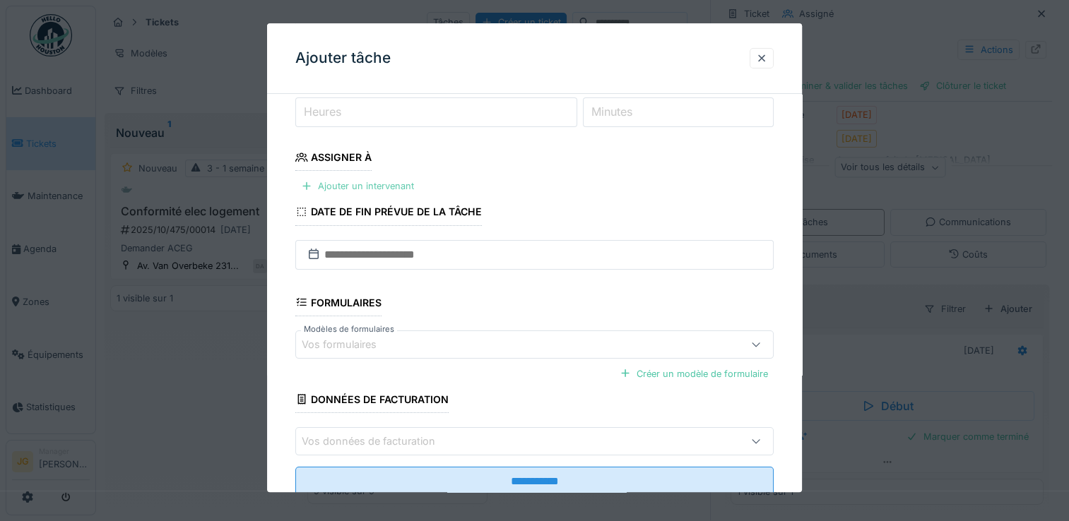
scroll to position [227, 0]
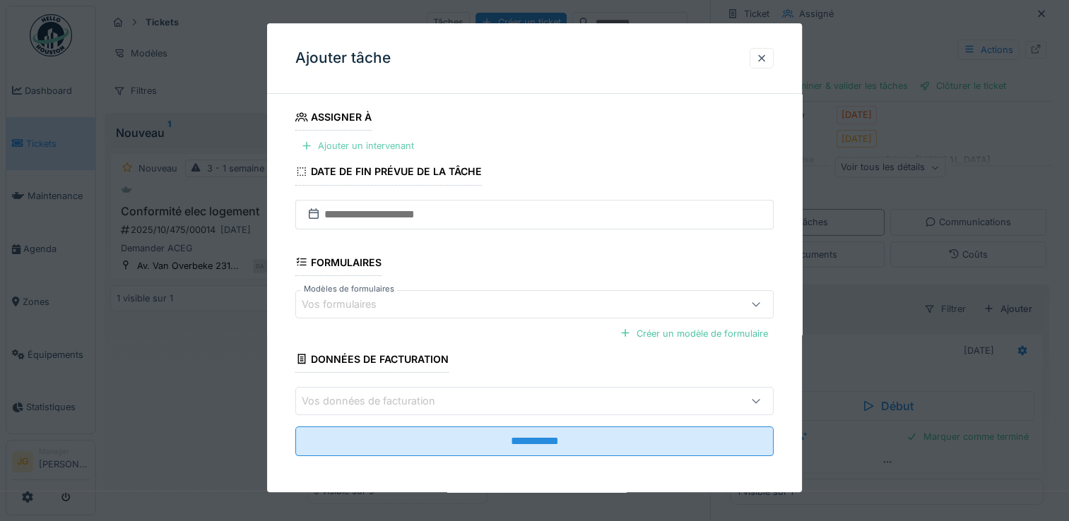
click at [339, 142] on div "Ajouter un intervenant" at bounding box center [357, 145] width 124 height 19
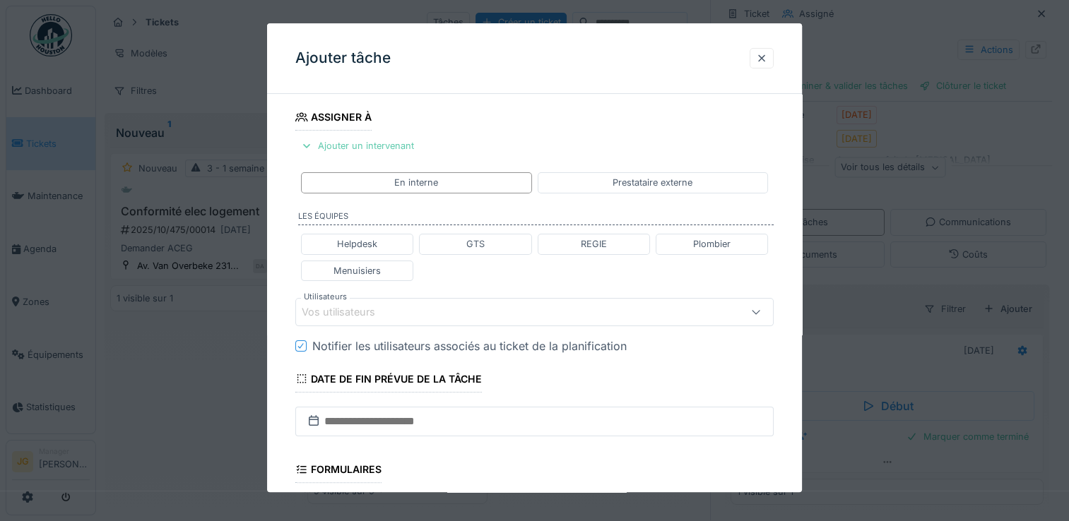
click at [369, 144] on div "Ajouter un intervenant" at bounding box center [357, 145] width 124 height 19
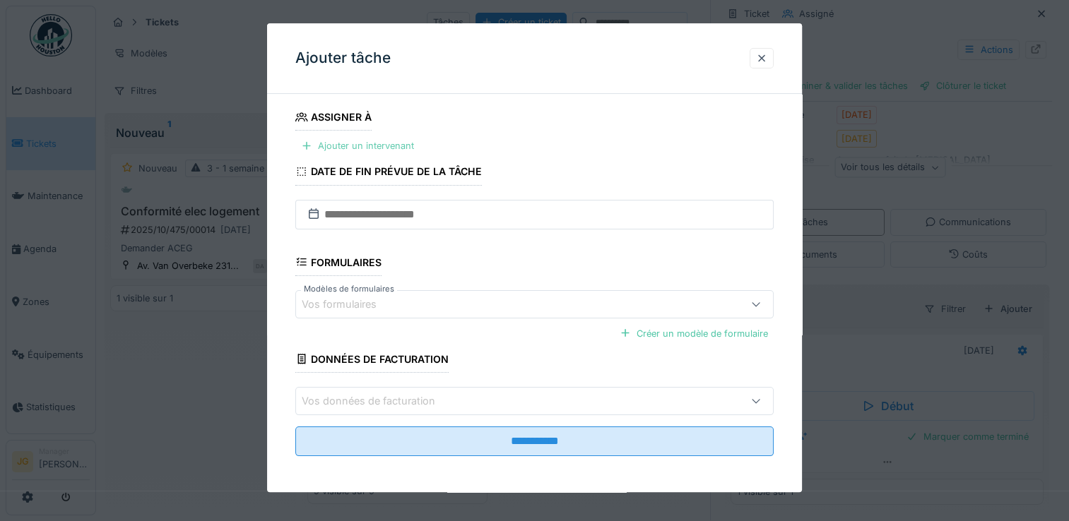
click at [369, 144] on div "Ajouter un intervenant" at bounding box center [357, 145] width 124 height 19
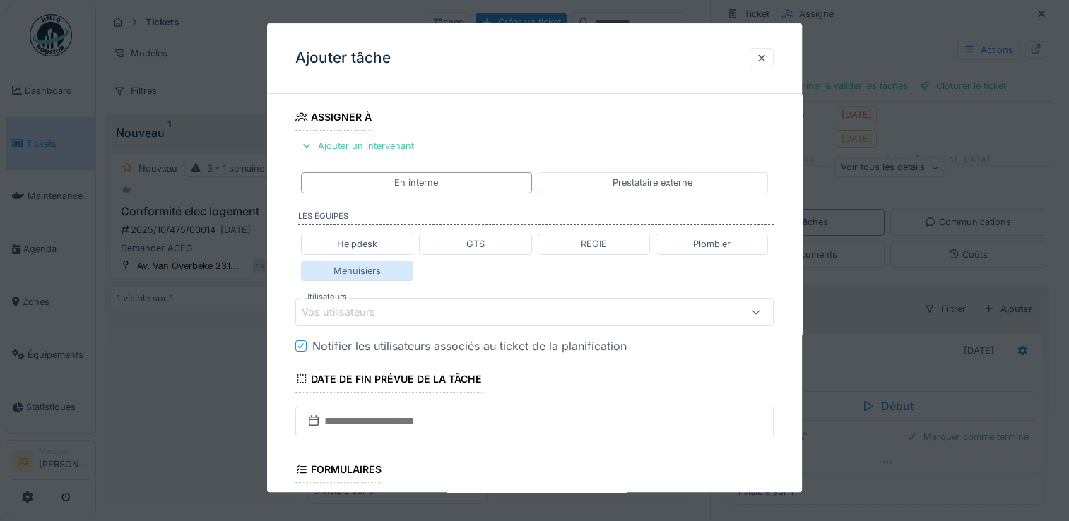
click at [383, 266] on div "Menuisiers" at bounding box center [357, 271] width 112 height 20
type input "*****"
